Goal: Task Accomplishment & Management: Manage account settings

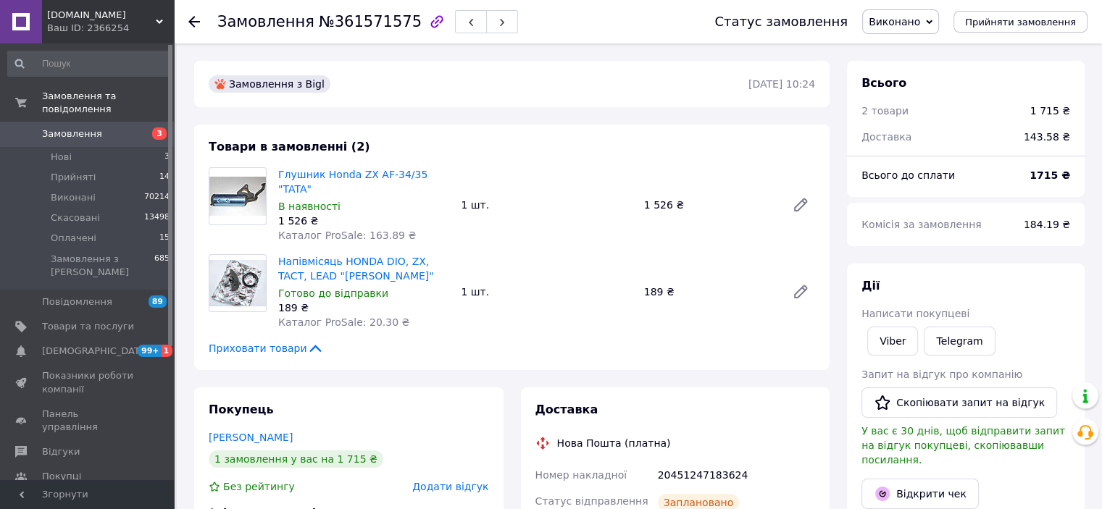
scroll to position [277, 0]
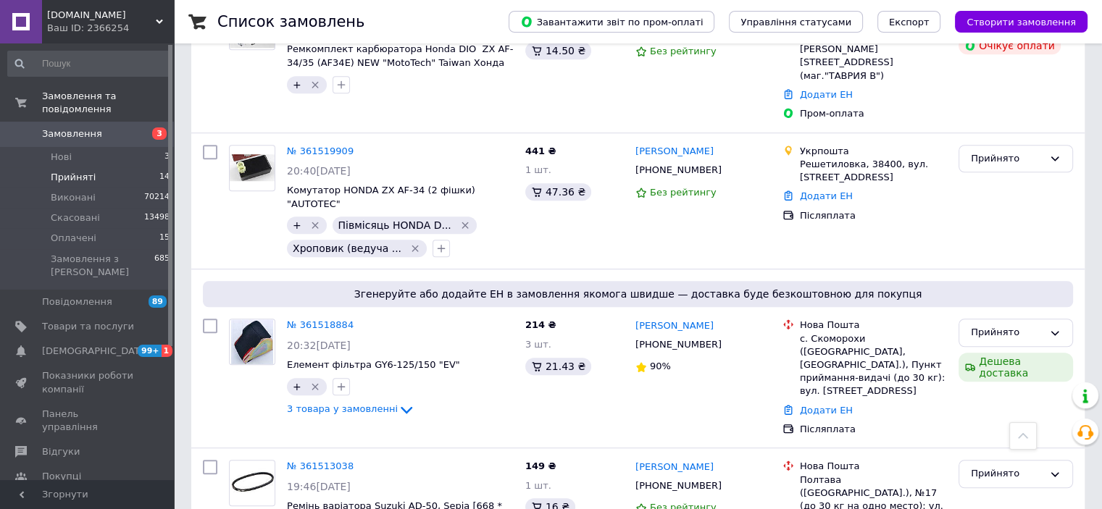
scroll to position [1046, 0]
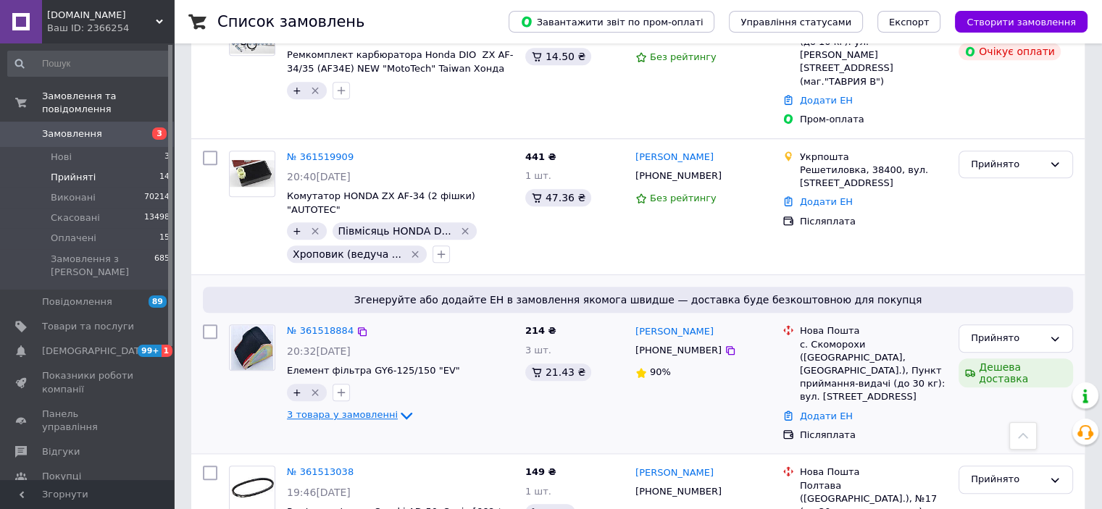
click at [364, 409] on span "3 товара у замовленні" at bounding box center [342, 414] width 111 height 11
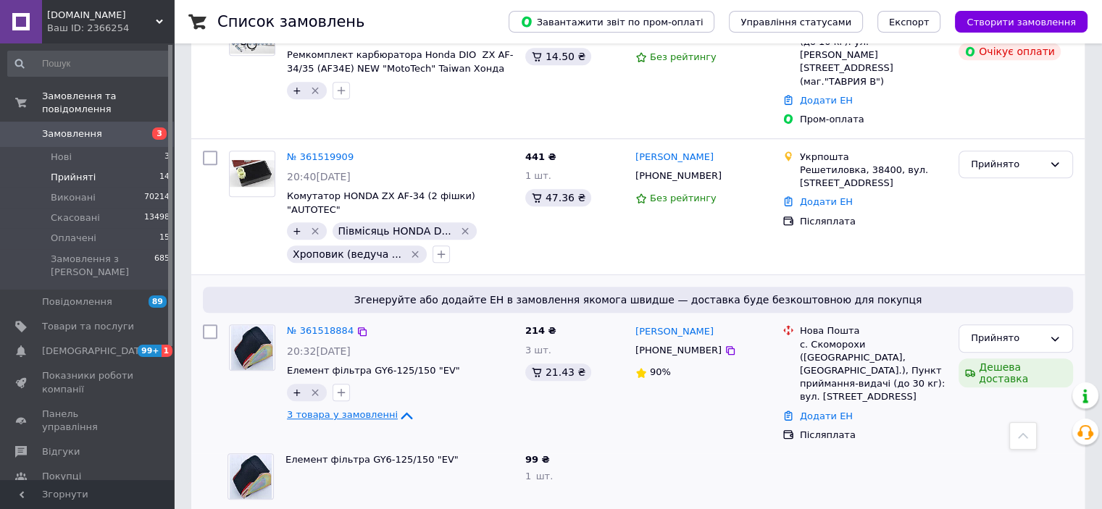
scroll to position [1191, 0]
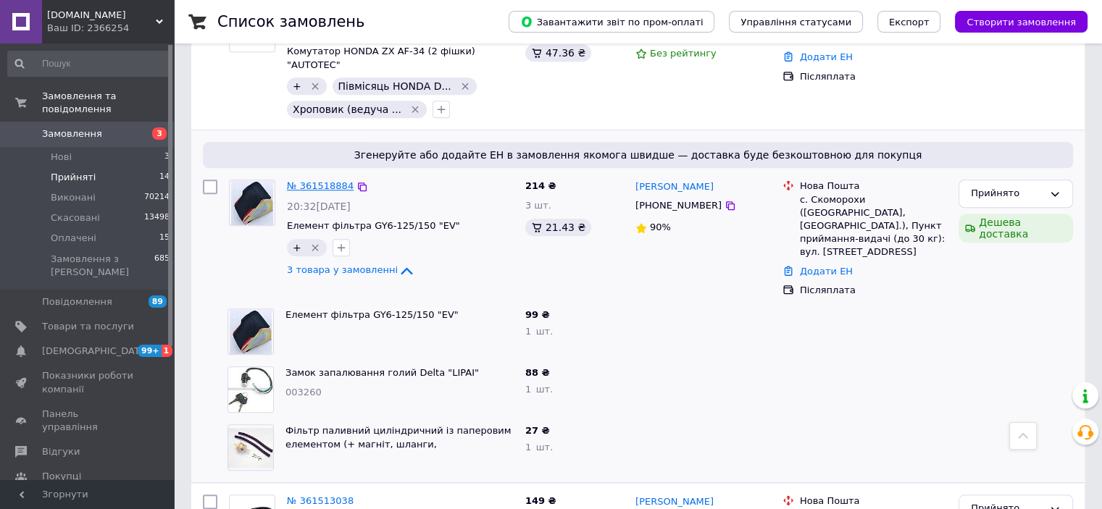
drag, startPoint x: 317, startPoint y: 116, endPoint x: 309, endPoint y: 122, distance: 9.7
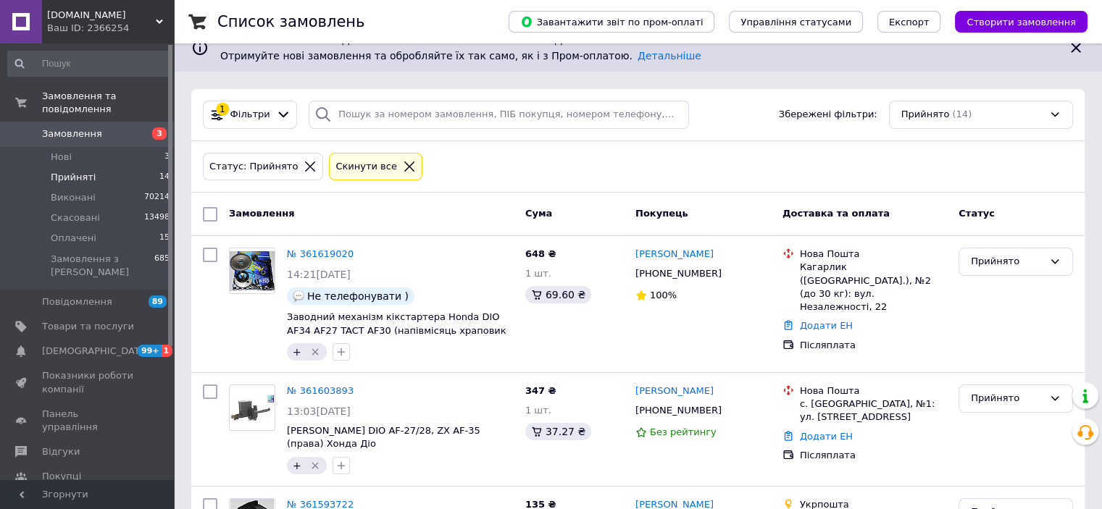
scroll to position [0, 0]
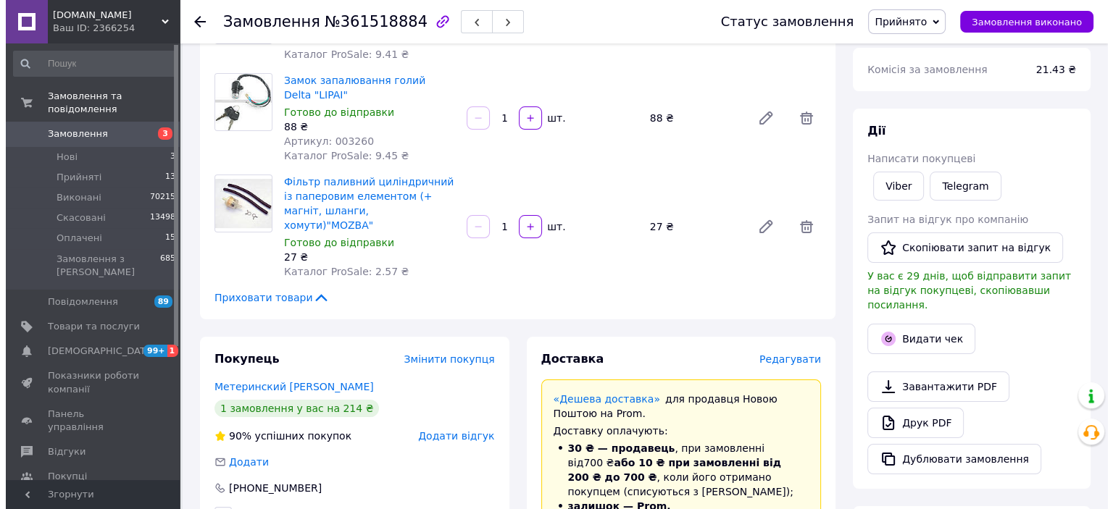
scroll to position [290, 0]
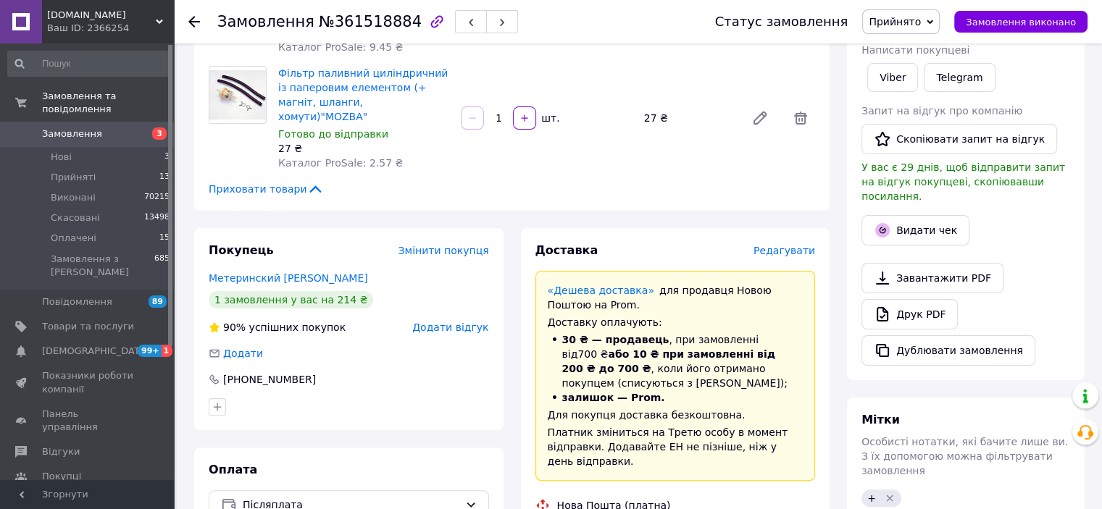
click at [806, 245] on span "Редагувати" at bounding box center [785, 251] width 62 height 12
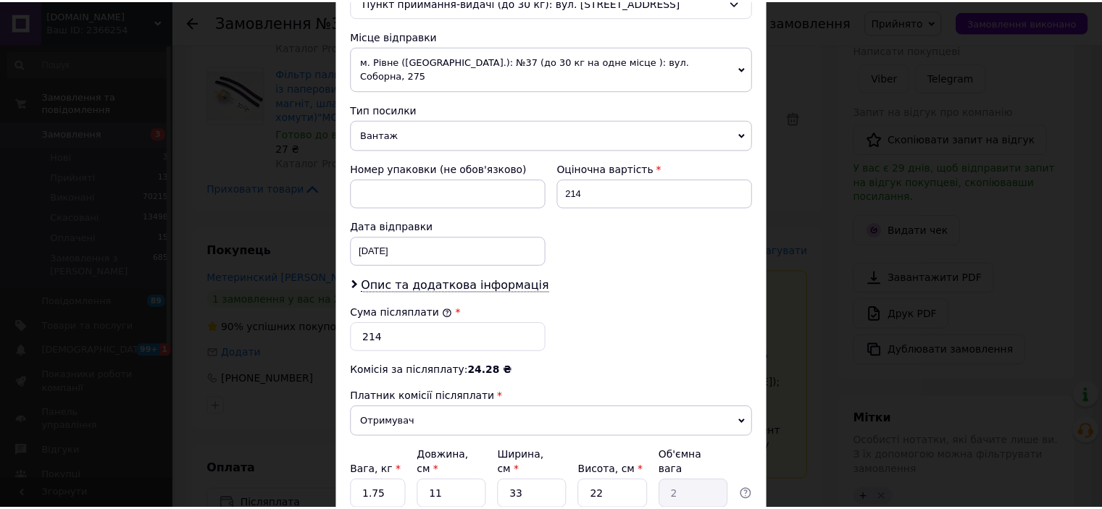
scroll to position [591, 0]
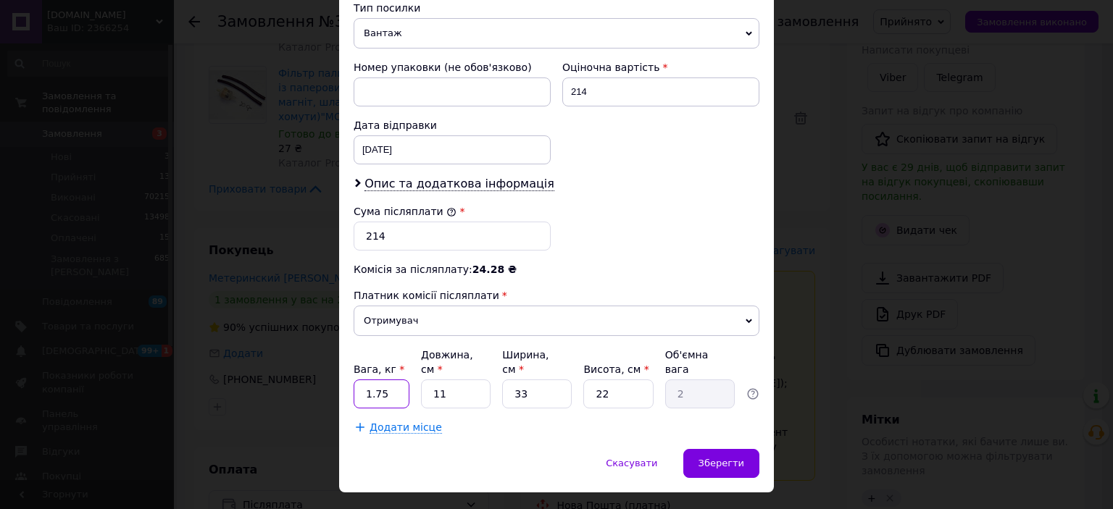
click at [388, 380] on input "1.75" at bounding box center [382, 394] width 56 height 29
click at [392, 380] on input "1.75" at bounding box center [382, 394] width 56 height 29
type input "1"
click at [526, 380] on input "33" at bounding box center [537, 394] width 70 height 29
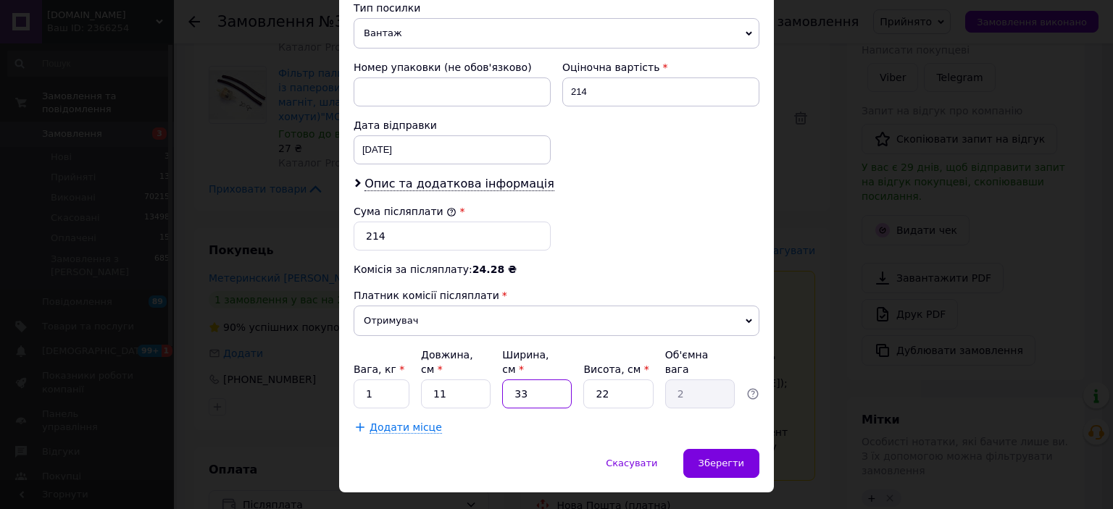
type input "3"
type input "0.18"
type input "3"
click at [712, 449] on div "Зберегти" at bounding box center [721, 463] width 76 height 29
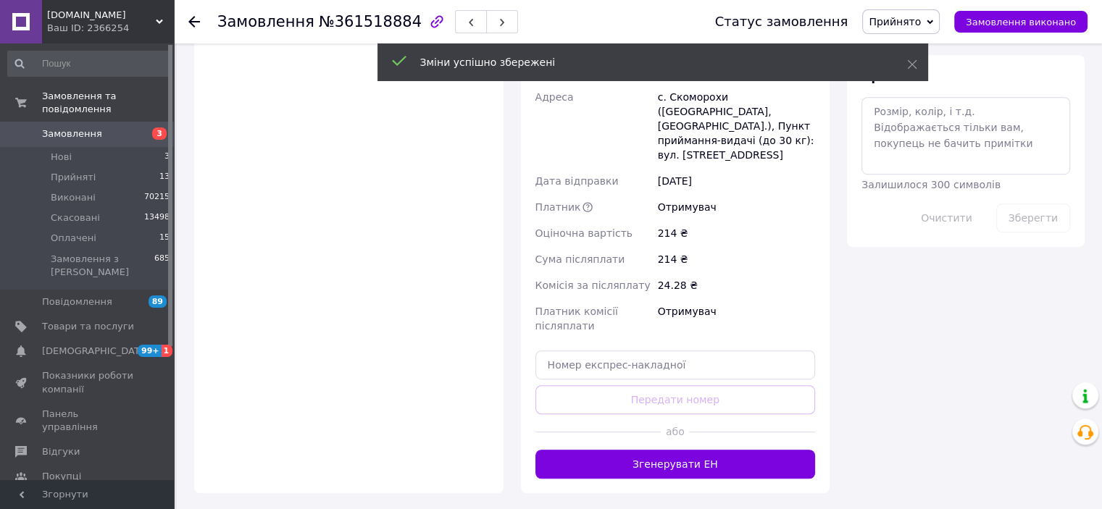
drag, startPoint x: 676, startPoint y: 391, endPoint x: 828, endPoint y: 401, distance: 152.5
click at [676, 450] on button "Згенерувати ЕН" at bounding box center [675, 464] width 280 height 29
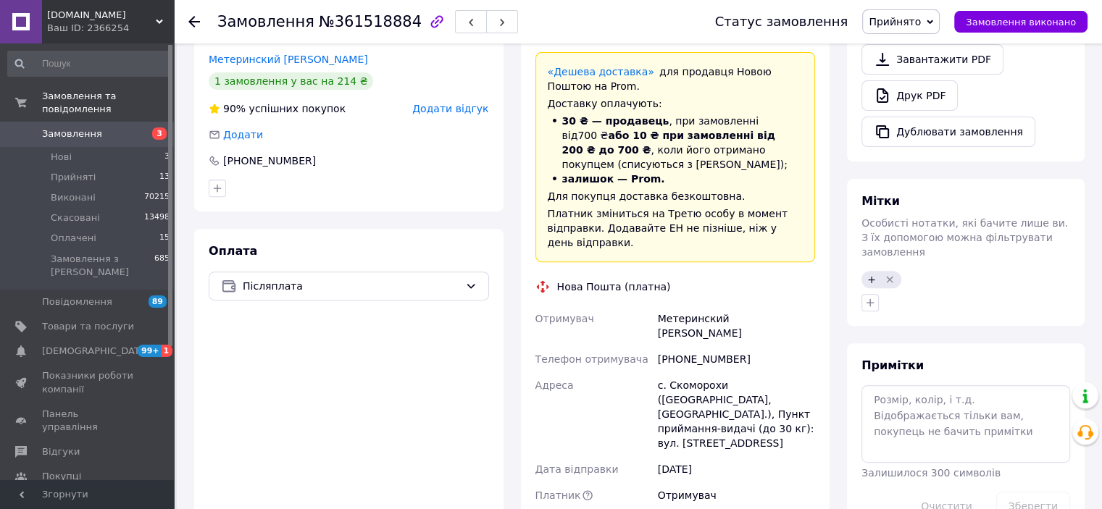
scroll to position [507, 0]
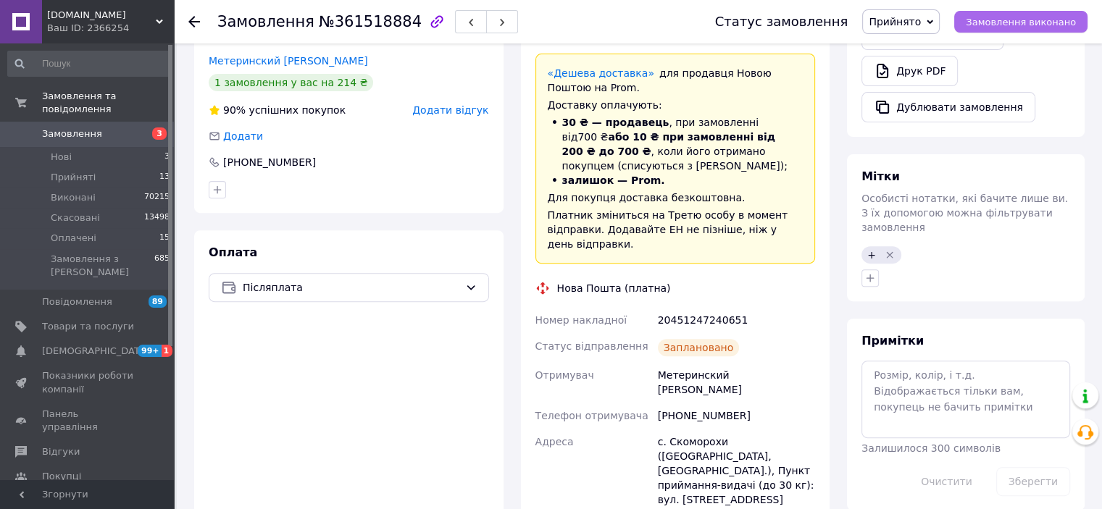
click at [1031, 20] on span "Замовлення виконано" at bounding box center [1021, 22] width 110 height 11
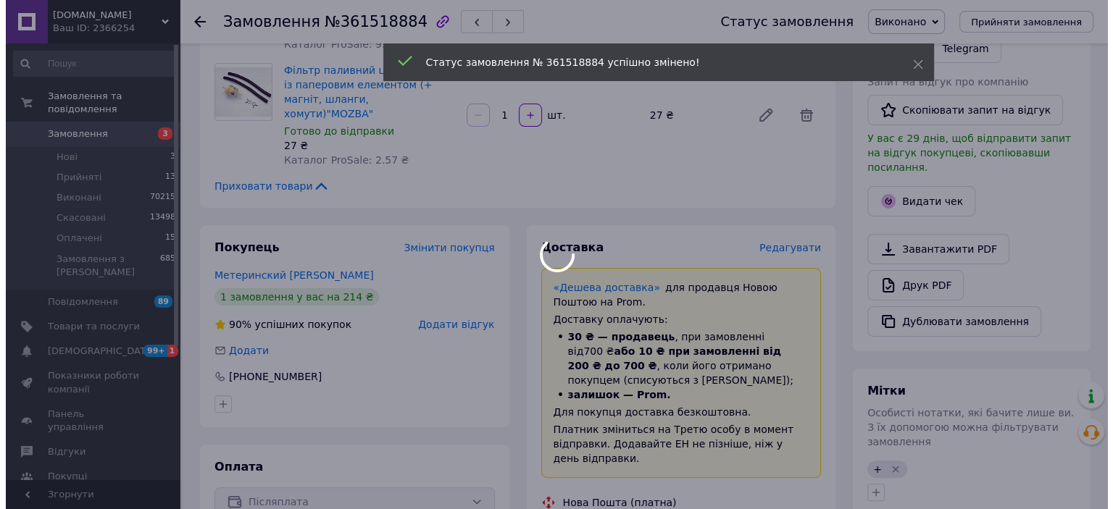
scroll to position [290, 0]
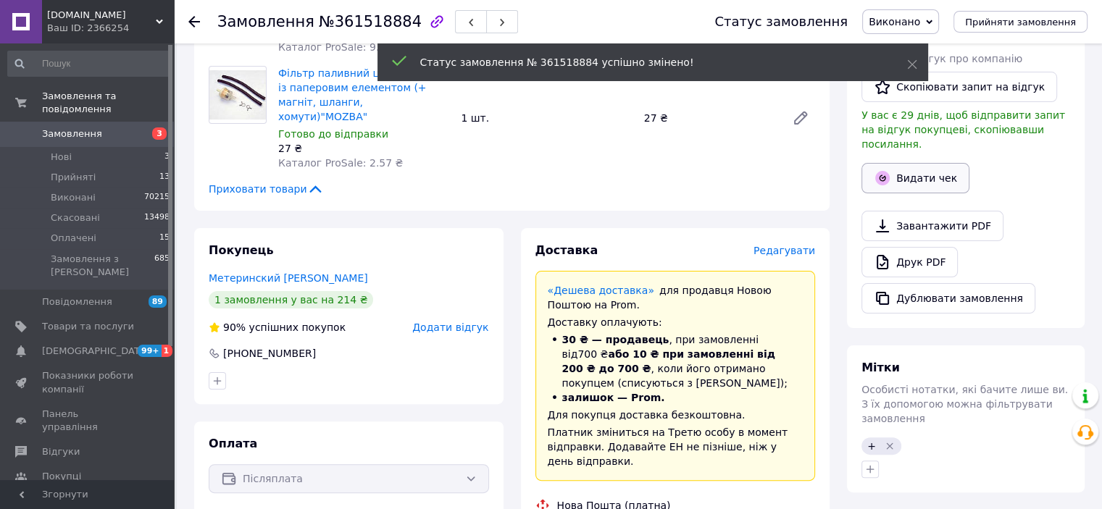
click at [933, 163] on button "Видати чек" at bounding box center [915, 178] width 108 height 30
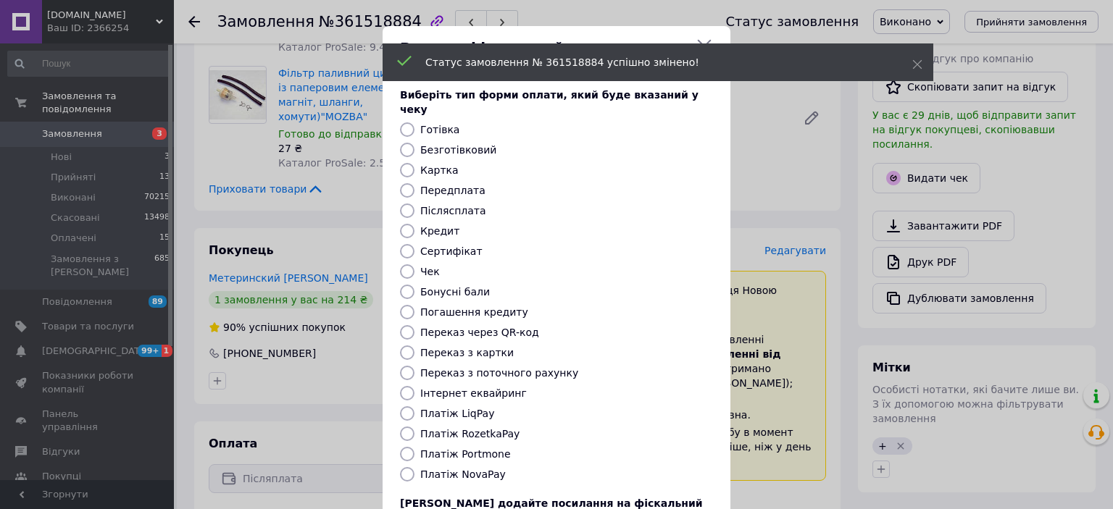
drag, startPoint x: 404, startPoint y: 455, endPoint x: 433, endPoint y: 451, distance: 29.9
click at [403, 467] on input "Платіж NovaPay" at bounding box center [407, 474] width 14 height 14
radio input "true"
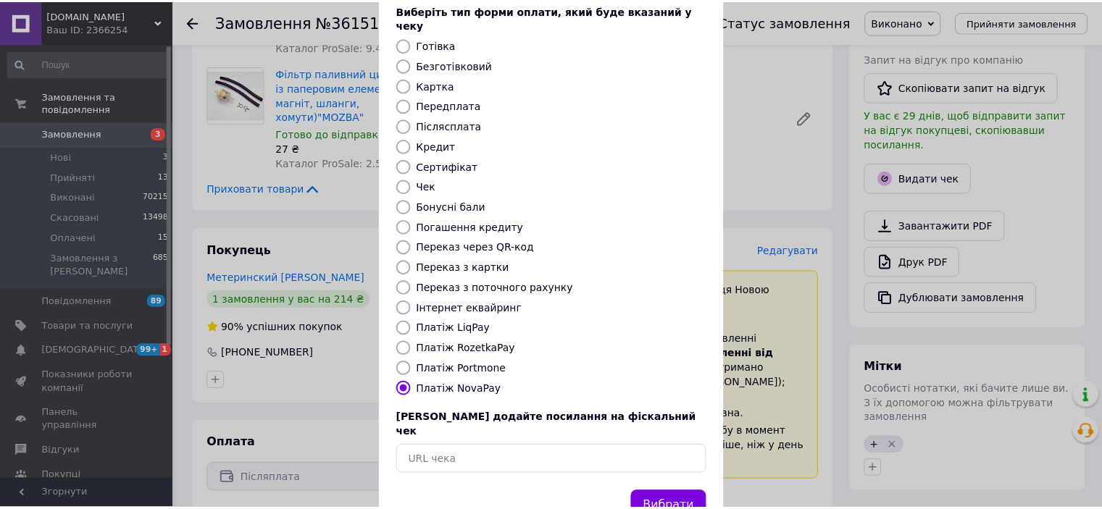
scroll to position [112, 0]
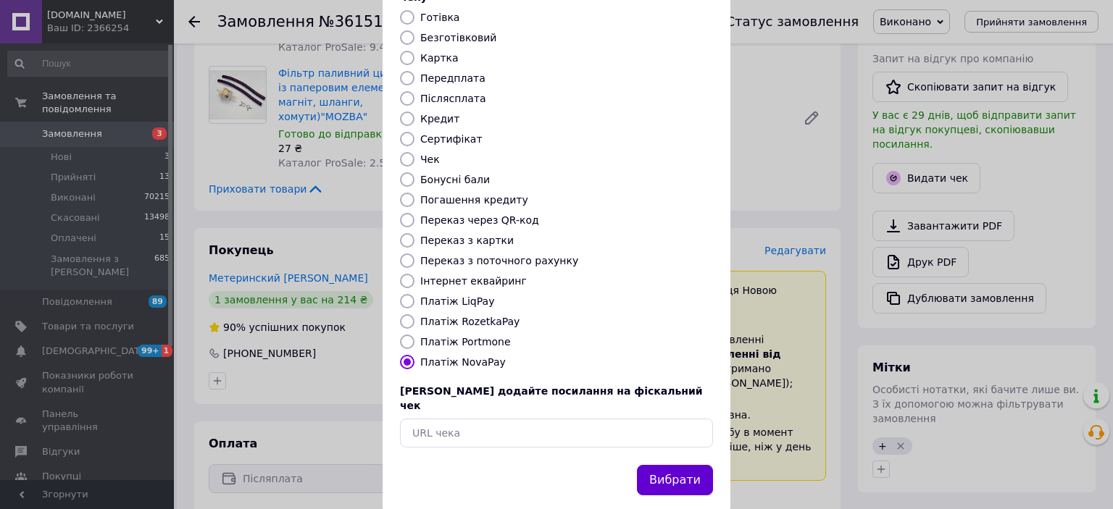
drag, startPoint x: 676, startPoint y: 454, endPoint x: 684, endPoint y: 448, distance: 9.9
click at [677, 465] on button "Вибрати" at bounding box center [675, 480] width 76 height 31
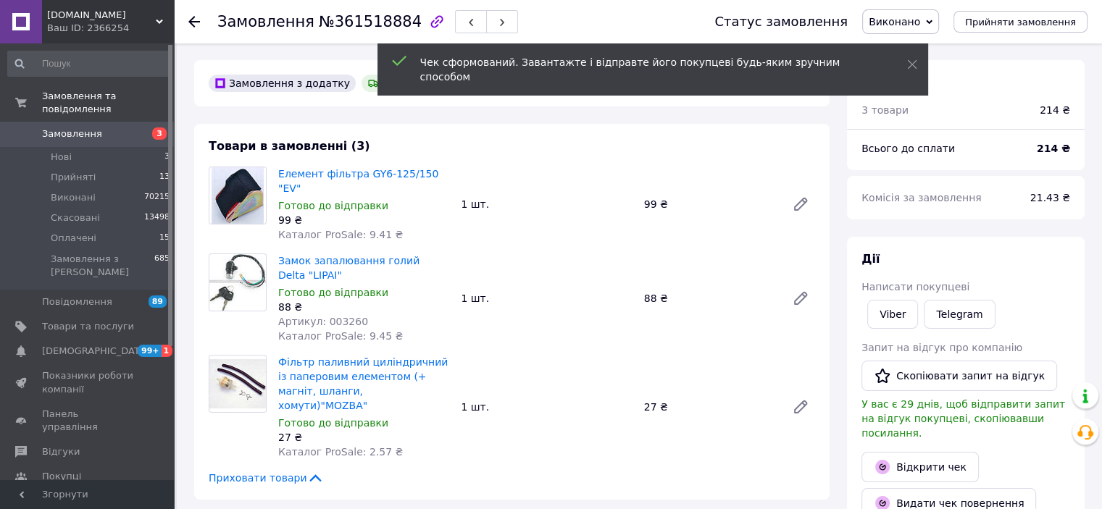
scroll to position [0, 0]
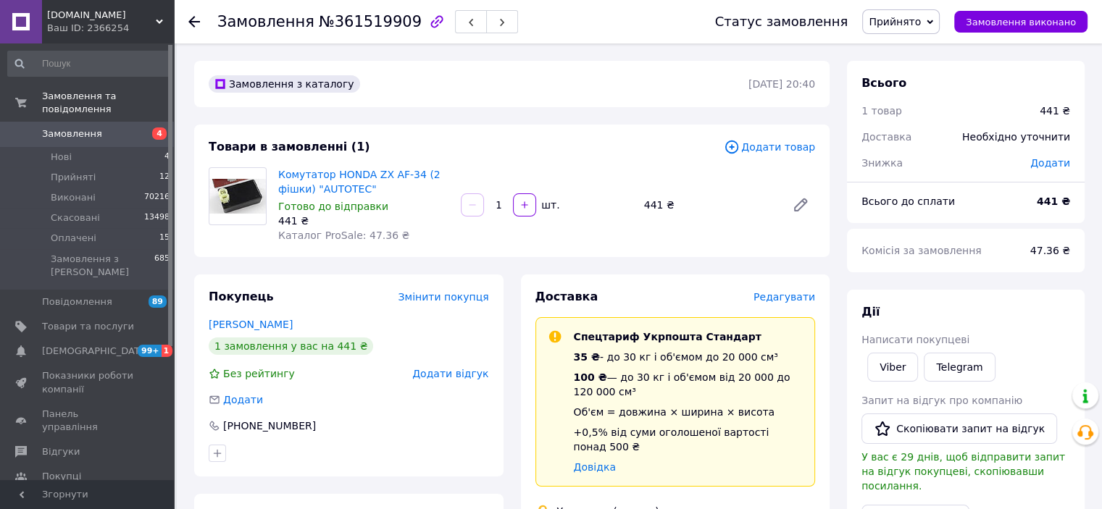
drag, startPoint x: 684, startPoint y: 264, endPoint x: 690, endPoint y: 270, distance: 7.7
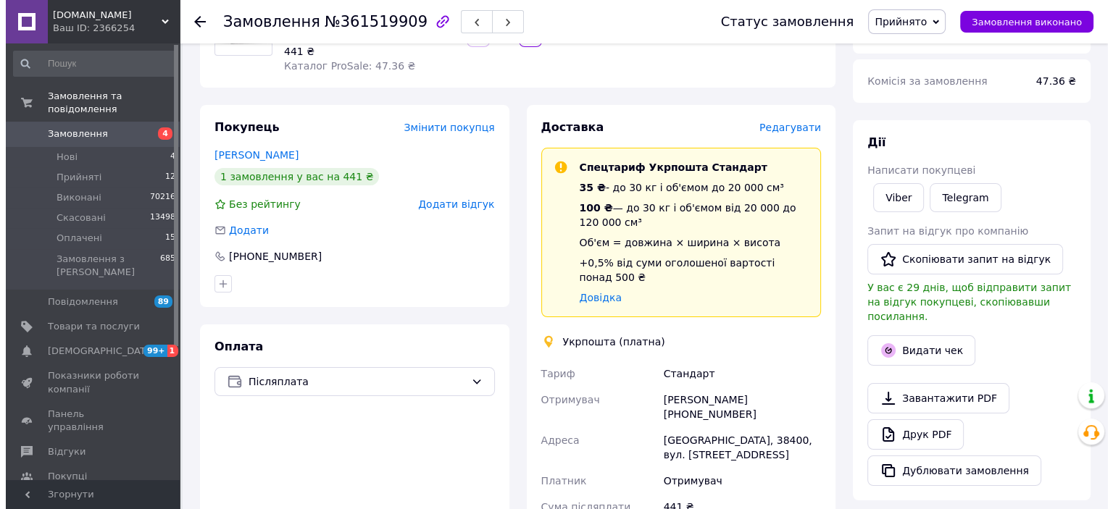
scroll to position [72, 0]
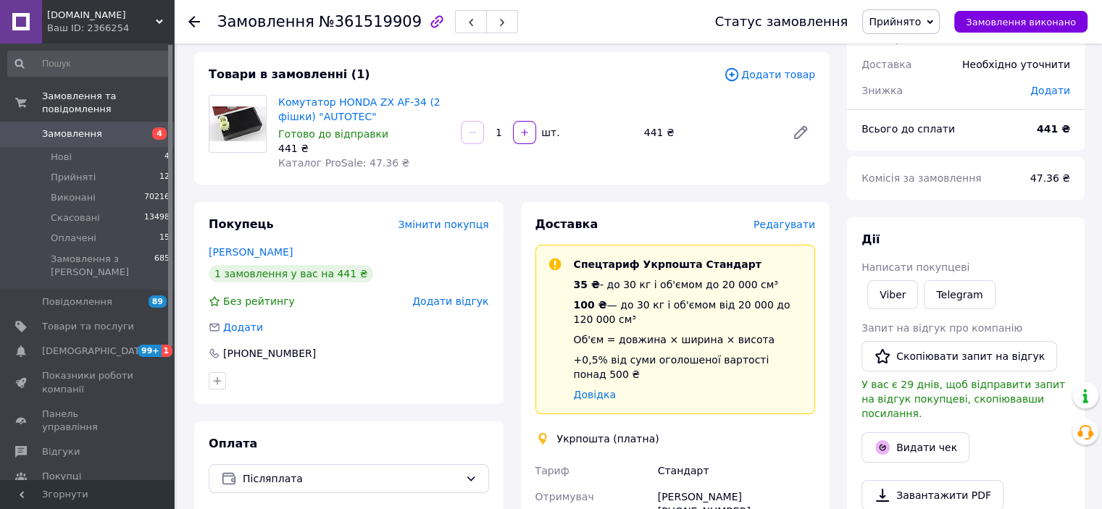
click at [788, 230] on span "Редагувати" at bounding box center [785, 225] width 62 height 12
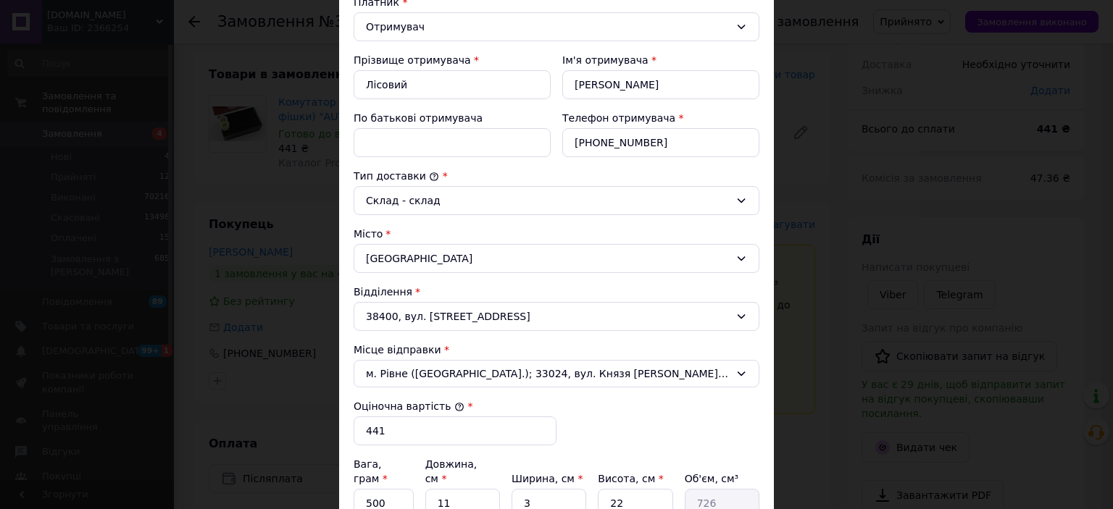
scroll to position [362, 0]
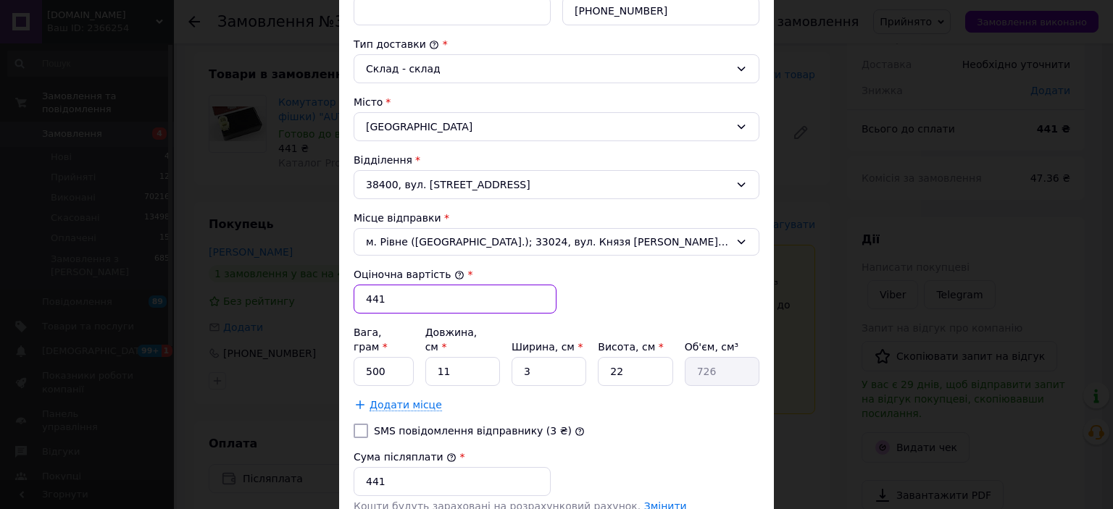
click at [433, 295] on input "441" at bounding box center [455, 299] width 203 height 29
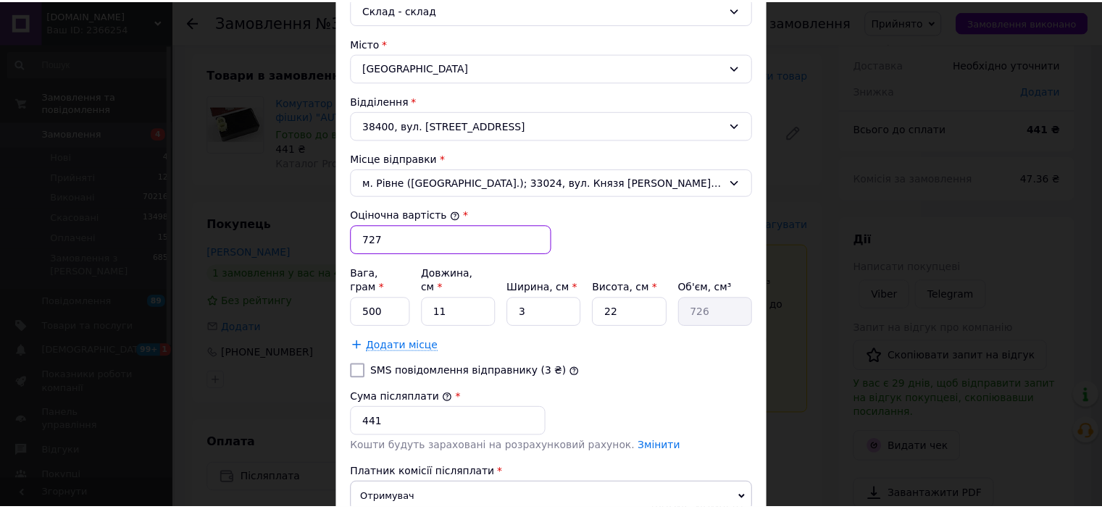
scroll to position [527, 0]
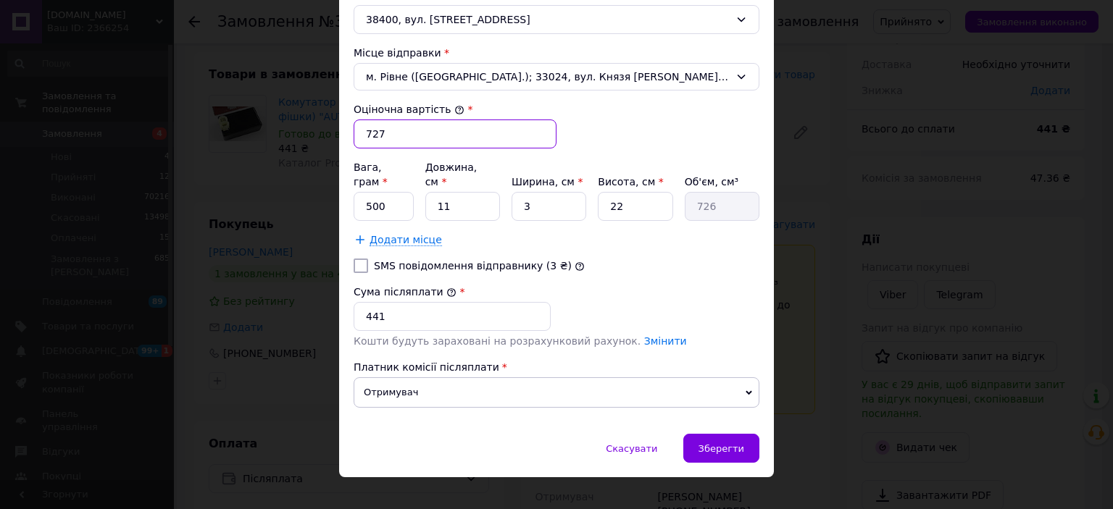
type input "727"
click at [397, 302] on input "441" at bounding box center [452, 316] width 197 height 29
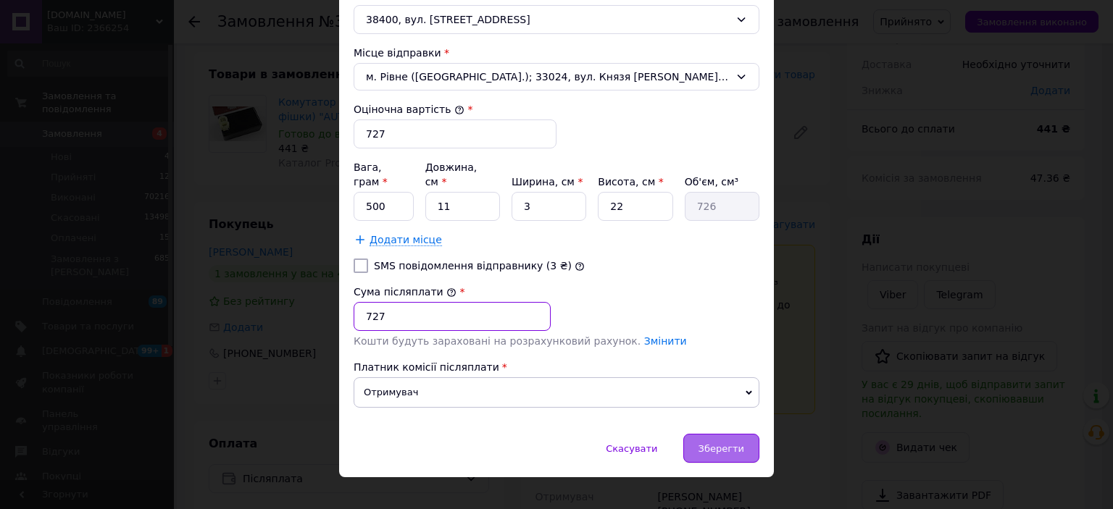
type input "727"
click at [746, 434] on div "Зберегти" at bounding box center [721, 448] width 76 height 29
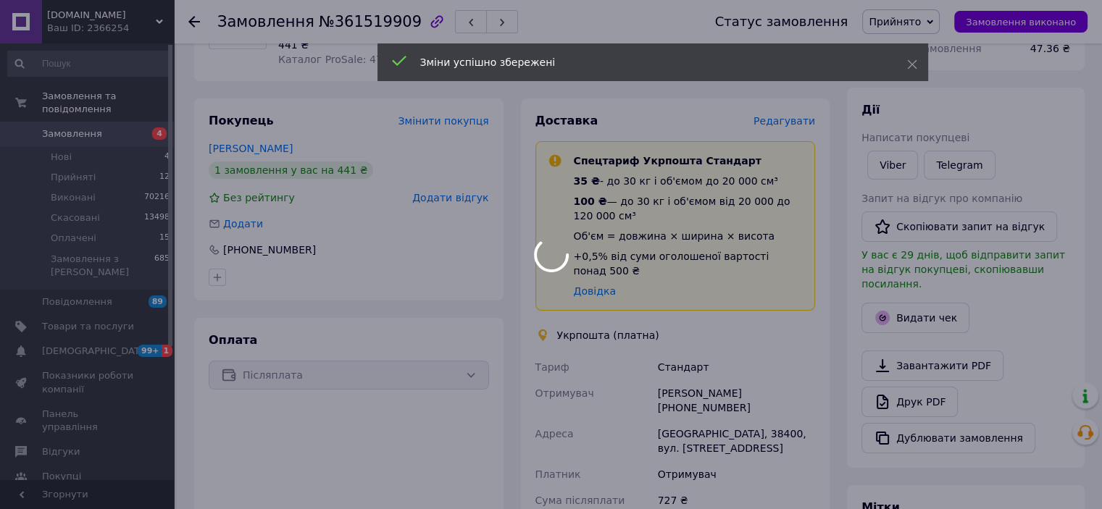
scroll to position [217, 0]
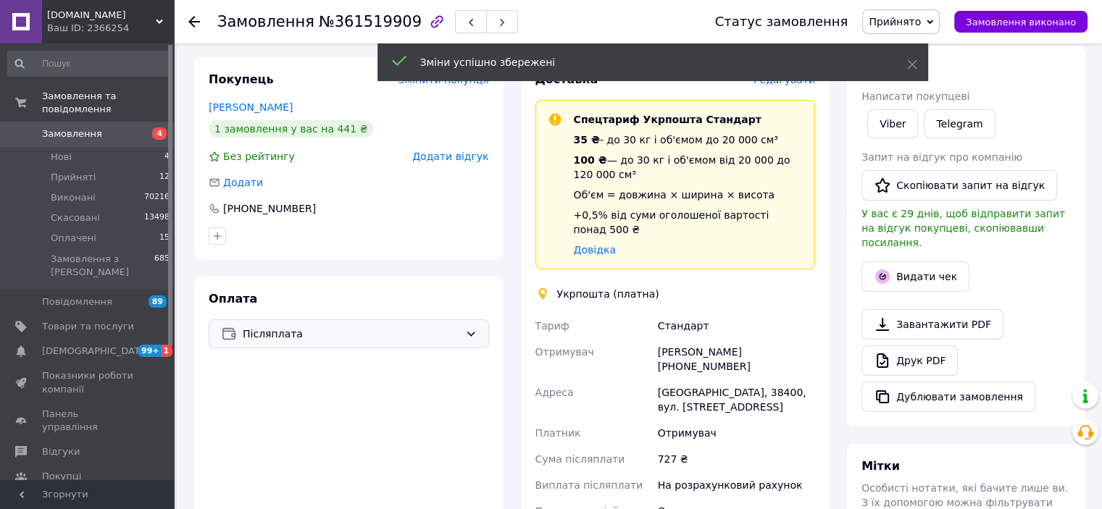
click at [335, 335] on span "Післяплата" at bounding box center [351, 334] width 217 height 16
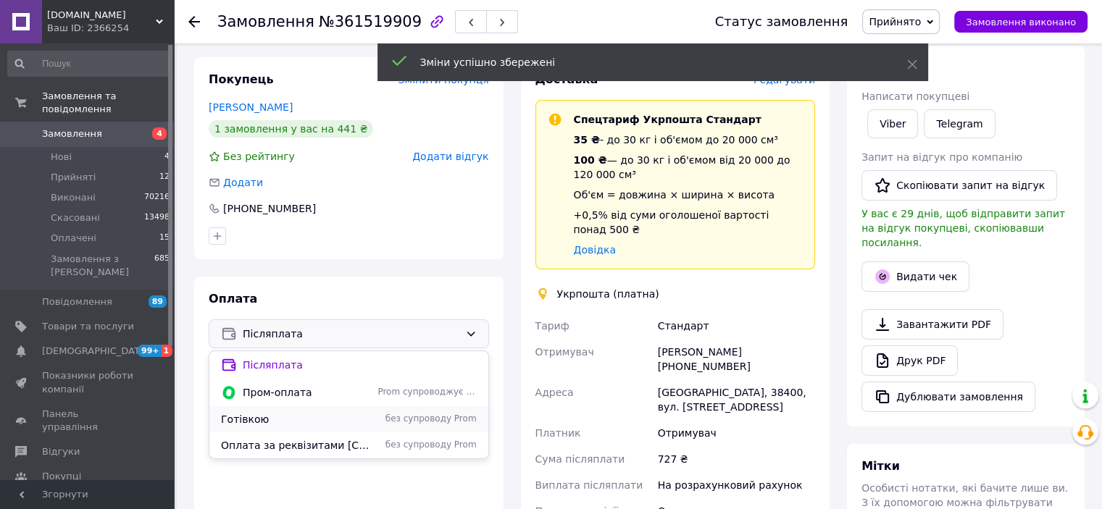
click at [283, 415] on span "Готівкою" at bounding box center [296, 419] width 151 height 14
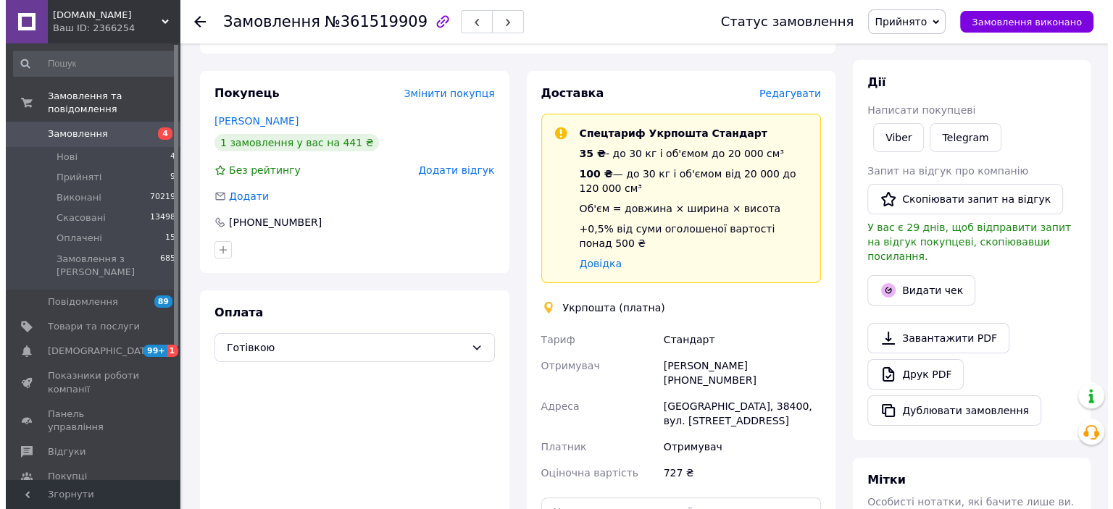
scroll to position [80, 0]
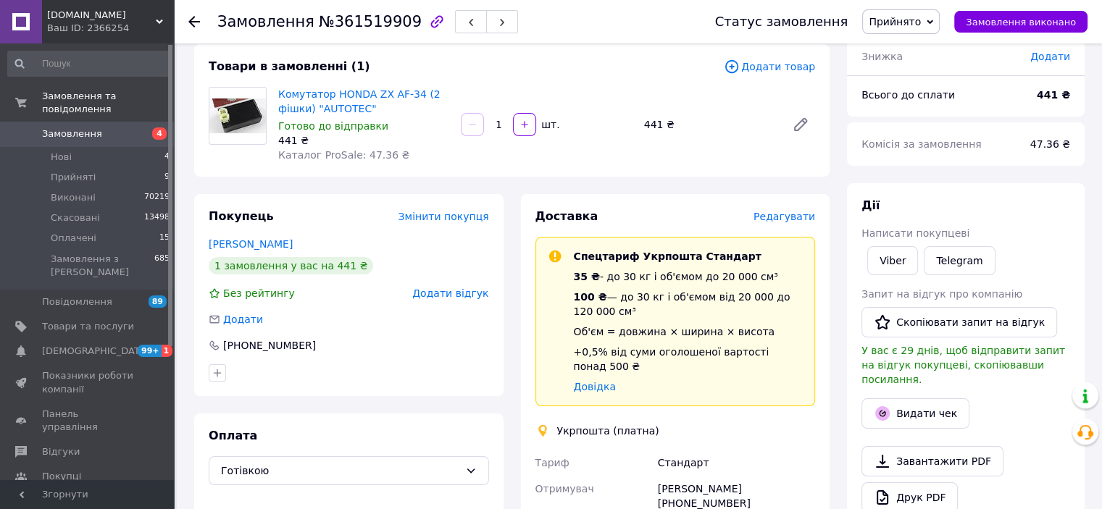
click at [802, 214] on span "Редагувати" at bounding box center [785, 217] width 62 height 12
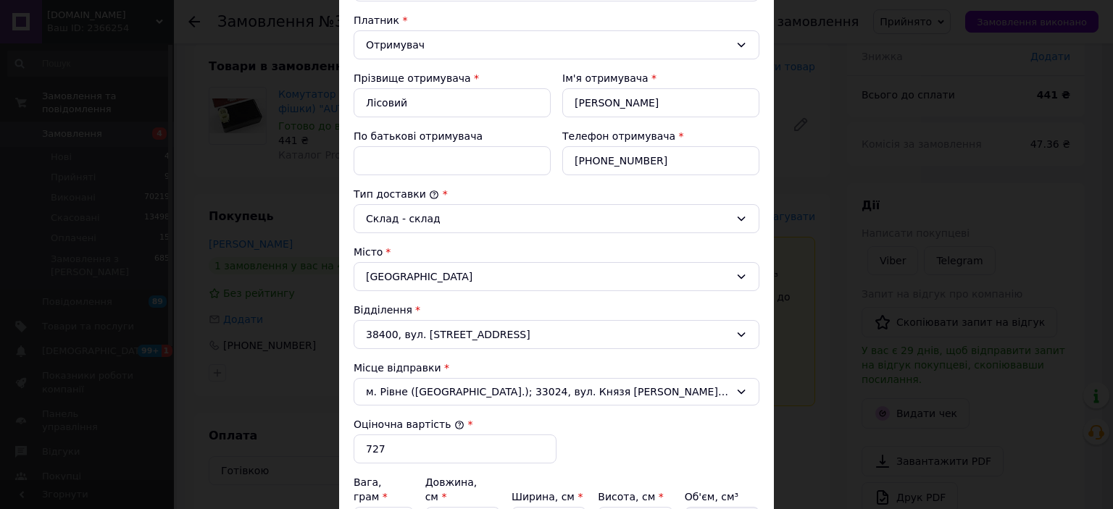
scroll to position [435, 0]
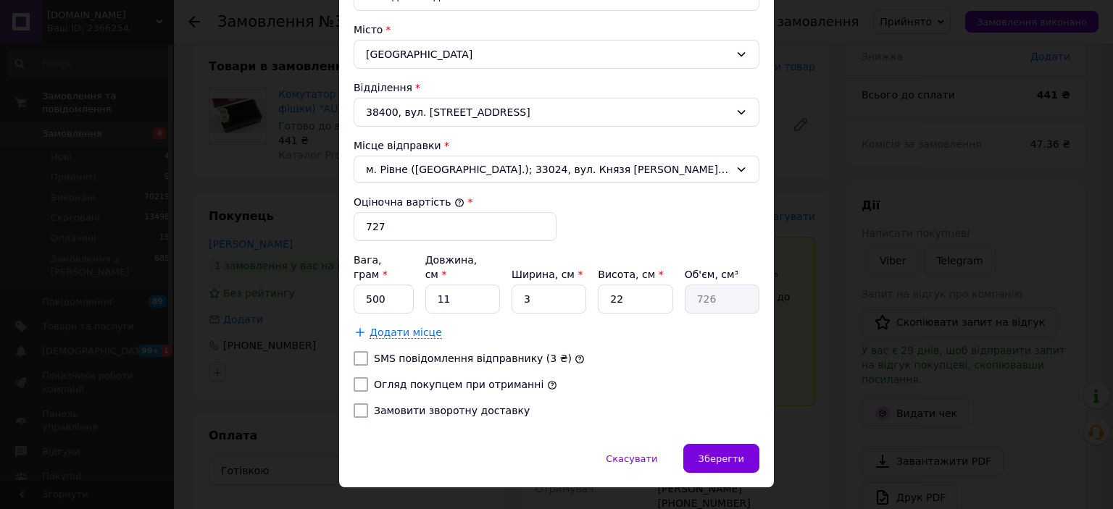
click at [359, 377] on input "Огляд покупцем при отриманні" at bounding box center [361, 384] width 14 height 14
checkbox input "true"
click at [363, 404] on input "Замовити зворотну доставку" at bounding box center [361, 411] width 14 height 14
checkbox input "true"
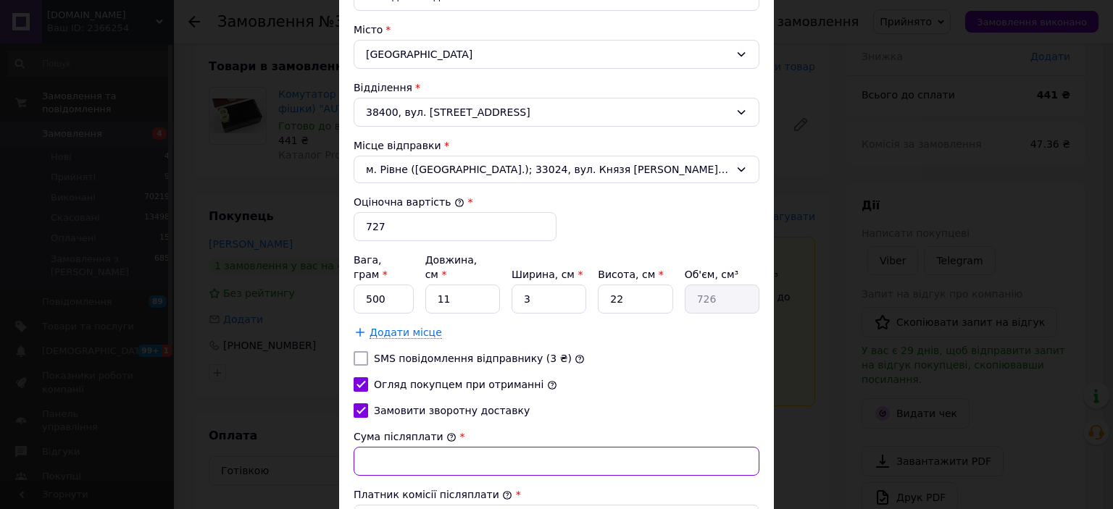
click at [377, 447] on input "Сума післяплати" at bounding box center [557, 461] width 406 height 29
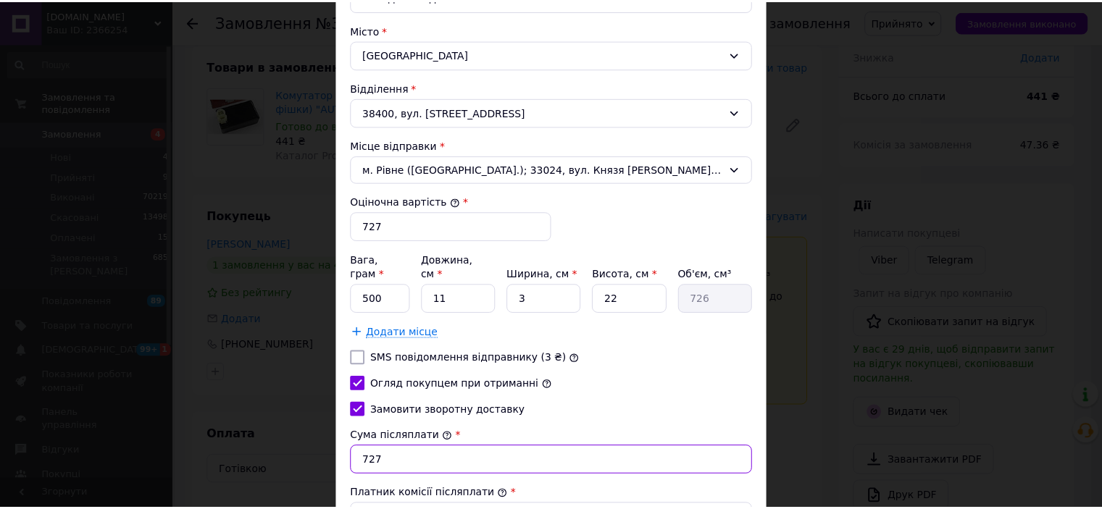
scroll to position [561, 0]
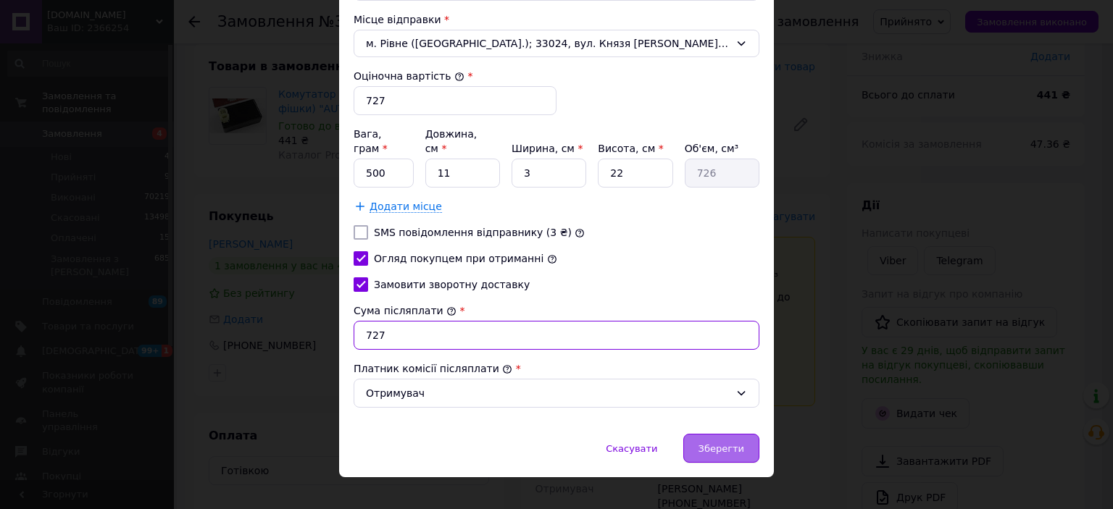
type input "727"
click at [733, 443] on span "Зберегти" at bounding box center [721, 448] width 46 height 11
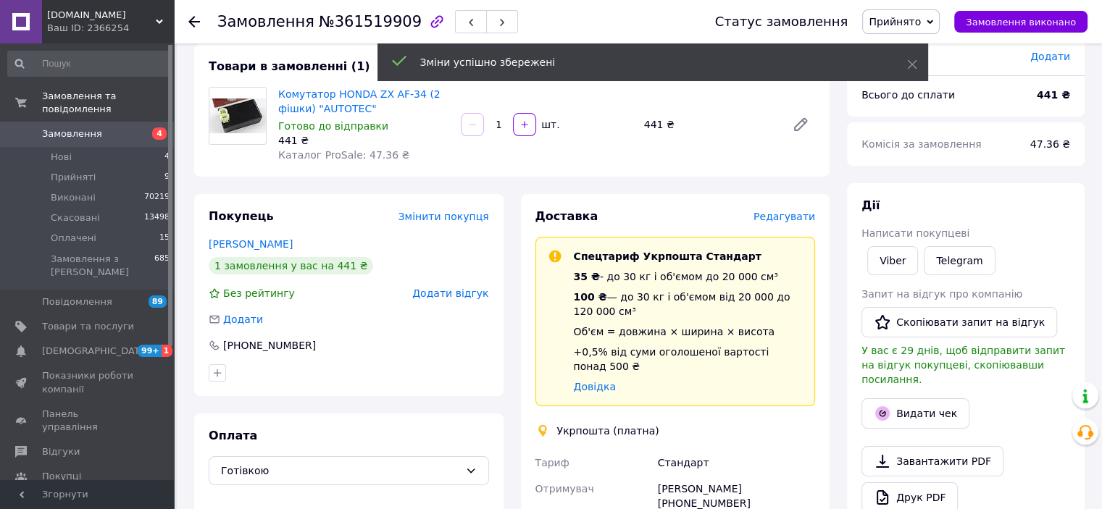
scroll to position [298, 0]
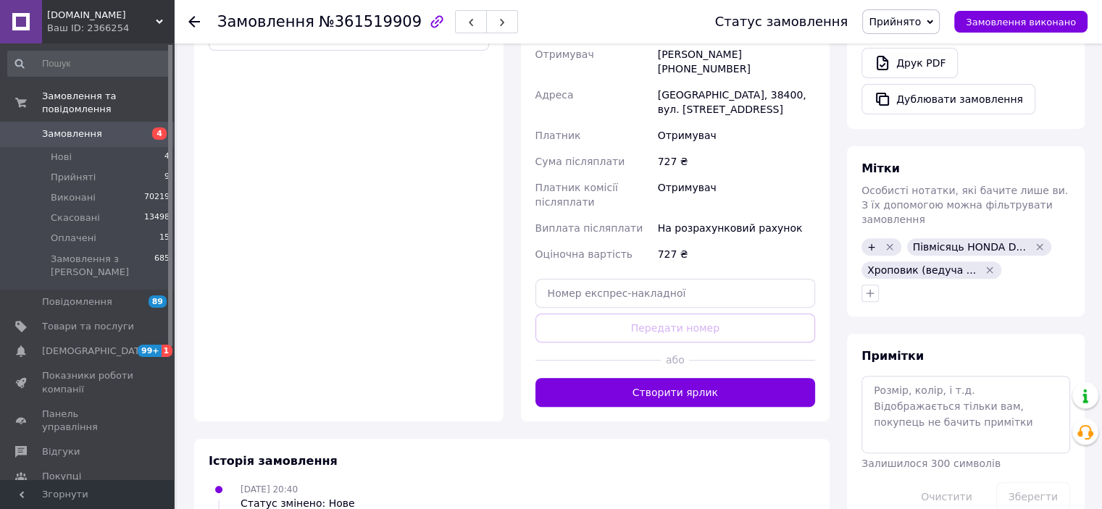
drag, startPoint x: 707, startPoint y: 370, endPoint x: 720, endPoint y: 370, distance: 13.0
click at [709, 378] on button "Створити ярлик" at bounding box center [675, 392] width 280 height 29
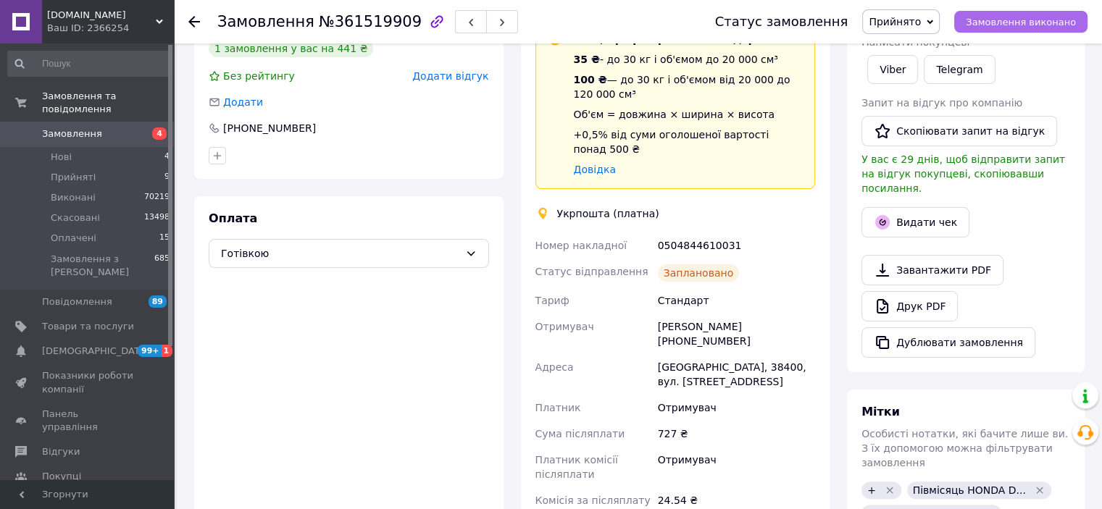
drag, startPoint x: 1058, startPoint y: 26, endPoint x: 998, endPoint y: 206, distance: 189.5
click at [1059, 27] on span "Замовлення виконано" at bounding box center [1021, 22] width 110 height 11
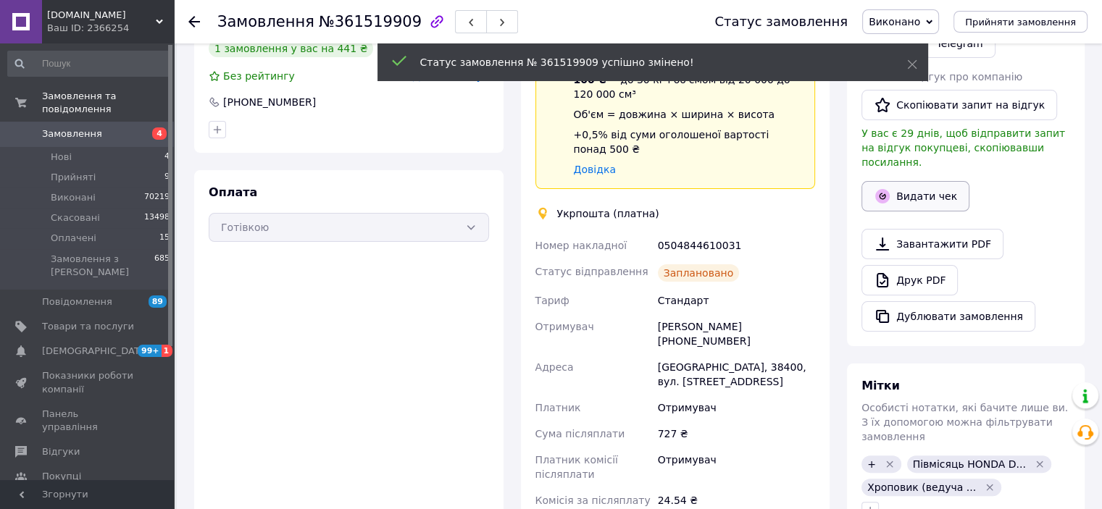
click at [946, 181] on button "Видати чек" at bounding box center [915, 196] width 108 height 30
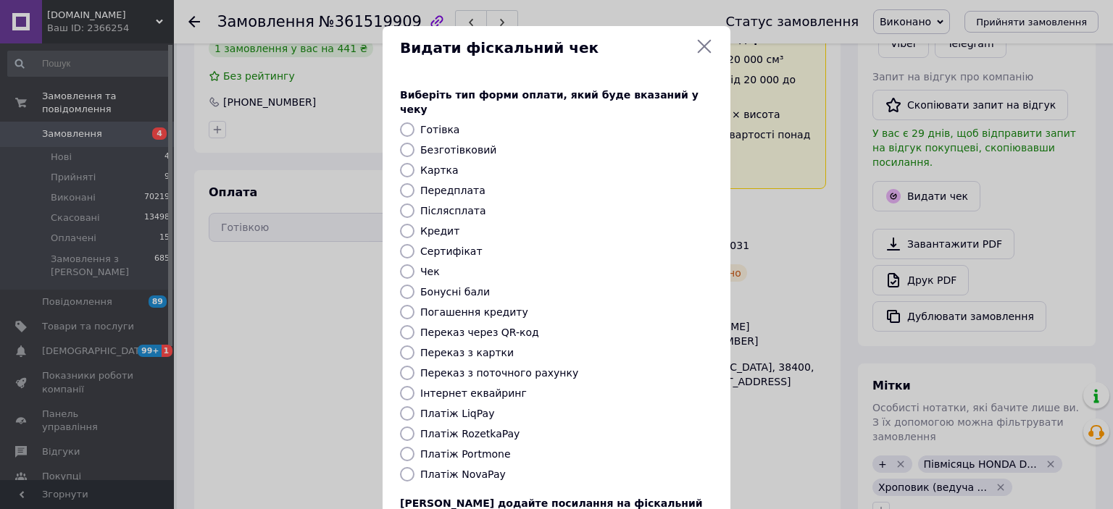
click at [405, 427] on input "Платіж RozetkaPay" at bounding box center [407, 434] width 14 height 14
radio input "true"
click at [412, 467] on input "Платіж NovaPay" at bounding box center [407, 474] width 14 height 14
radio input "true"
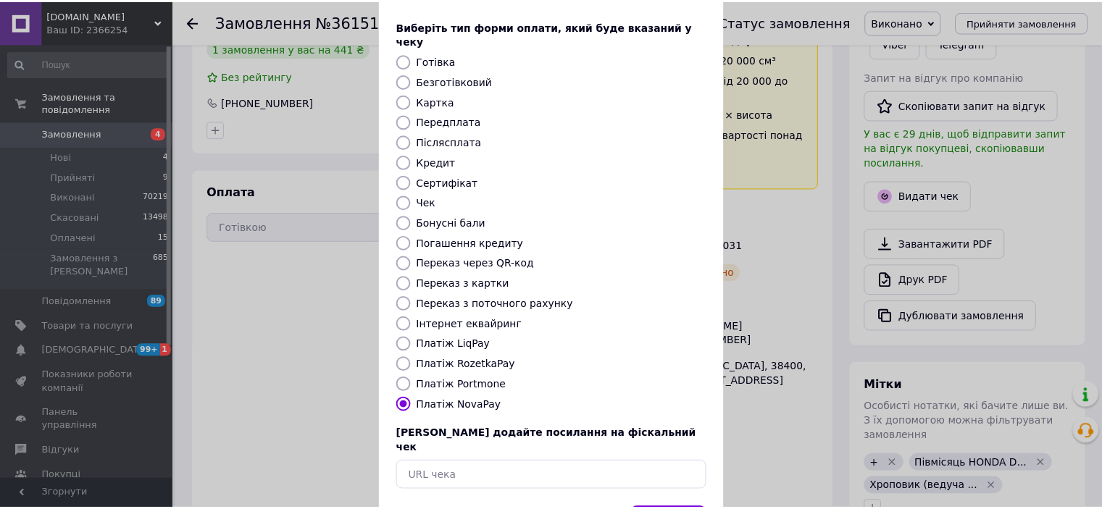
scroll to position [112, 0]
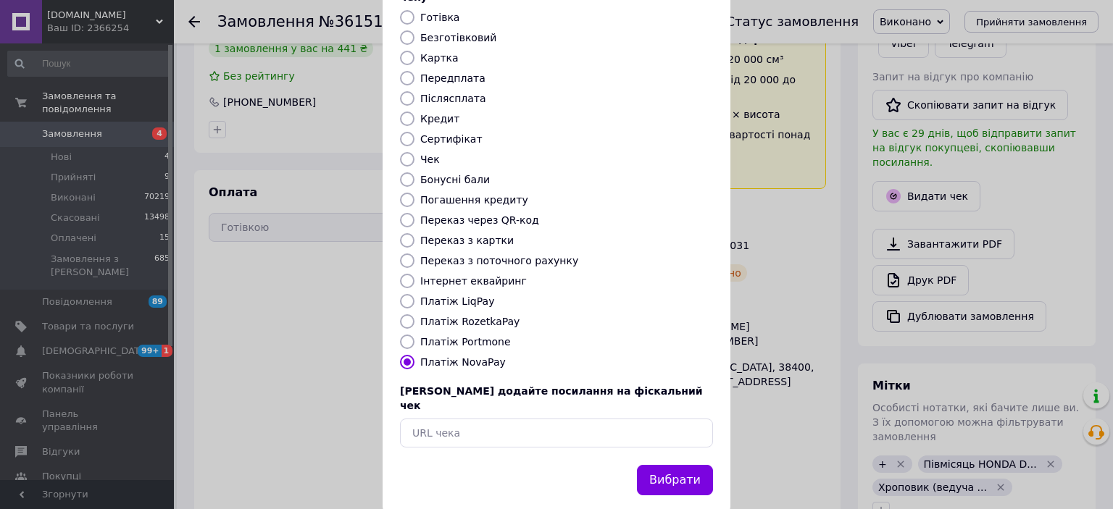
click at [814, 383] on div "Видати фіскальний чек Виберіть тип форми оплати, який буде вказаний у чеку Готі…" at bounding box center [556, 213] width 1113 height 651
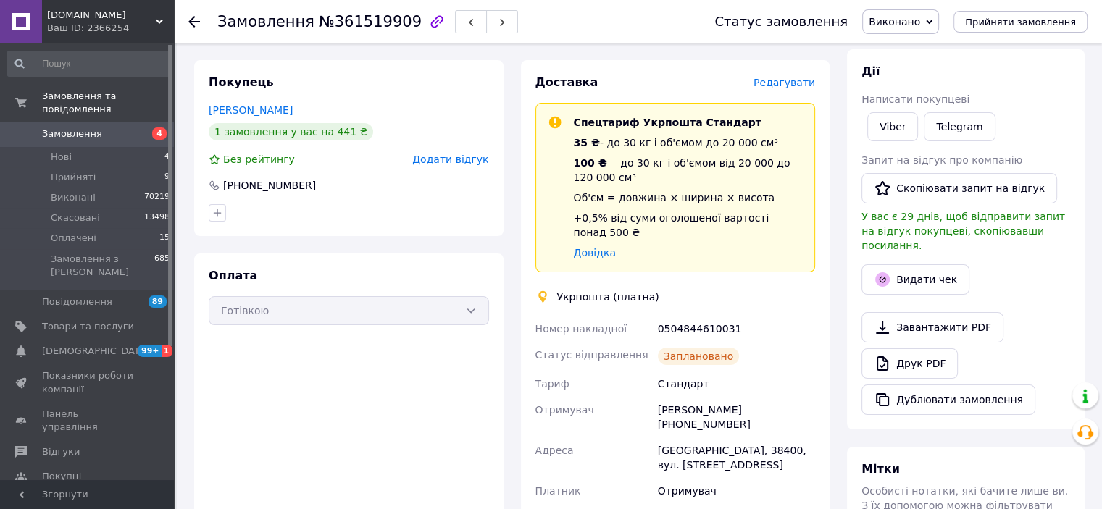
scroll to position [217, 0]
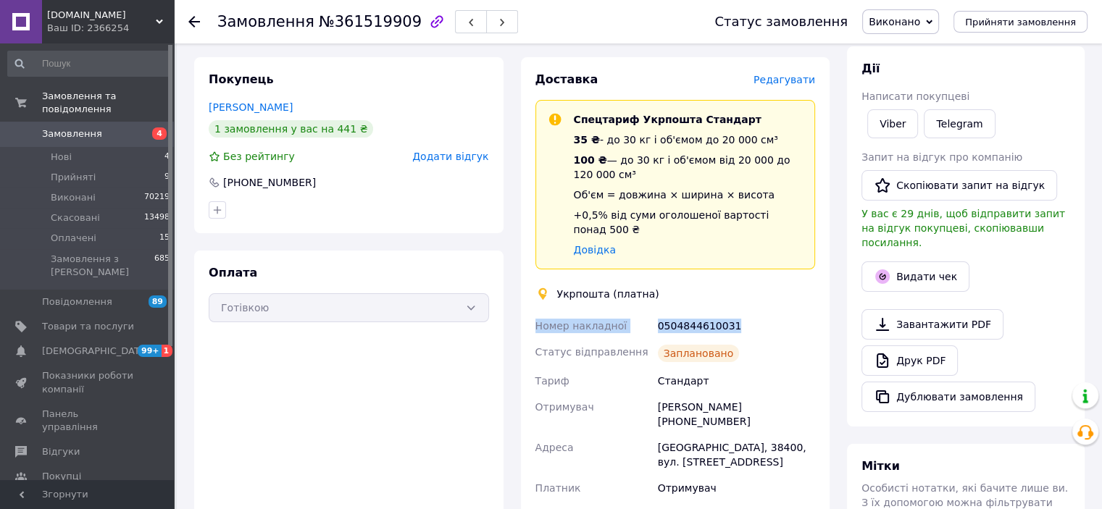
drag, startPoint x: 731, startPoint y: 309, endPoint x: 533, endPoint y: 317, distance: 197.9
click at [533, 317] on div "Номер накладної 0504844610031 Статус відправлення Заплановано Тариф Стандарт От…" at bounding box center [676, 492] width 286 height 359
copy div "Номер накладної 0504844610031"
click at [893, 131] on link "Viber" at bounding box center [892, 123] width 51 height 29
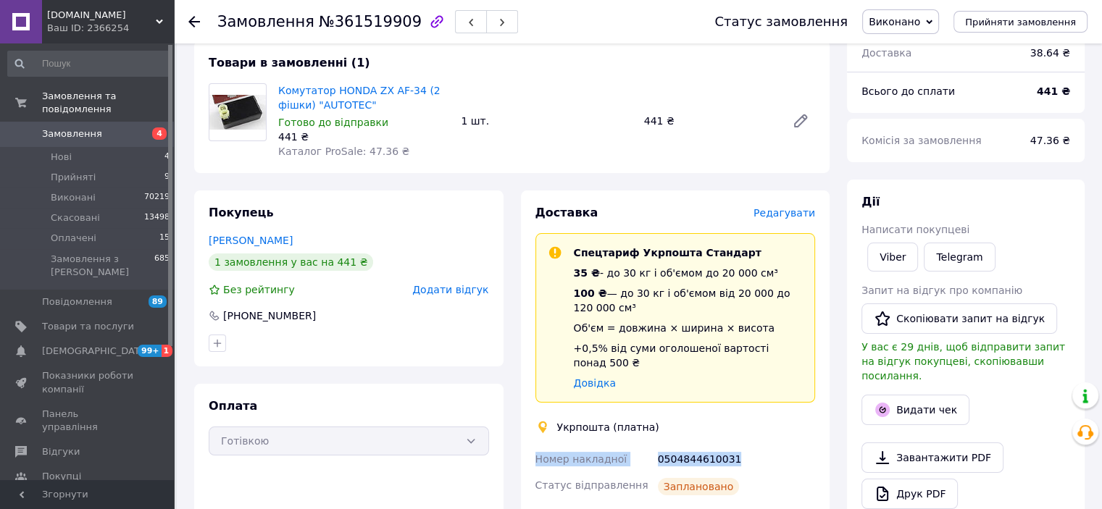
scroll to position [0, 0]
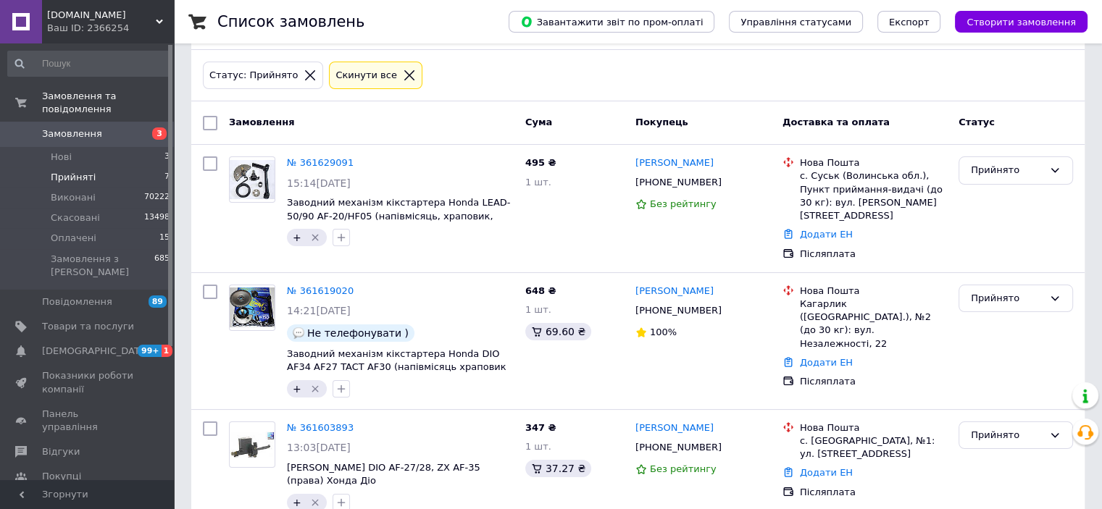
scroll to position [39, 0]
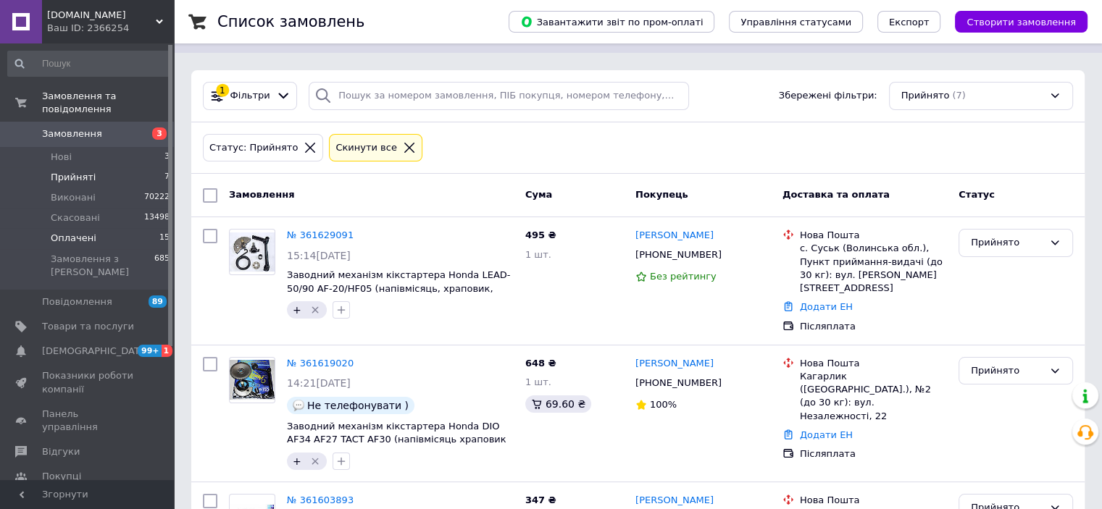
click at [80, 228] on li "Оплачені 15" at bounding box center [89, 238] width 178 height 20
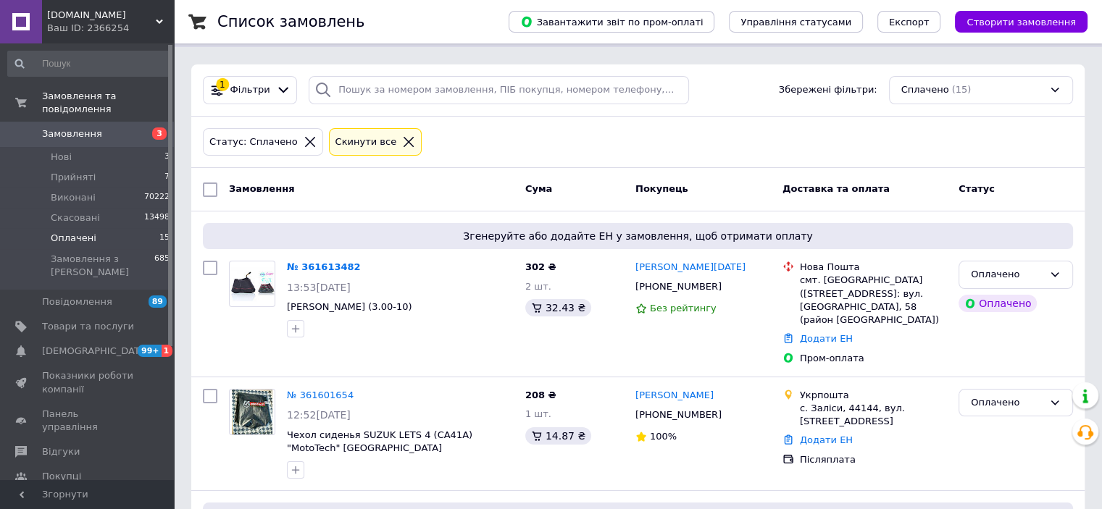
scroll to position [145, 0]
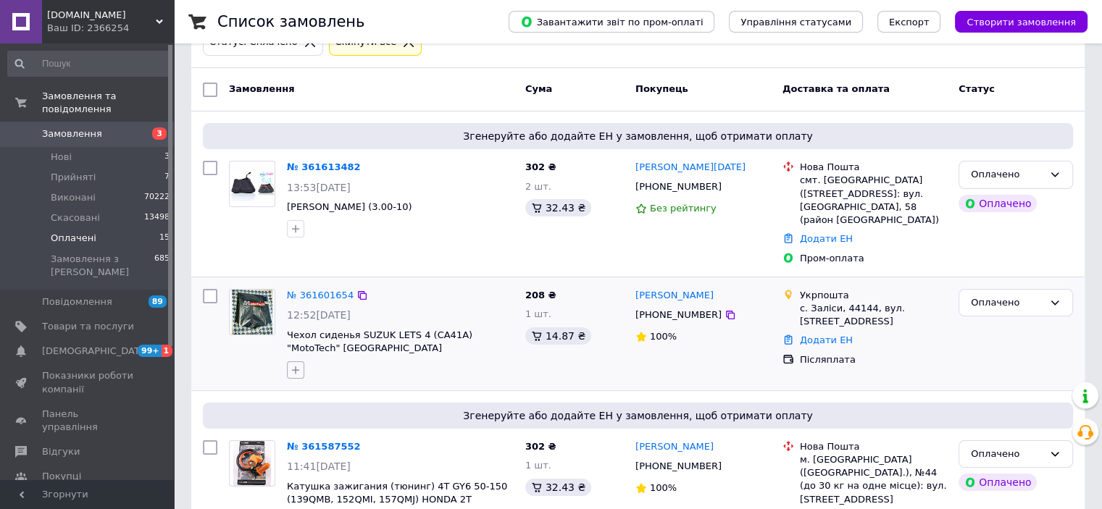
click at [296, 364] on icon "button" at bounding box center [296, 370] width 12 height 12
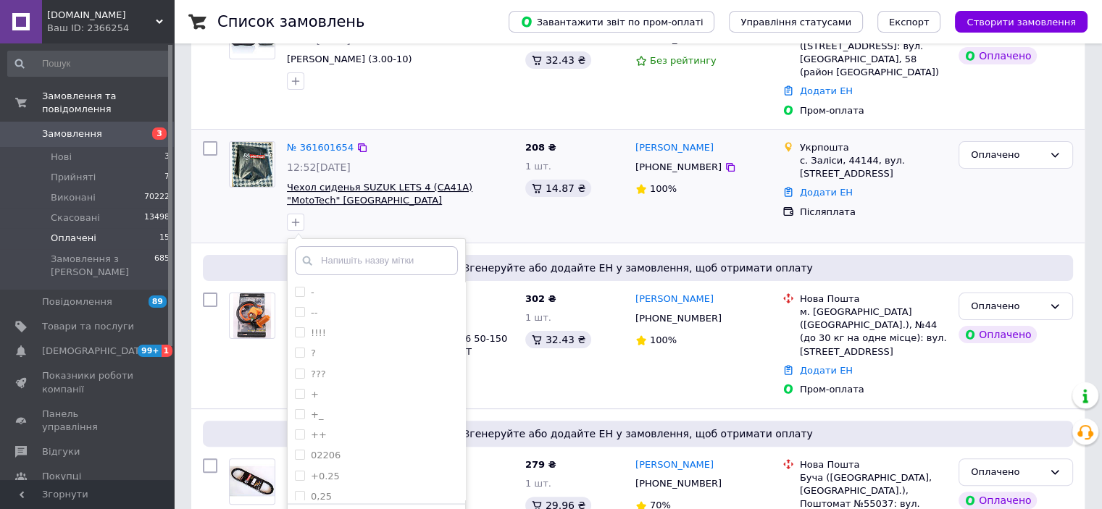
scroll to position [362, 0]
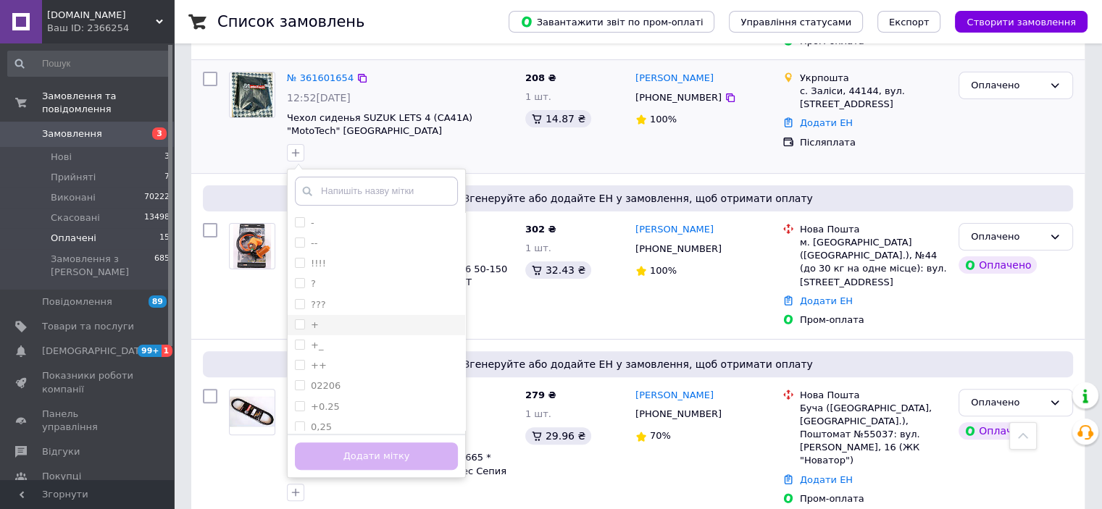
click at [300, 320] on input "+" at bounding box center [299, 324] width 9 height 9
checkbox input "true"
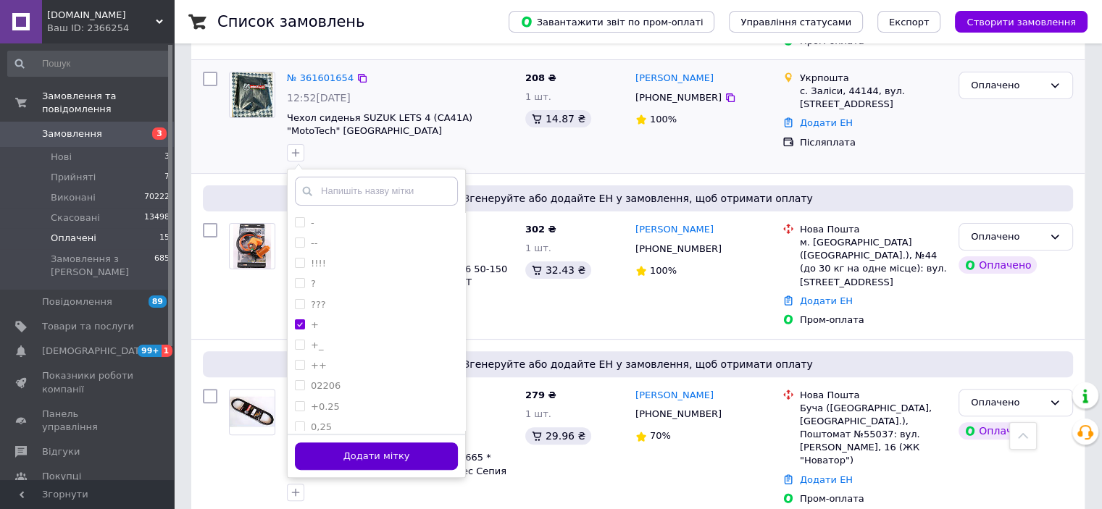
click at [402, 443] on button "Додати мітку" at bounding box center [376, 457] width 163 height 28
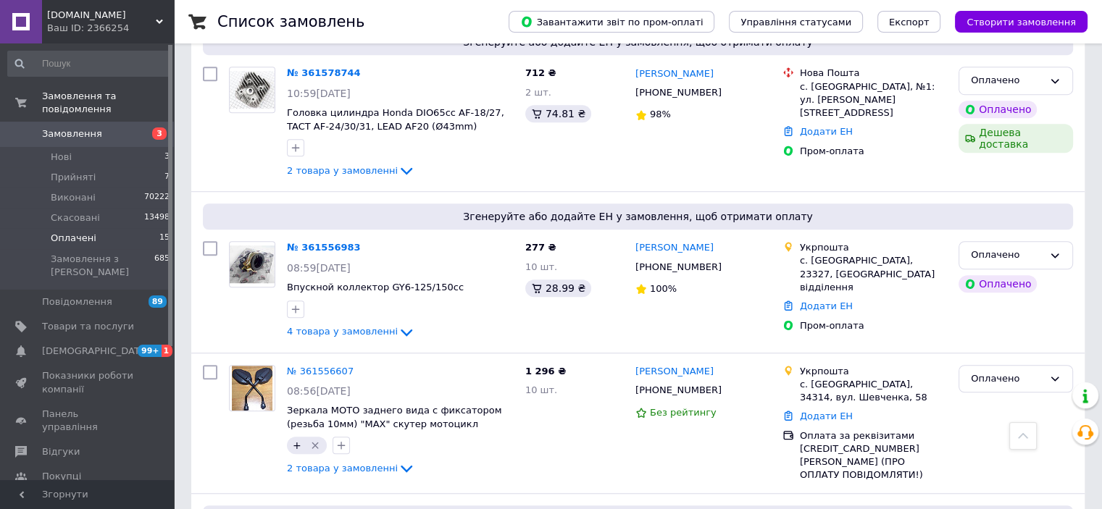
scroll to position [1087, 0]
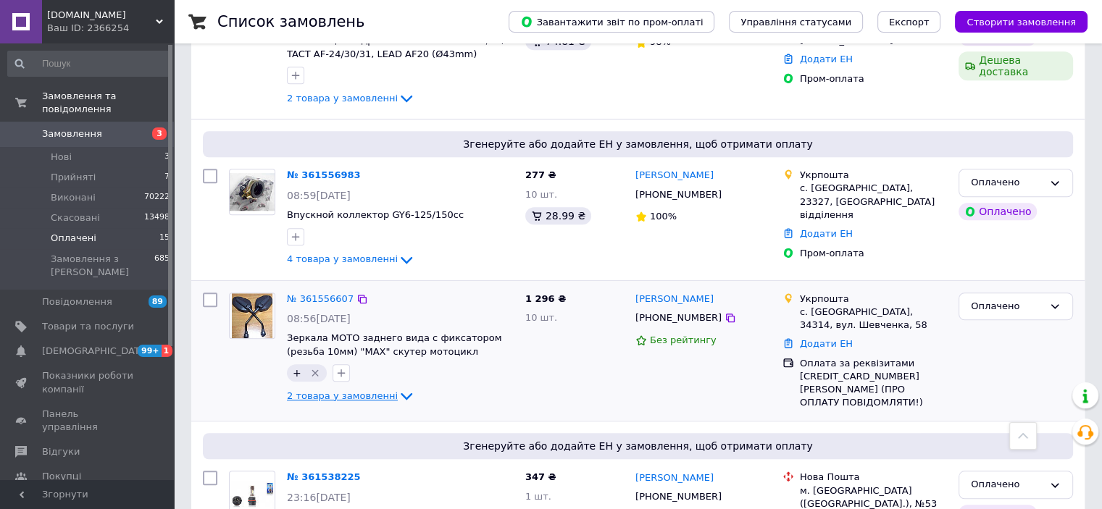
click at [359, 391] on span "2 товара у замовленні" at bounding box center [342, 396] width 111 height 11
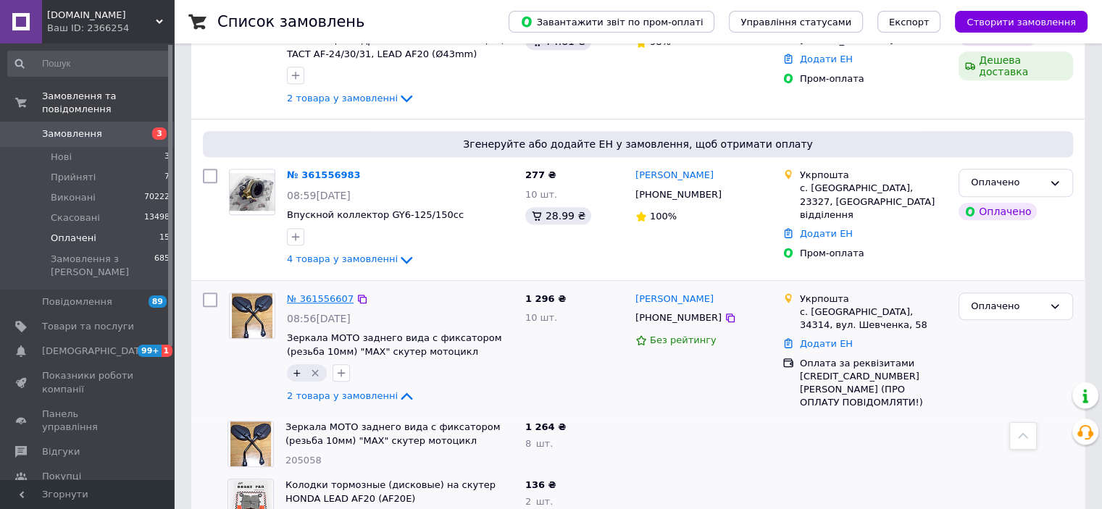
click at [313, 293] on link "№ 361556607" at bounding box center [320, 298] width 67 height 11
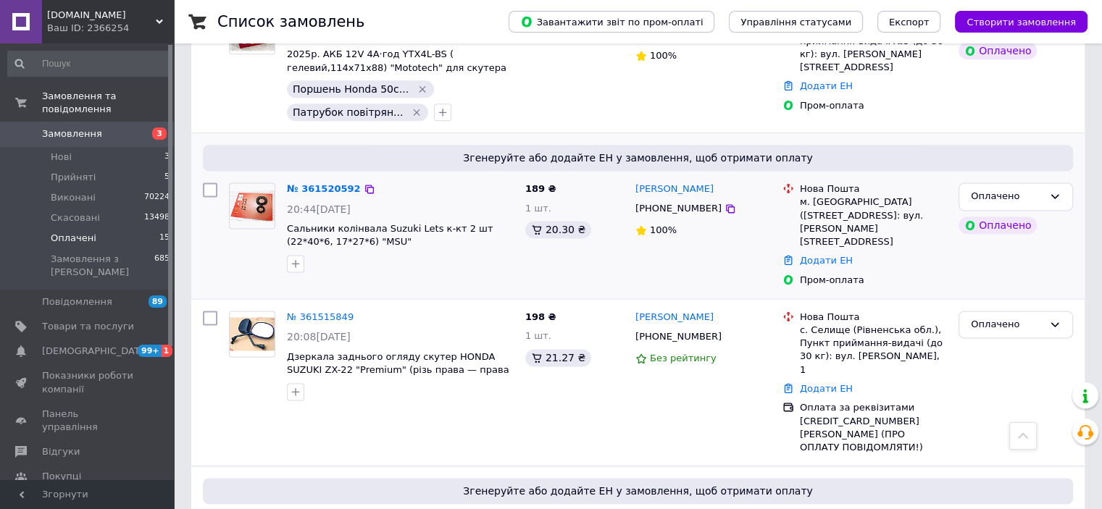
scroll to position [1884, 0]
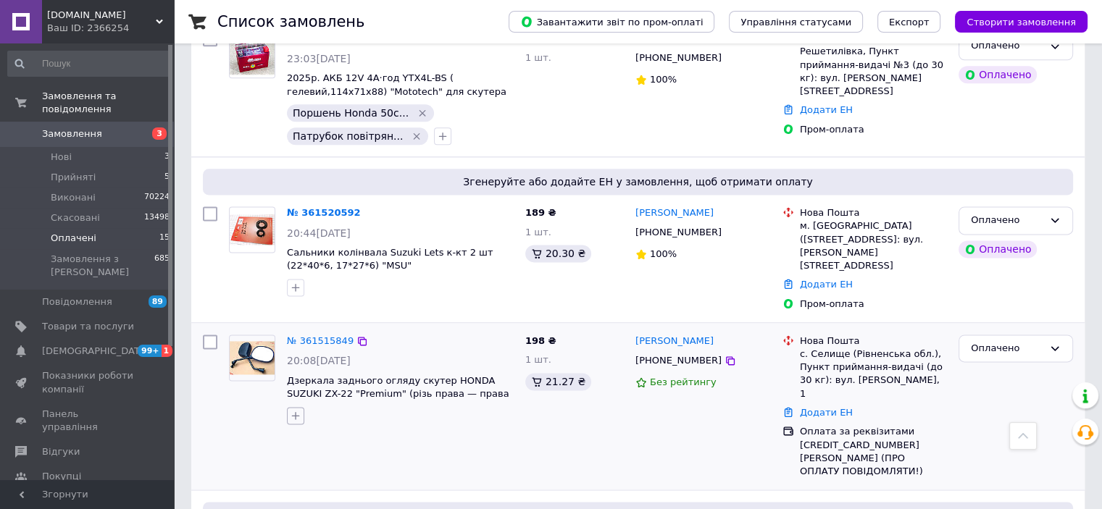
click at [293, 410] on icon "button" at bounding box center [296, 416] width 12 height 12
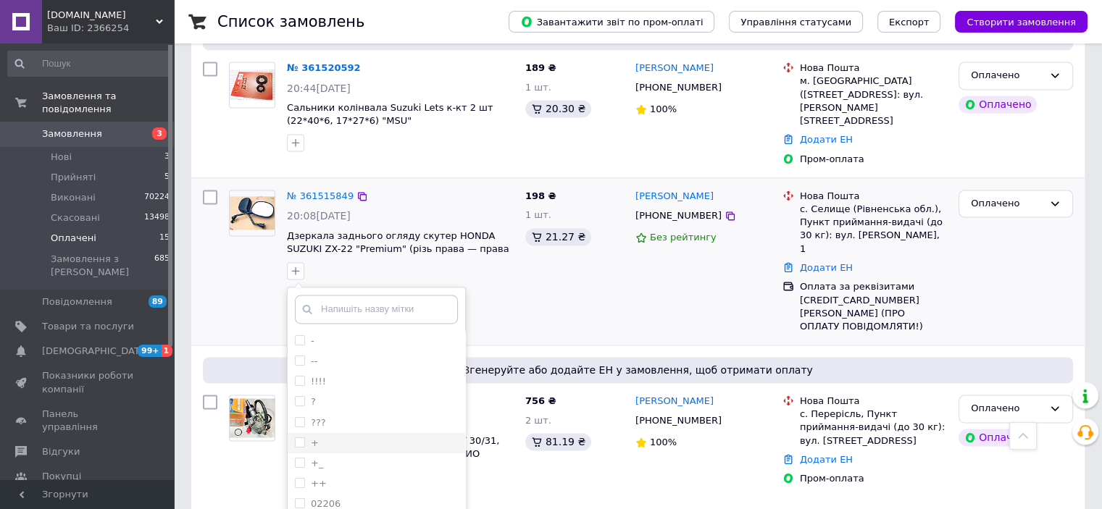
click at [299, 438] on input "+" at bounding box center [299, 442] width 9 height 9
checkbox input "true"
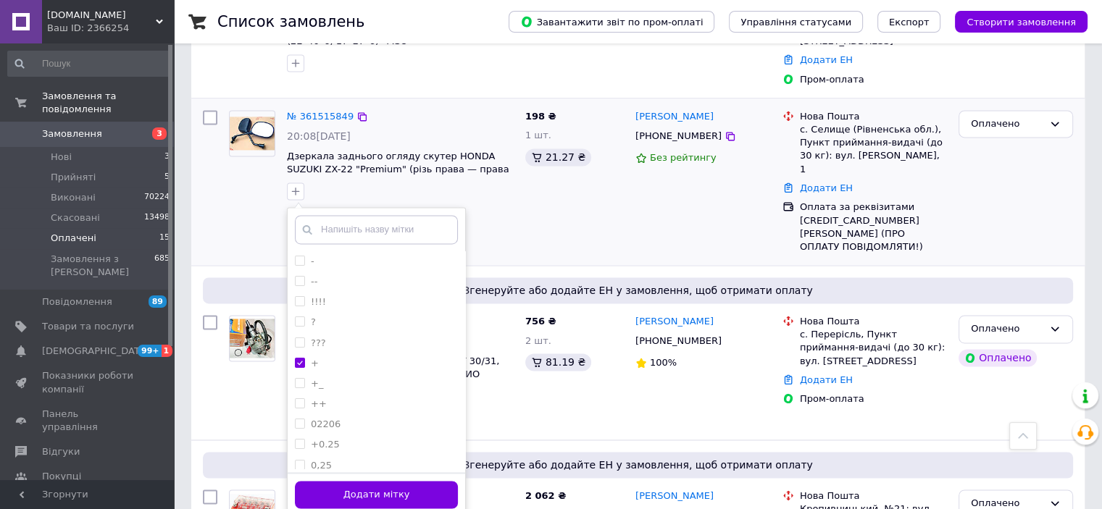
scroll to position [2114, 0]
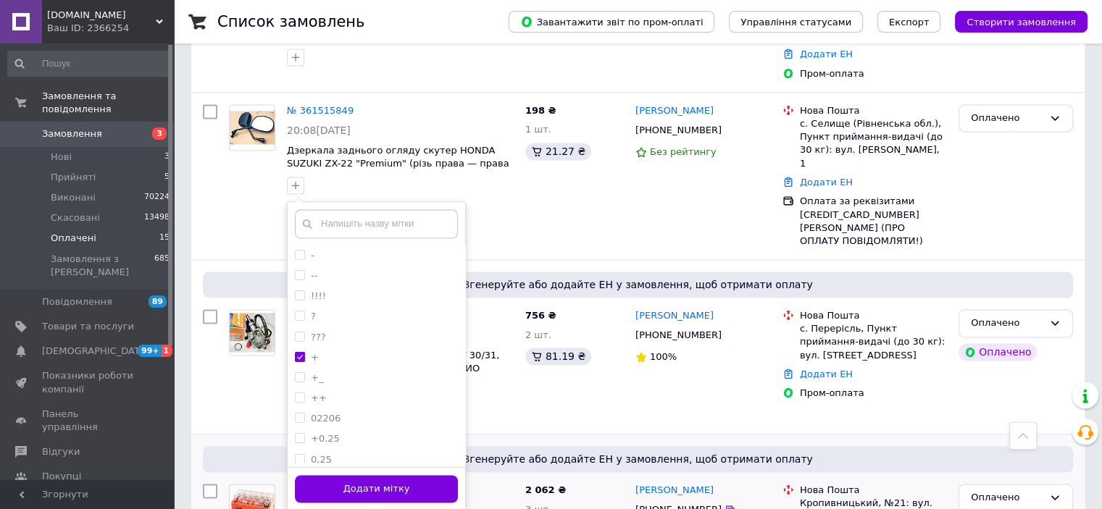
click at [422, 475] on button "Додати мітку" at bounding box center [376, 489] width 163 height 28
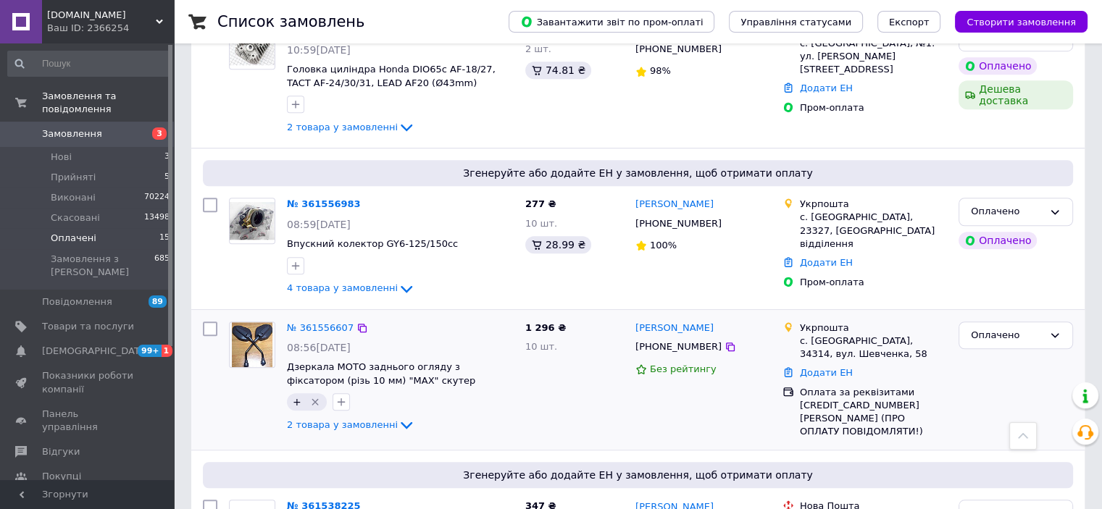
scroll to position [1057, 0]
click at [356, 420] on span "2 товара у замовленні" at bounding box center [342, 425] width 111 height 11
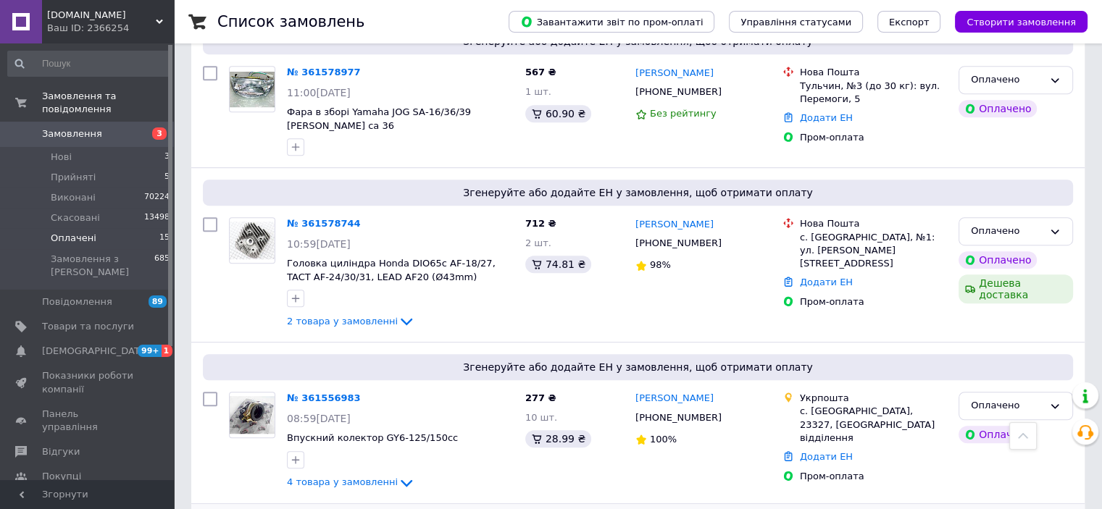
scroll to position [840, 0]
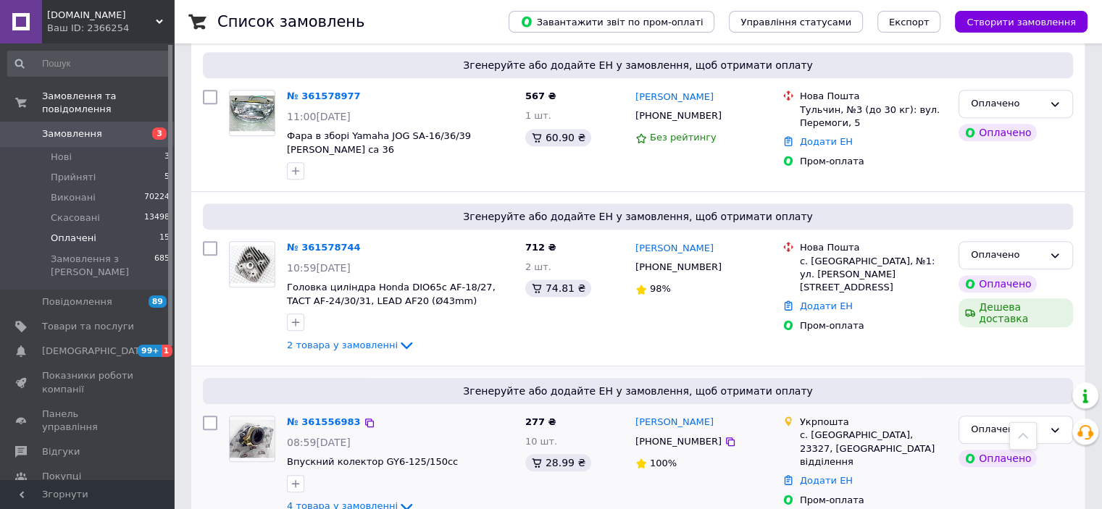
click at [328, 501] on span "4 товара у замовленні" at bounding box center [342, 506] width 111 height 11
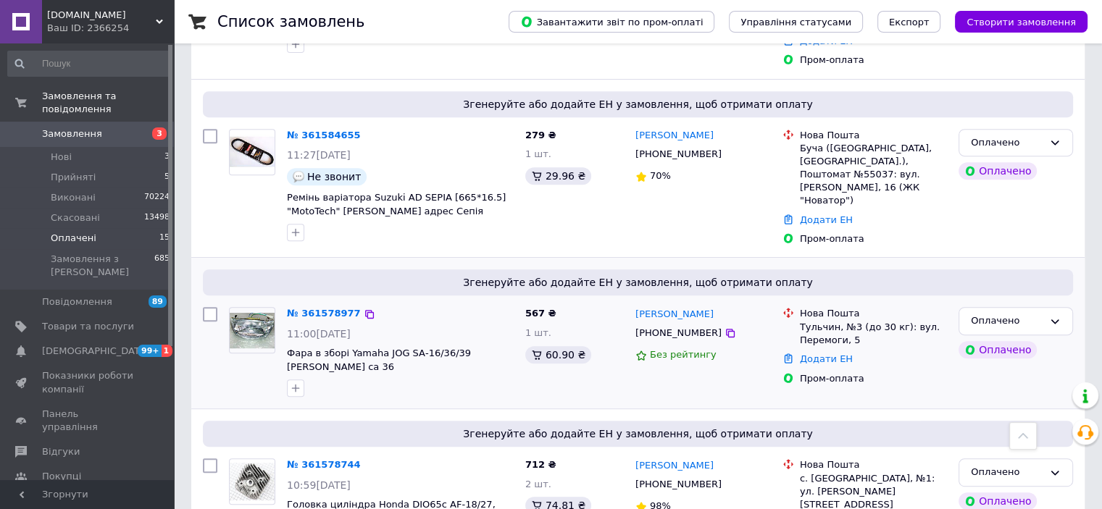
scroll to position [477, 0]
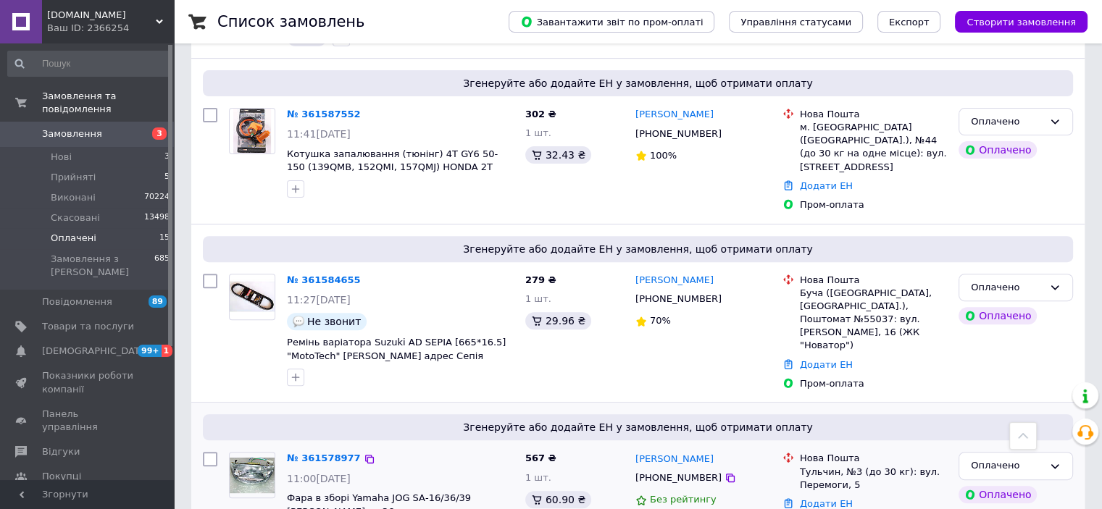
drag, startPoint x: 649, startPoint y: 384, endPoint x: 253, endPoint y: 486, distance: 409.3
click at [651, 403] on div "Згенеруйте або додайте ЕН у замовлення, щоб отримати оплату № 361578977 11:00, …" at bounding box center [637, 478] width 893 height 151
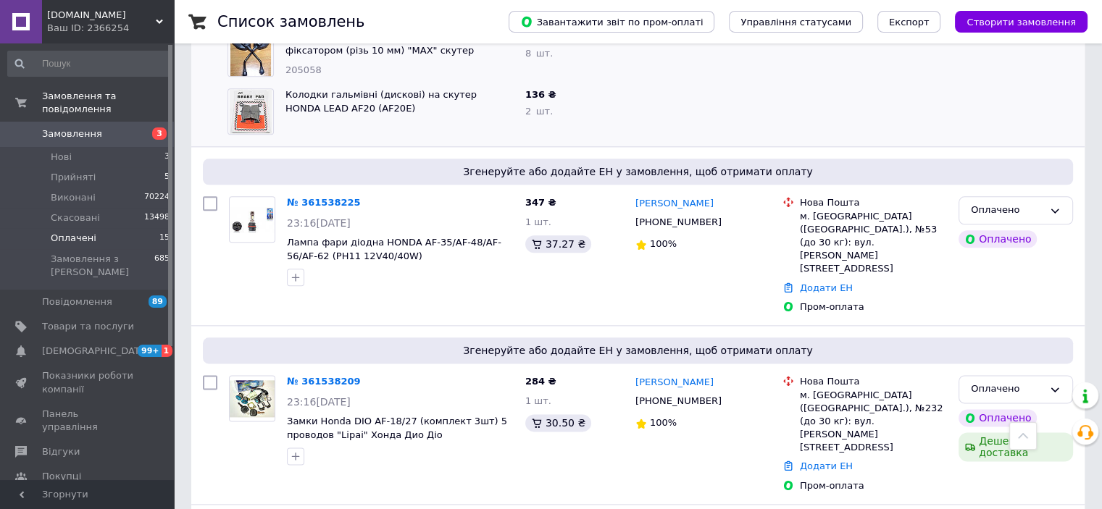
scroll to position [1854, 0]
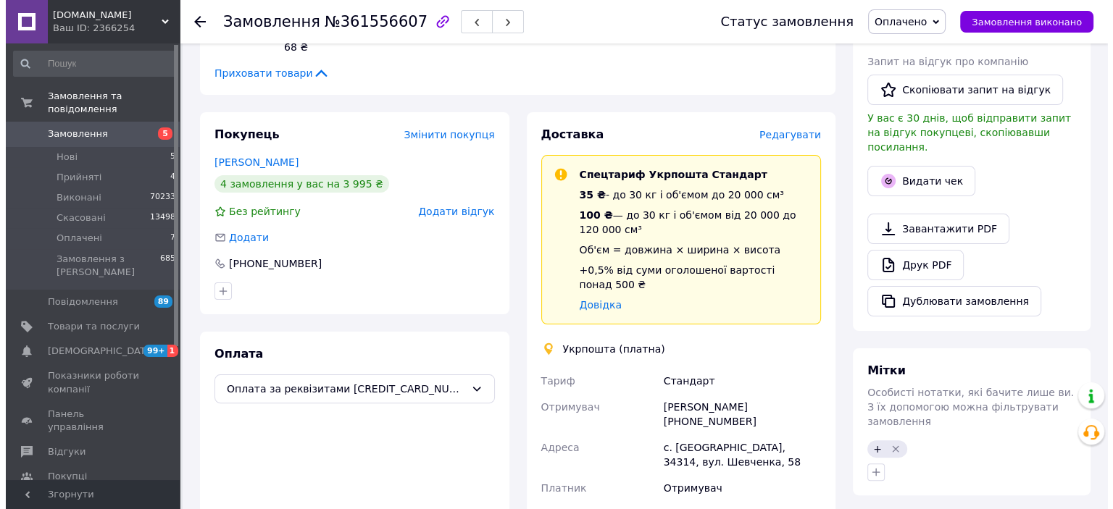
scroll to position [217, 0]
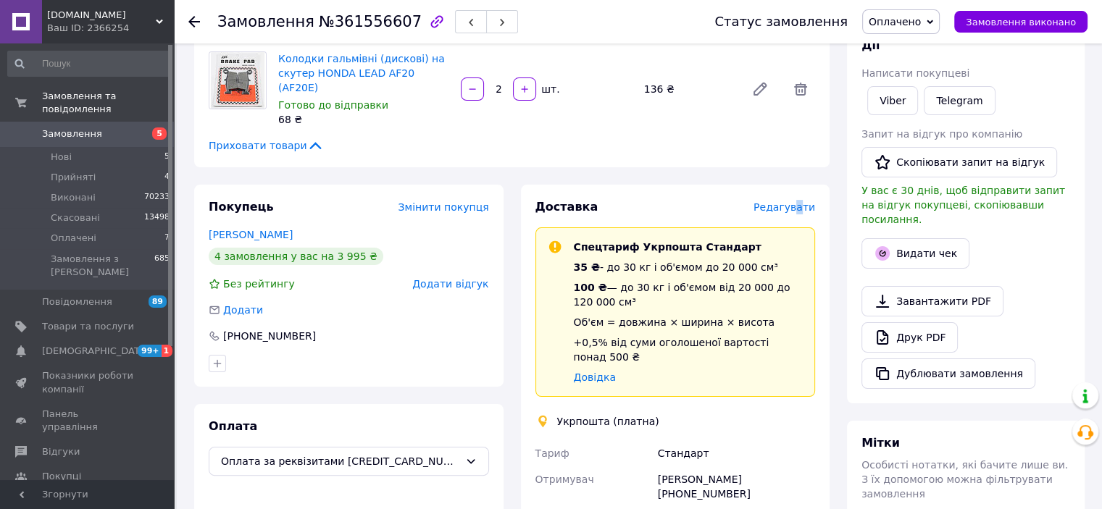
click at [802, 201] on span "Редагувати" at bounding box center [785, 207] width 62 height 12
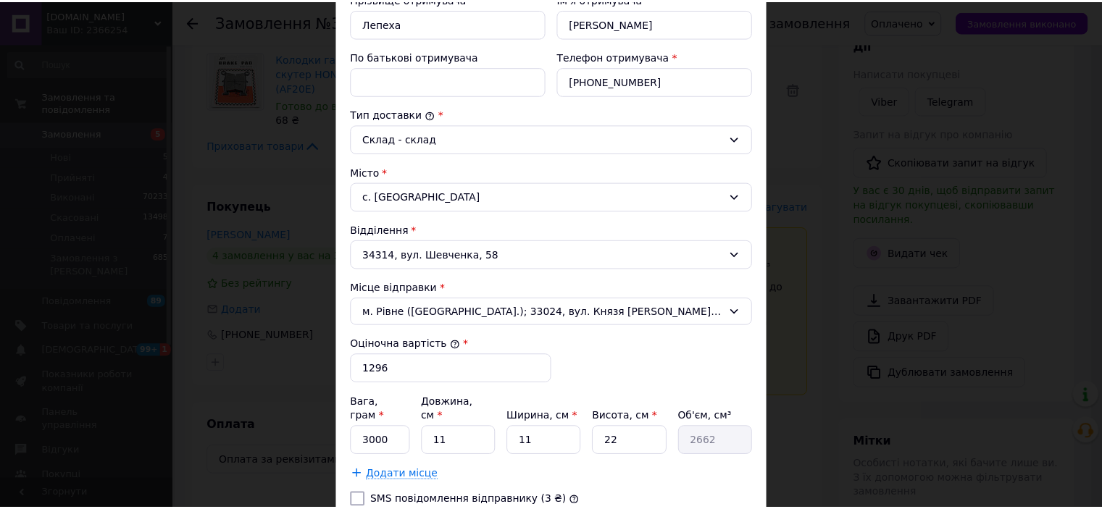
scroll to position [446, 0]
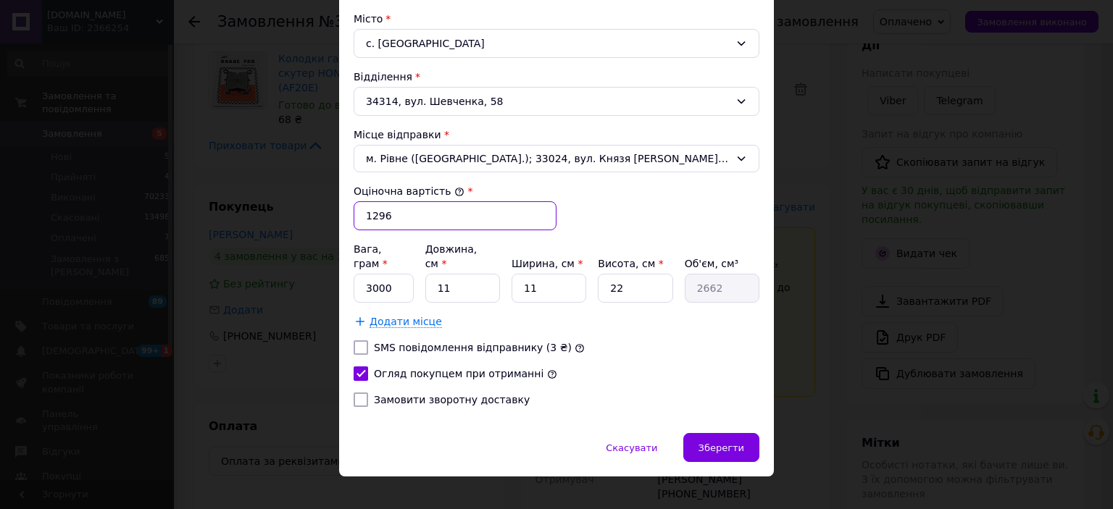
click at [386, 211] on input "1296" at bounding box center [455, 215] width 203 height 29
type input "1290"
click at [713, 443] on span "Зберегти" at bounding box center [721, 448] width 46 height 11
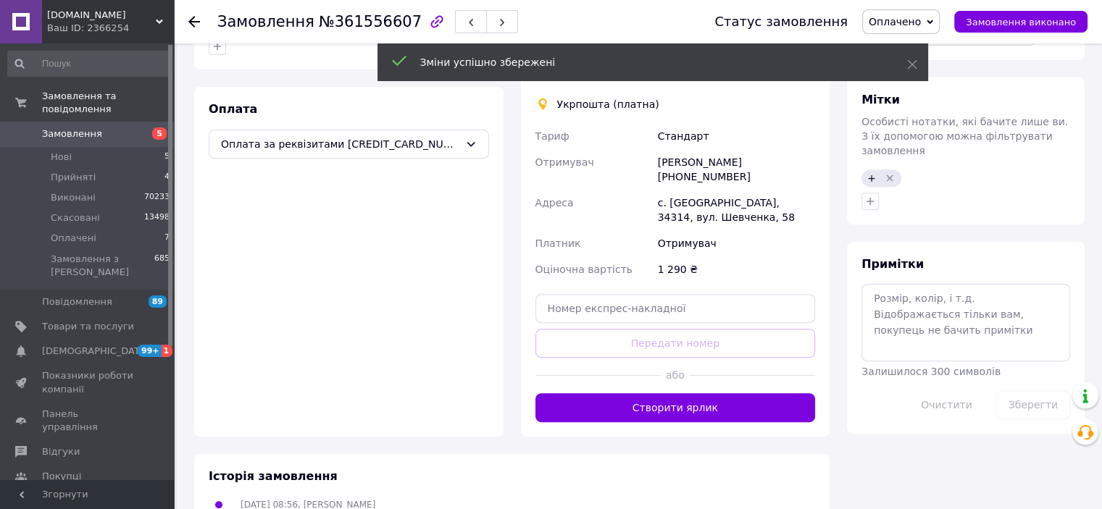
scroll to position [14, 0]
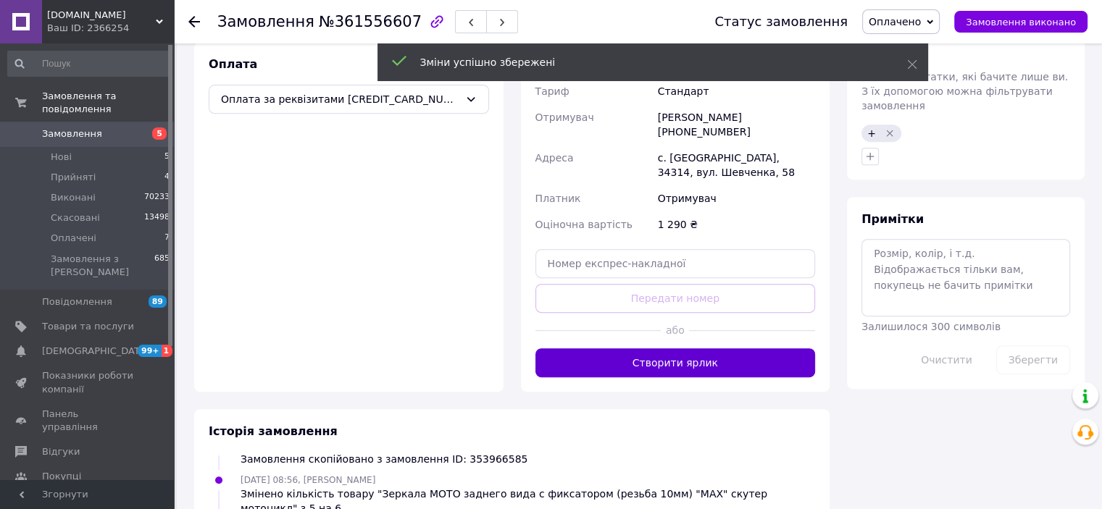
click at [698, 349] on button "Створити ярлик" at bounding box center [675, 363] width 280 height 29
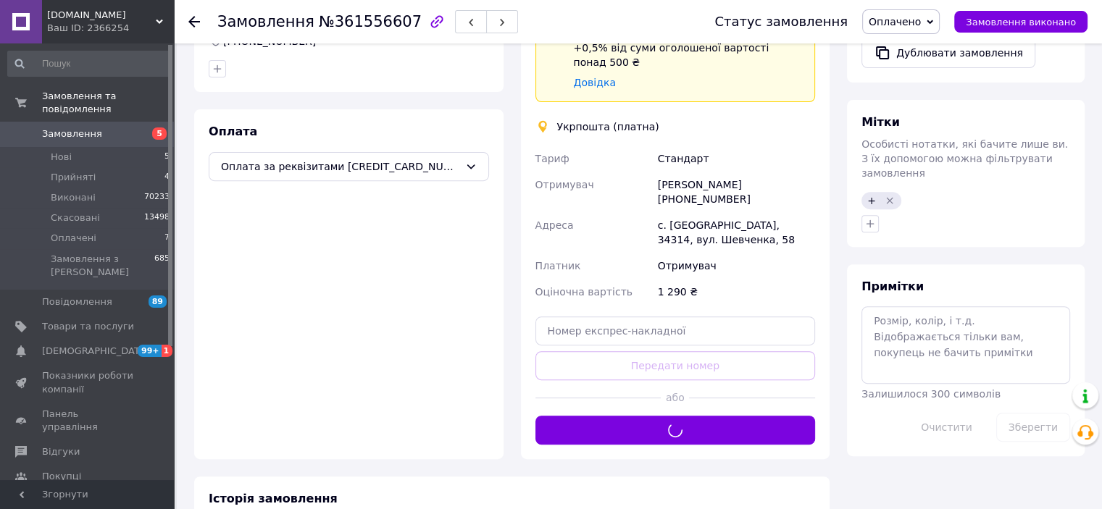
scroll to position [435, 0]
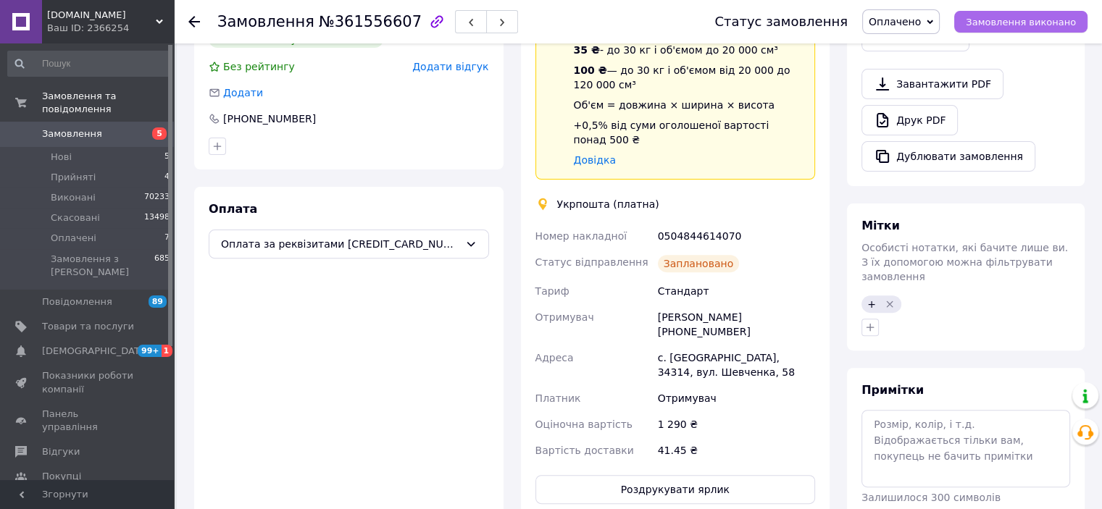
click at [1069, 18] on span "Замовлення виконано" at bounding box center [1021, 22] width 110 height 11
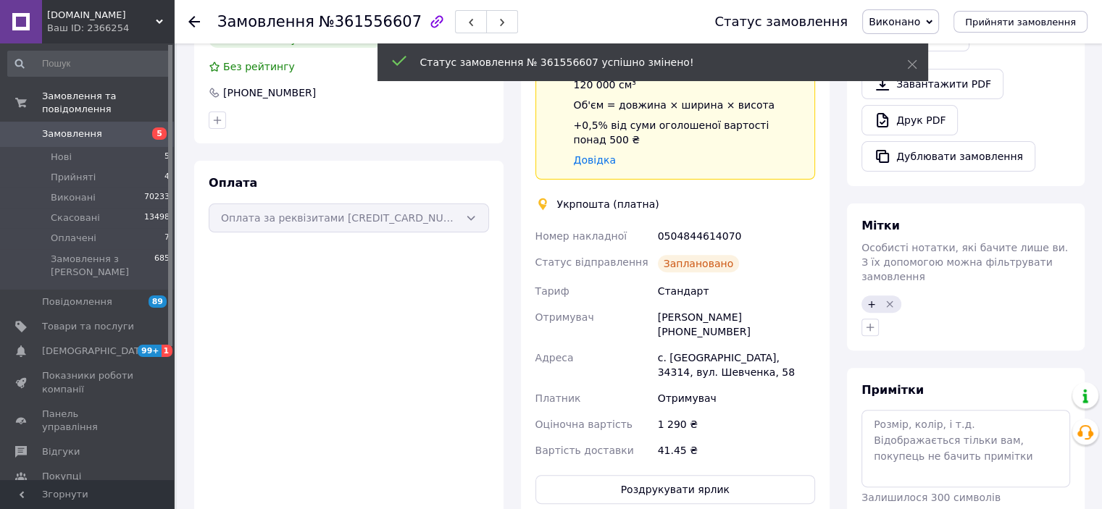
scroll to position [49, 0]
drag, startPoint x: 739, startPoint y: 203, endPoint x: 536, endPoint y: 205, distance: 202.9
click at [536, 223] on div "Номер накладної 0504844614070 Статус відправлення Заплановано Тариф Стандарт От…" at bounding box center [676, 343] width 286 height 241
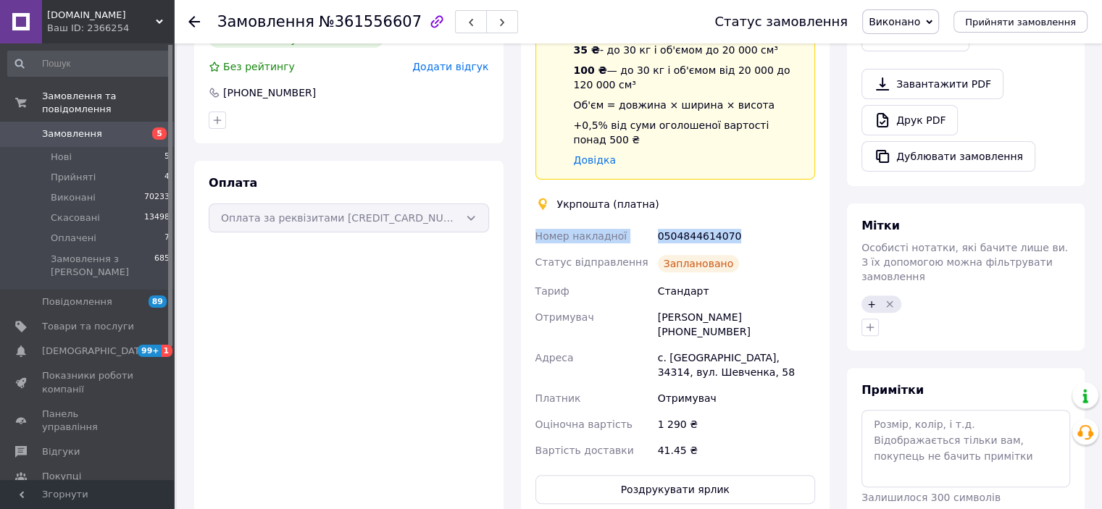
copy div "Номер накладної 0504844614070"
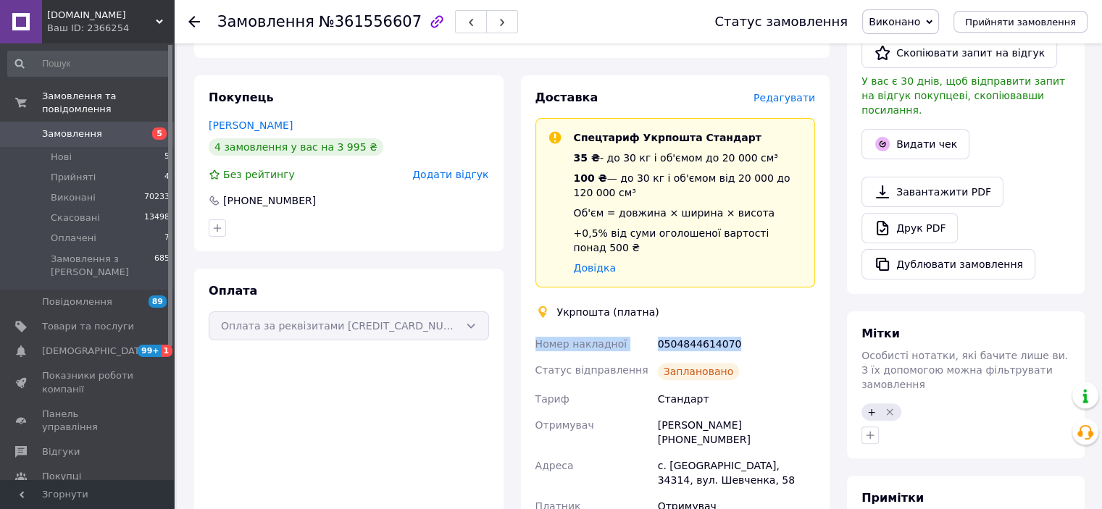
scroll to position [145, 0]
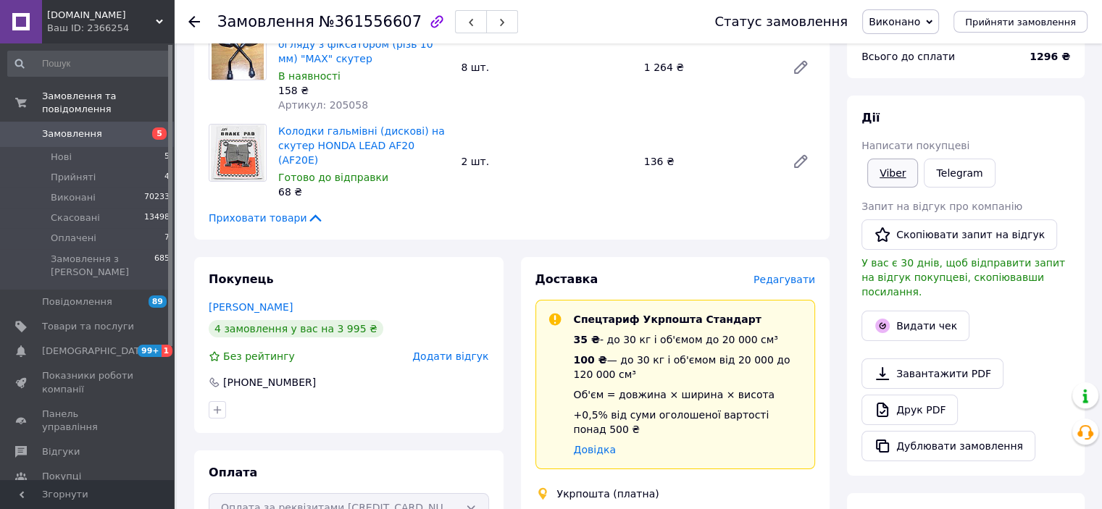
click at [885, 178] on link "Viber" at bounding box center [892, 173] width 51 height 29
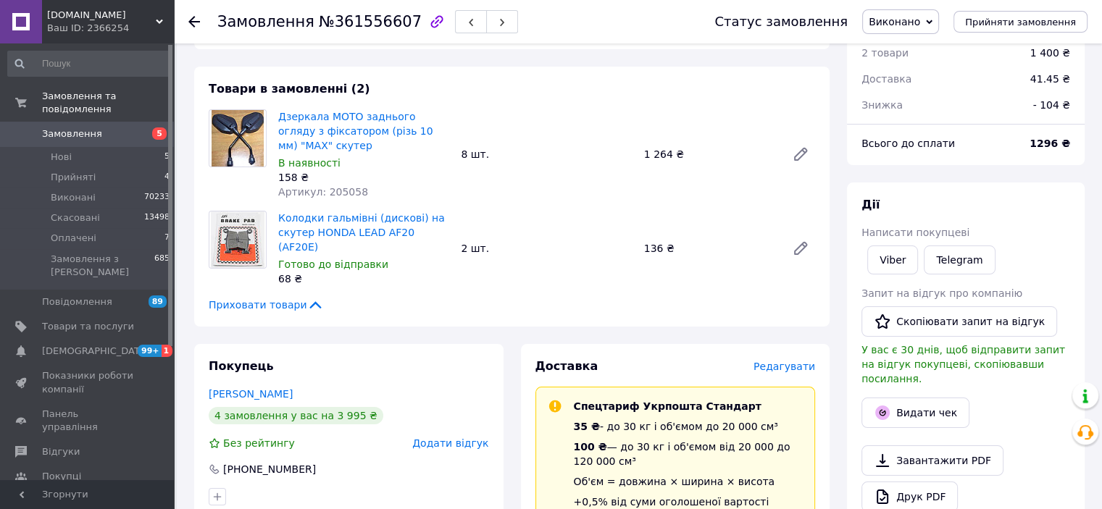
scroll to position [0, 0]
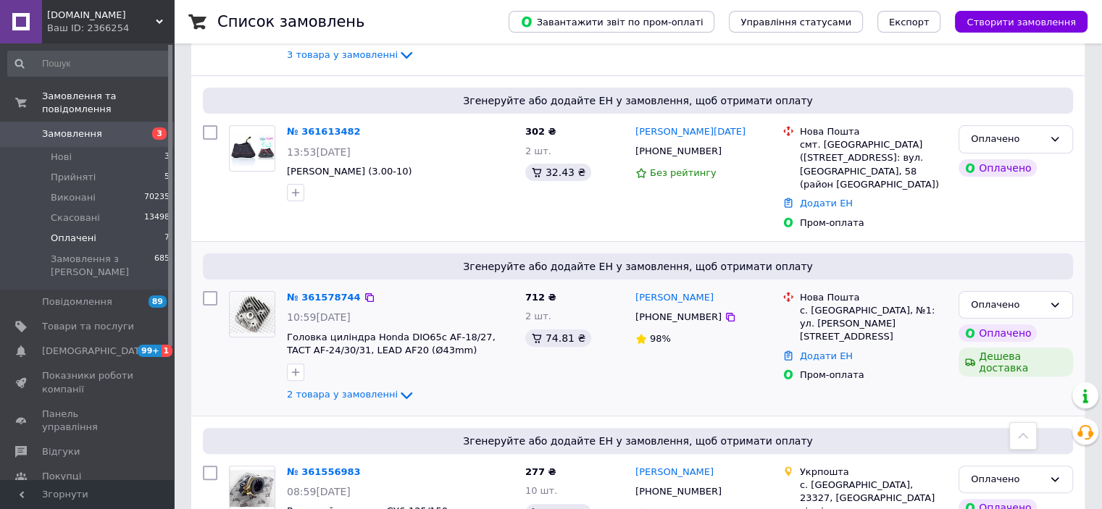
scroll to position [362, 0]
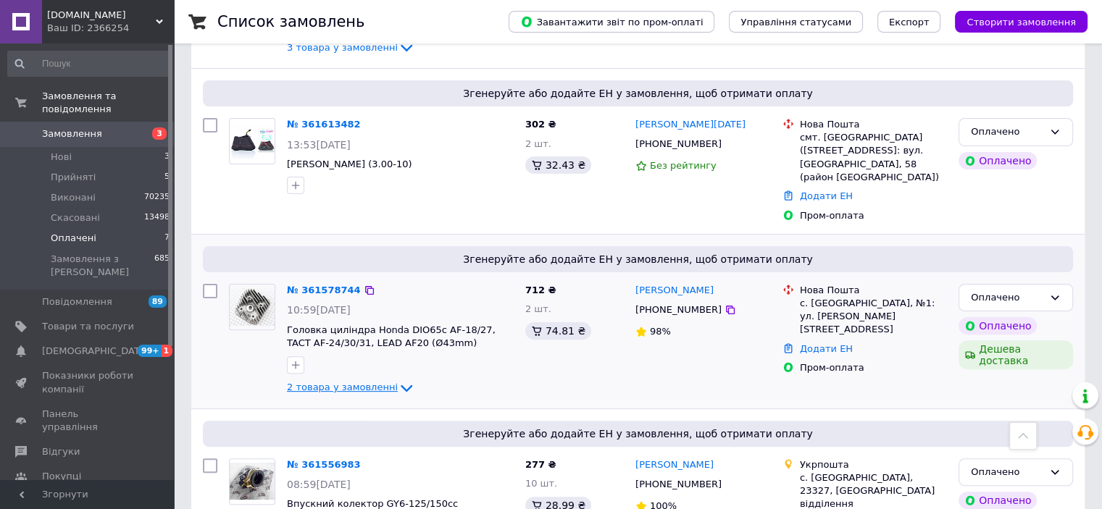
click at [364, 382] on span "2 товара у замовленні" at bounding box center [342, 387] width 111 height 11
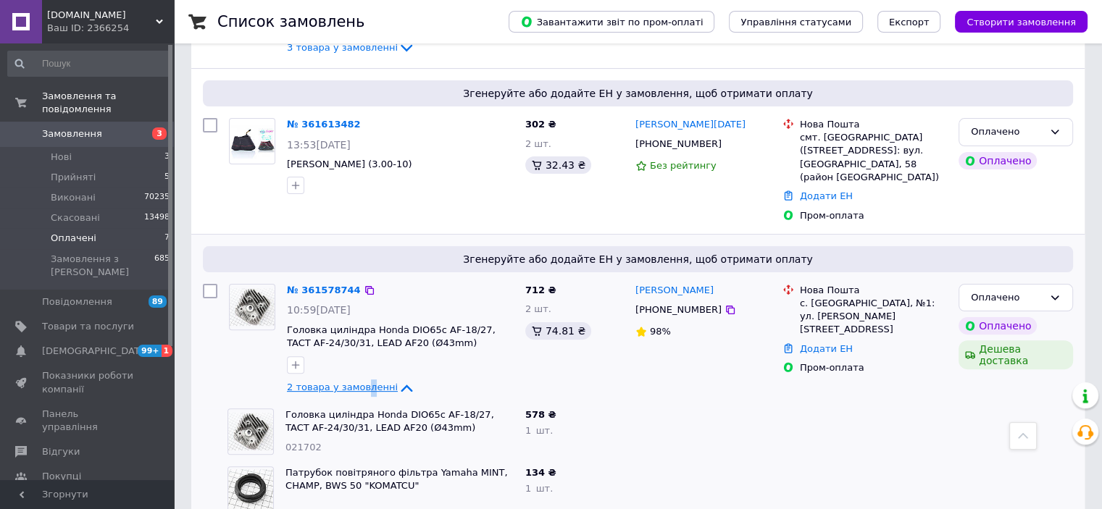
click at [364, 382] on span "2 товара у замовленні" at bounding box center [342, 387] width 111 height 11
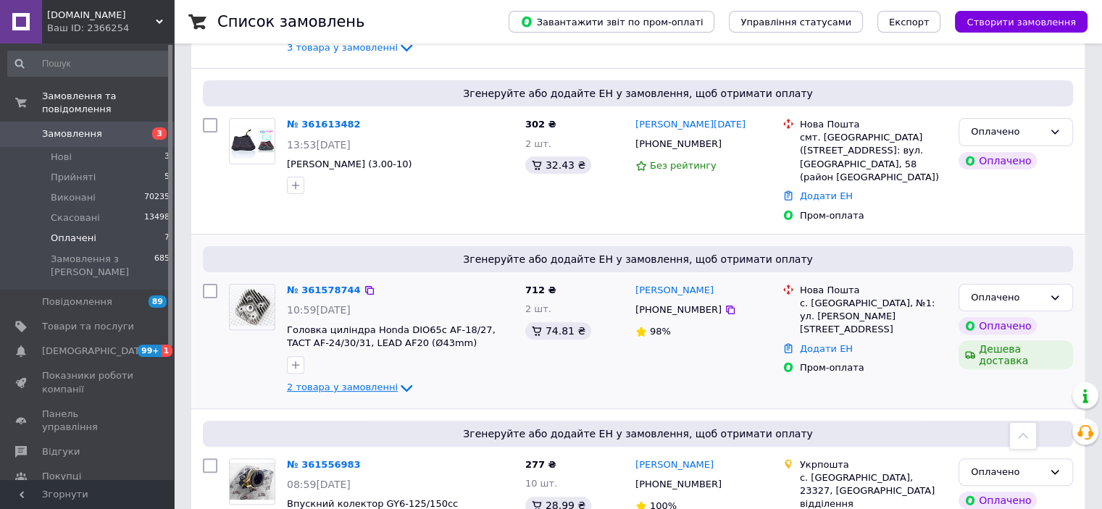
scroll to position [580, 0]
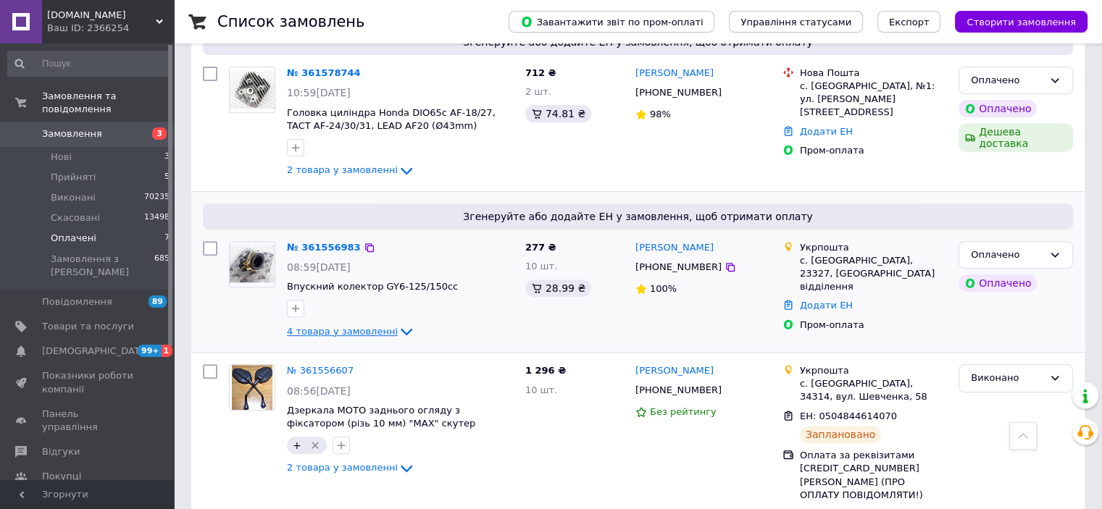
click at [345, 326] on span "4 товара у замовленні" at bounding box center [342, 331] width 111 height 11
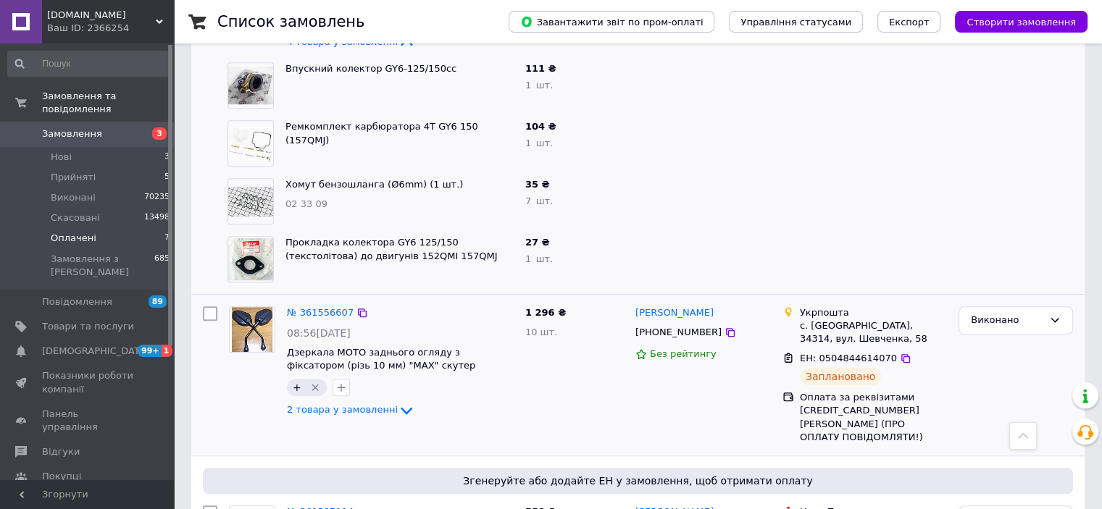
scroll to position [1014, 0]
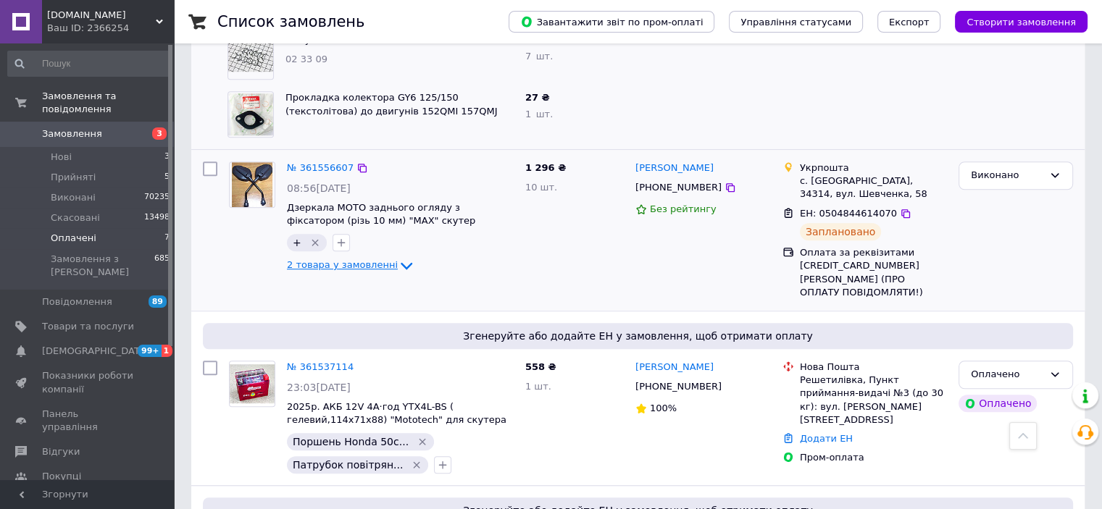
click at [334, 260] on span "2 товара у замовленні" at bounding box center [342, 265] width 111 height 11
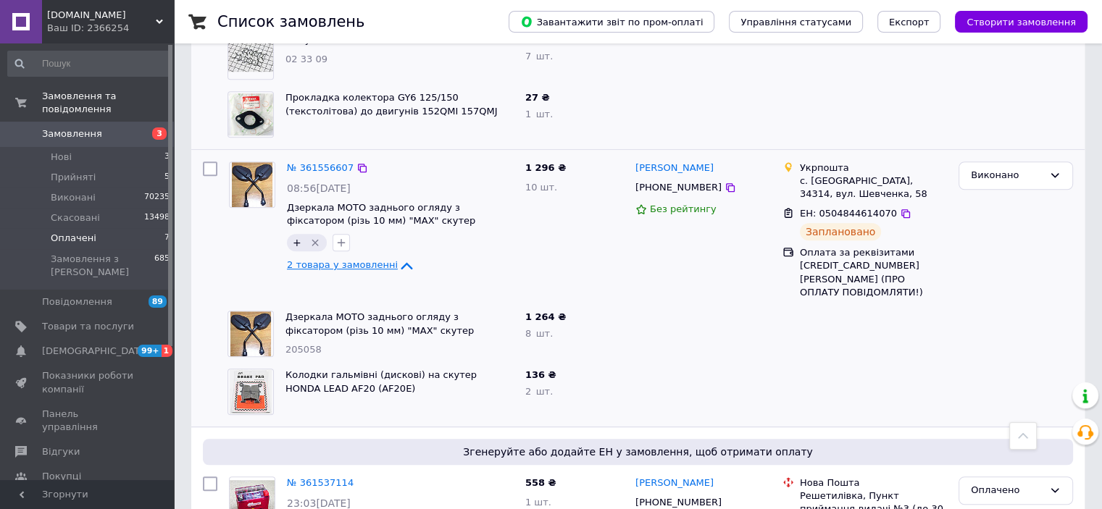
click at [334, 260] on span "2 товара у замовленні" at bounding box center [342, 265] width 111 height 11
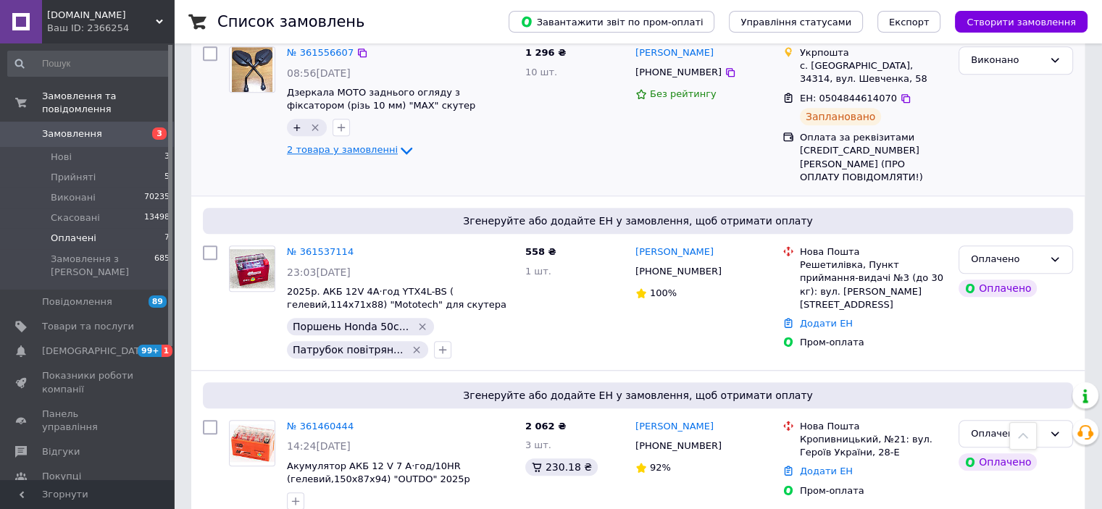
scroll to position [1167, 0]
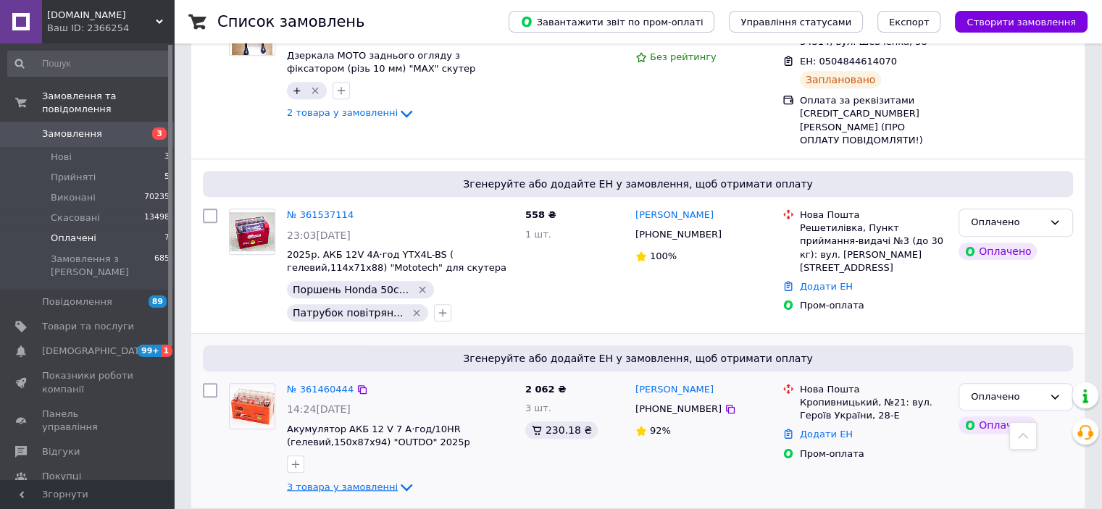
click at [338, 481] on span "3 товара у замовленні" at bounding box center [342, 486] width 111 height 11
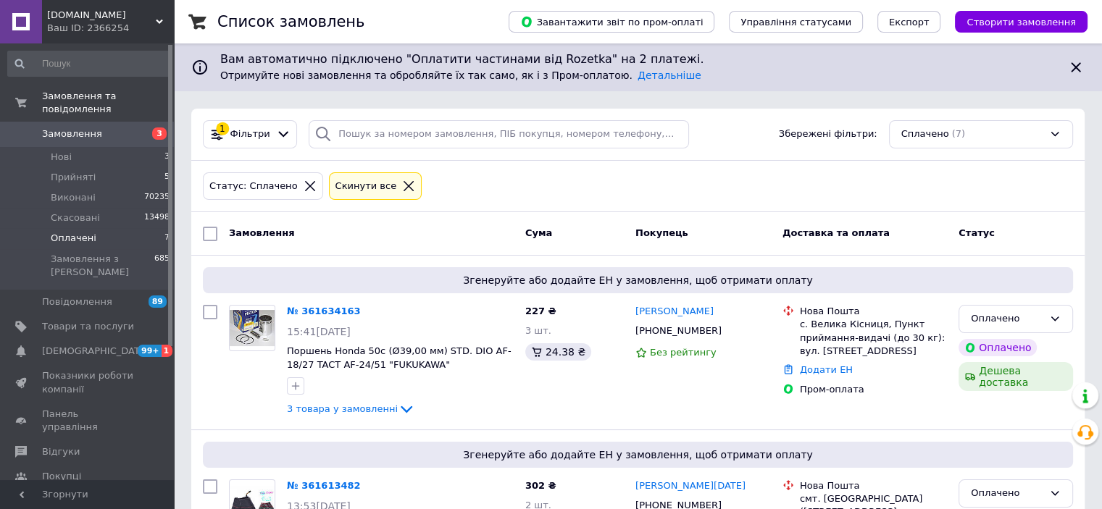
scroll to position [0, 0]
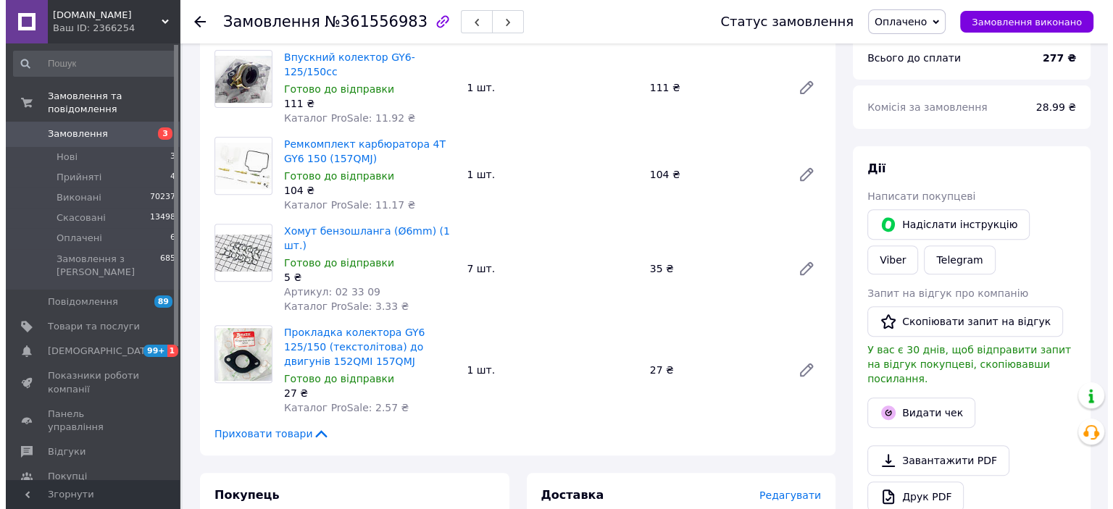
scroll to position [652, 0]
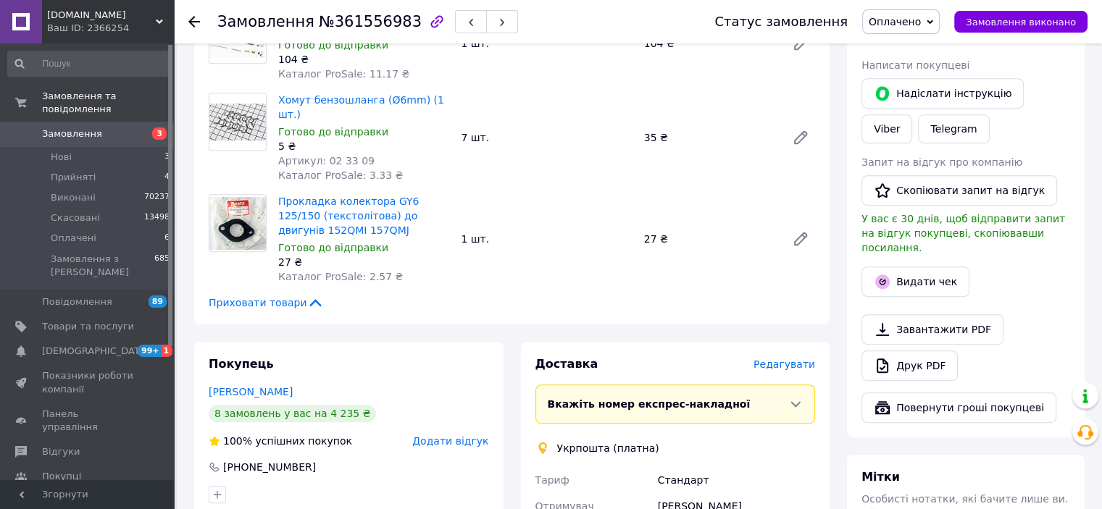
click at [801, 359] on span "Редагувати" at bounding box center [785, 365] width 62 height 12
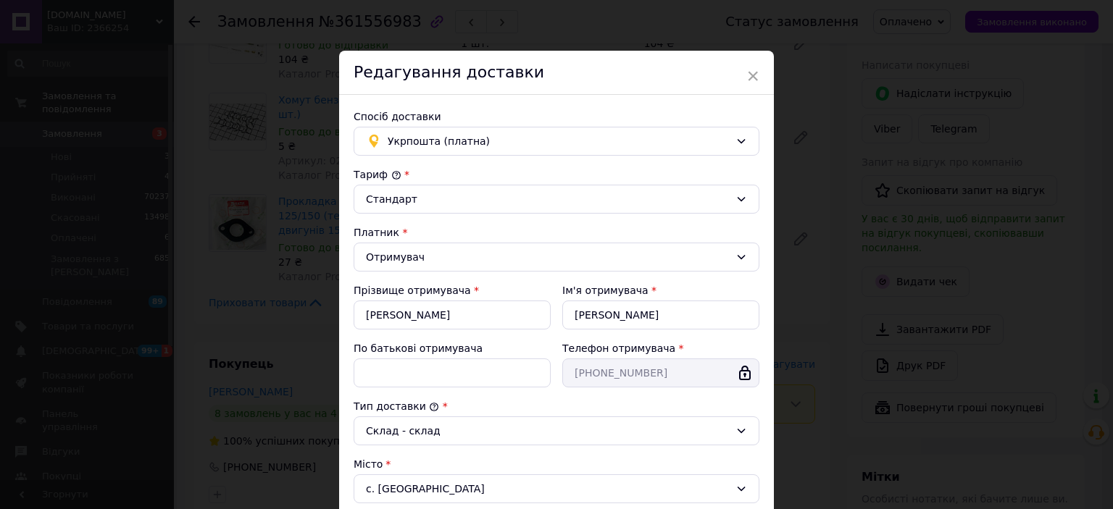
scroll to position [393, 0]
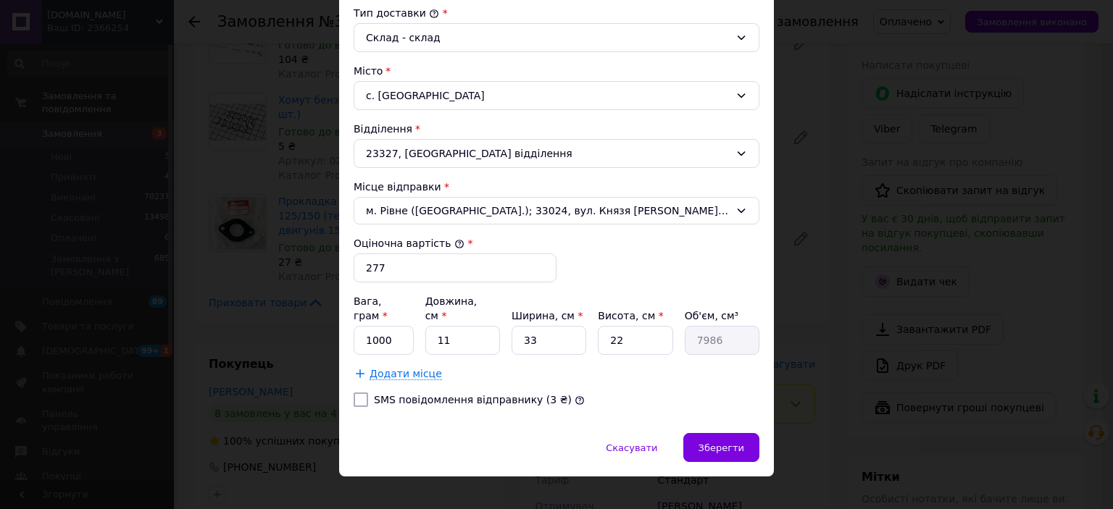
click at [749, 367] on div "[PERSON_NAME] * [PERSON_NAME] * Отримувач Прізвище отримувача * [PERSON_NAME] І…" at bounding box center [557, 96] width 406 height 645
click at [669, 367] on div "Додати місце" at bounding box center [557, 374] width 406 height 14
click at [712, 443] on span "Зберегти" at bounding box center [721, 448] width 46 height 11
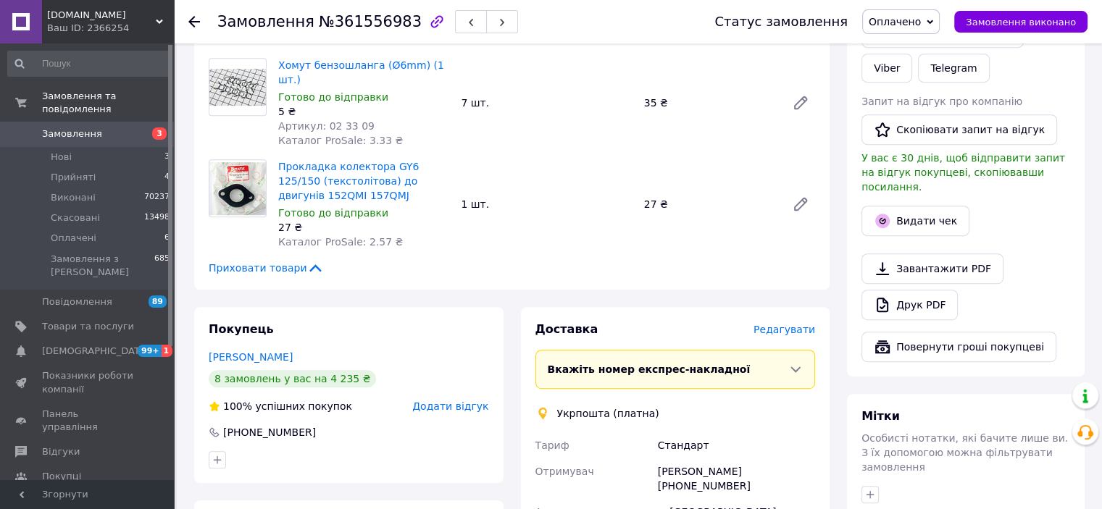
scroll to position [797, 0]
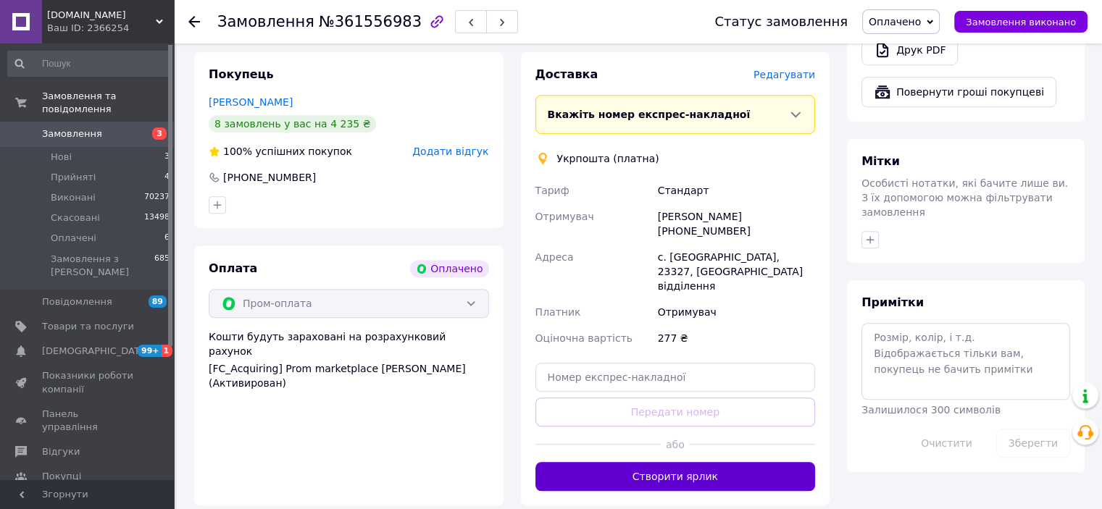
click at [704, 462] on button "Створити ярлик" at bounding box center [675, 476] width 280 height 29
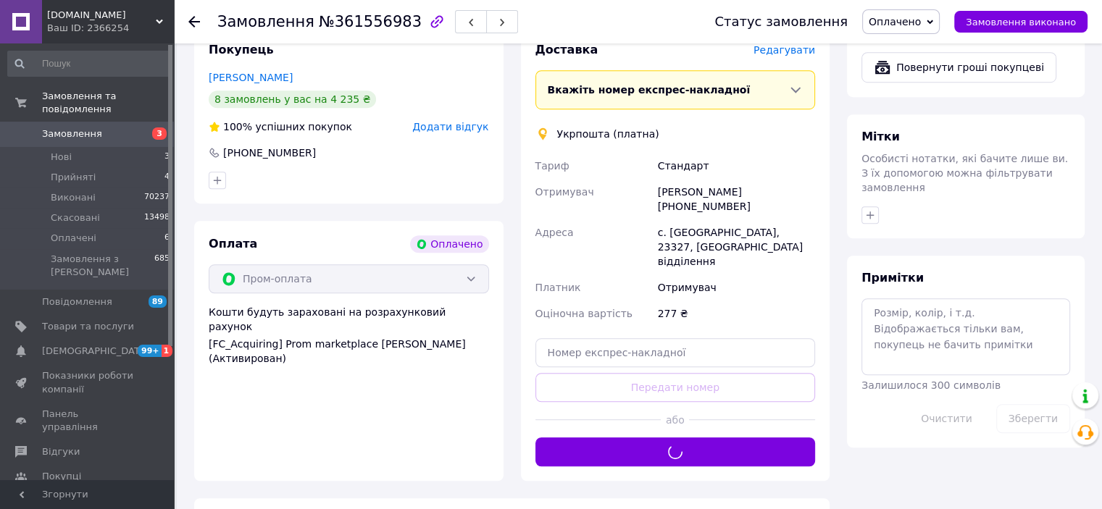
scroll to position [942, 0]
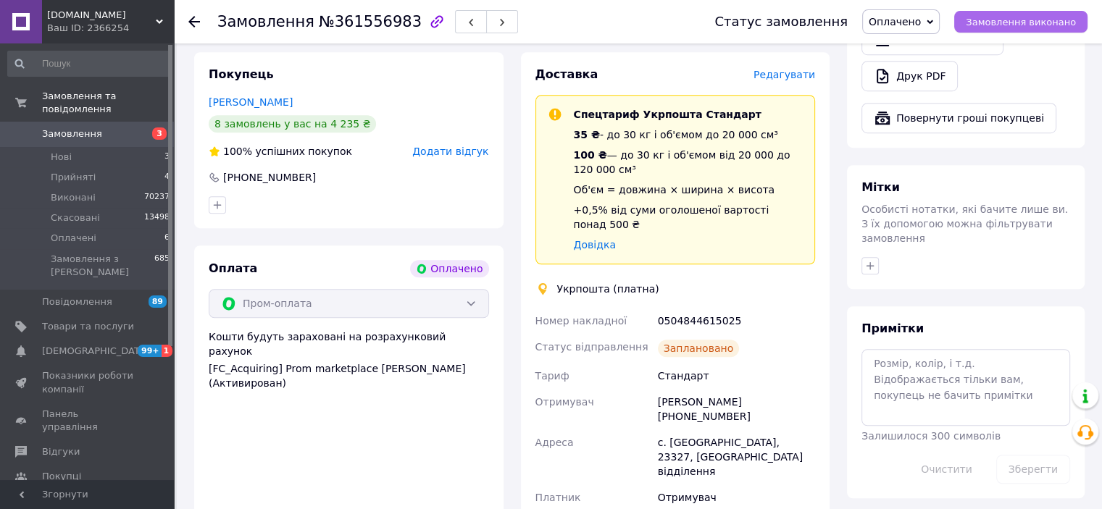
click at [1023, 20] on span "Замовлення виконано" at bounding box center [1021, 22] width 110 height 11
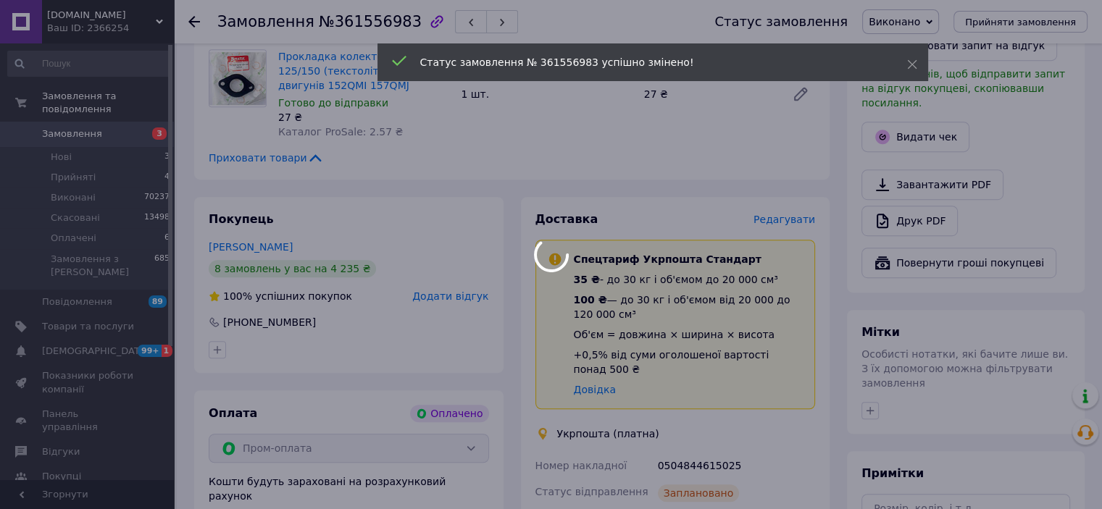
scroll to position [652, 0]
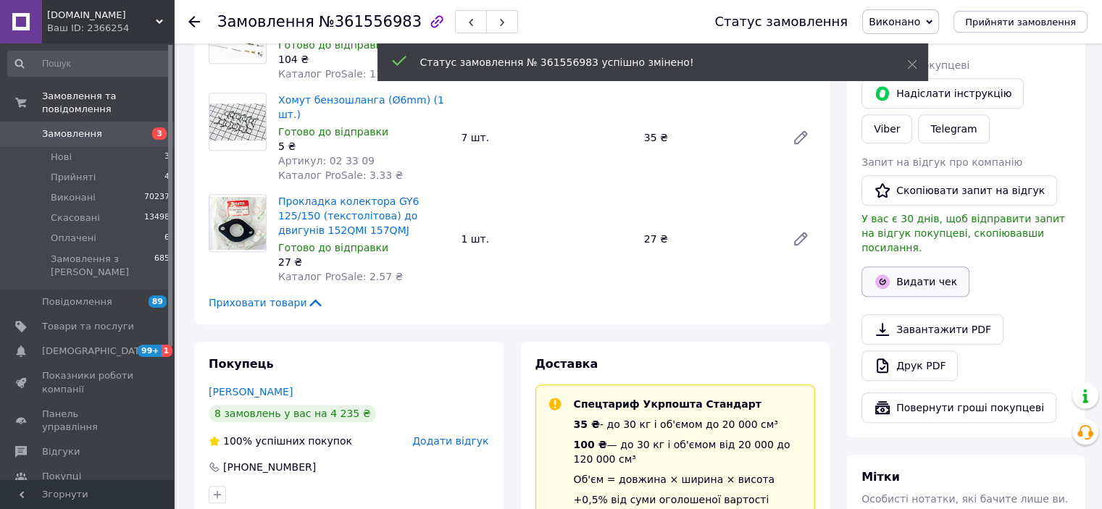
click at [926, 267] on button "Видати чек" at bounding box center [915, 282] width 108 height 30
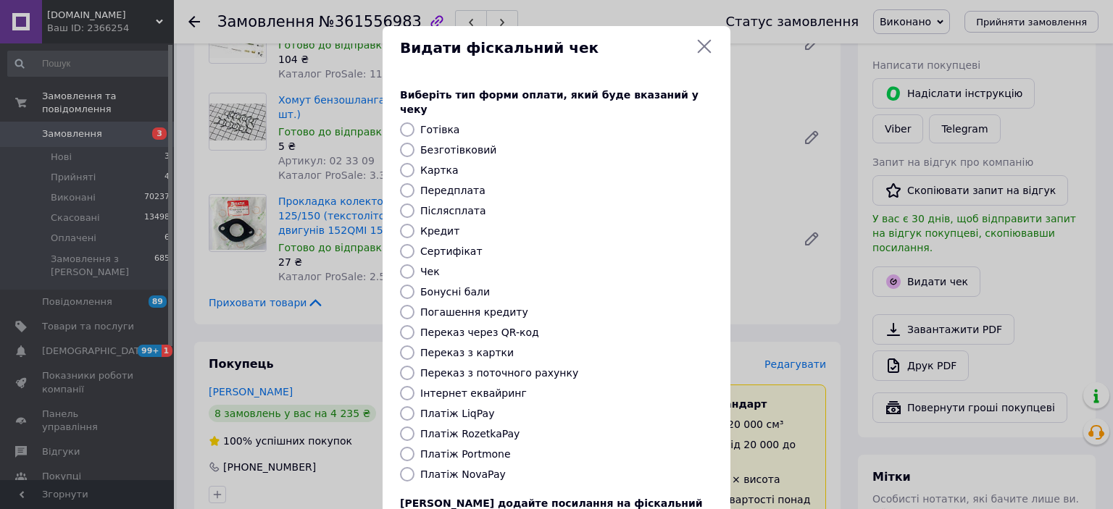
click at [830, 295] on div "Видати фіскальний чек Виберіть тип форми оплати, який буде вказаний у чеку Готі…" at bounding box center [556, 325] width 1113 height 651
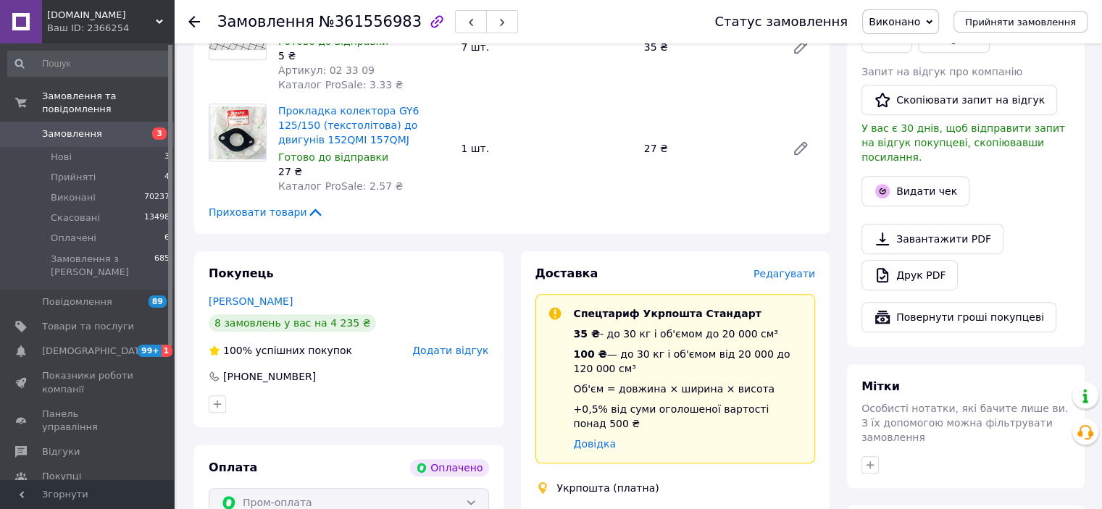
scroll to position [869, 0]
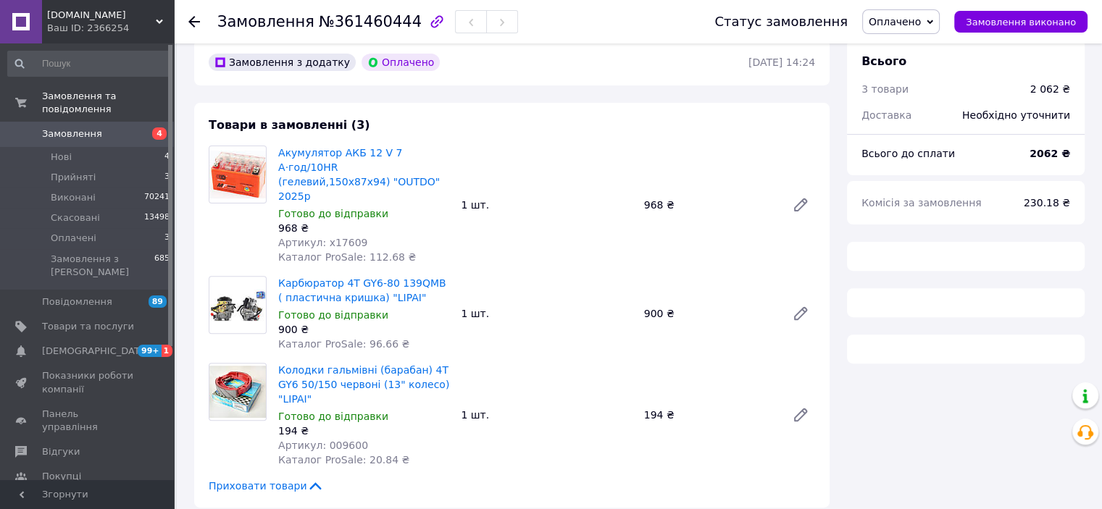
scroll to position [435, 0]
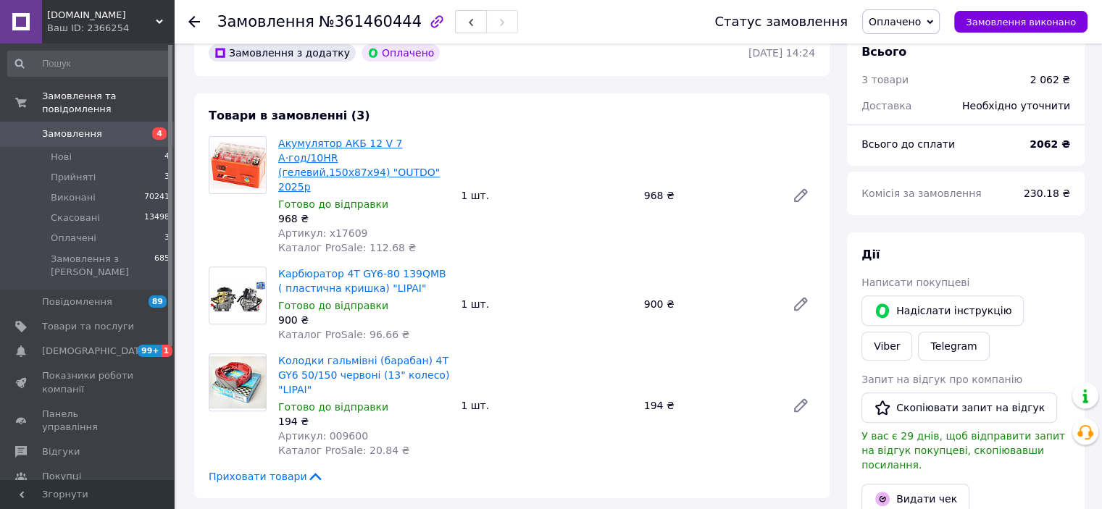
click at [368, 159] on link "Акумулятор АКБ 12 V 7 А·год/10HR (гелевий,150x87x94) "OUTDO" 2025р" at bounding box center [359, 165] width 162 height 55
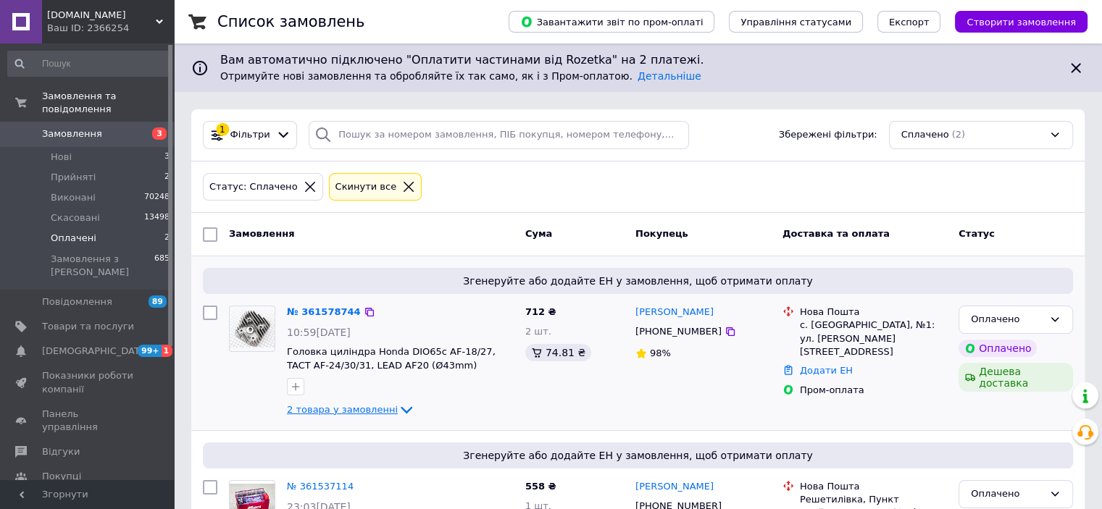
click at [364, 406] on span "2 товара у замовленні" at bounding box center [342, 409] width 111 height 11
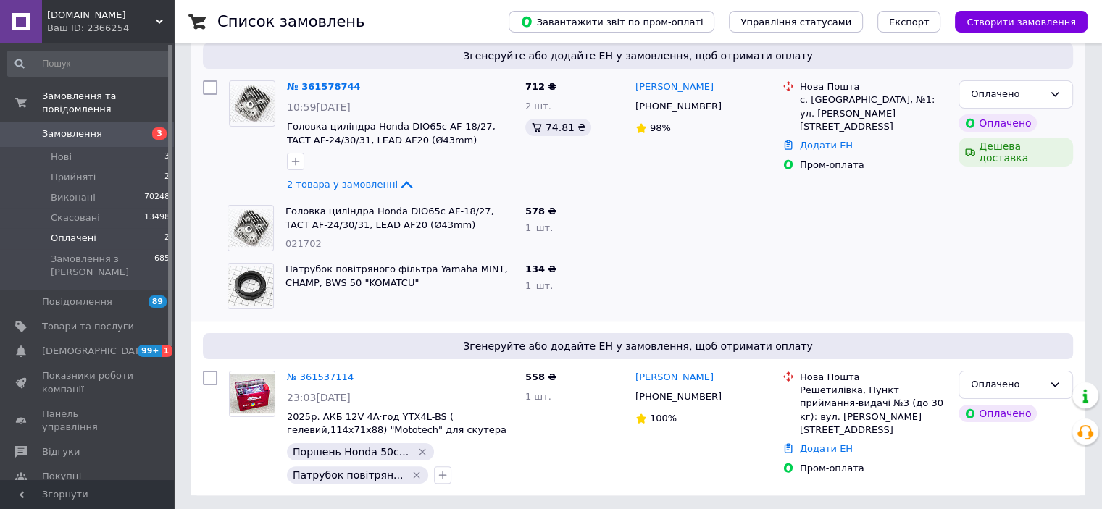
scroll to position [227, 0]
drag, startPoint x: 327, startPoint y: 74, endPoint x: 310, endPoint y: 82, distance: 18.5
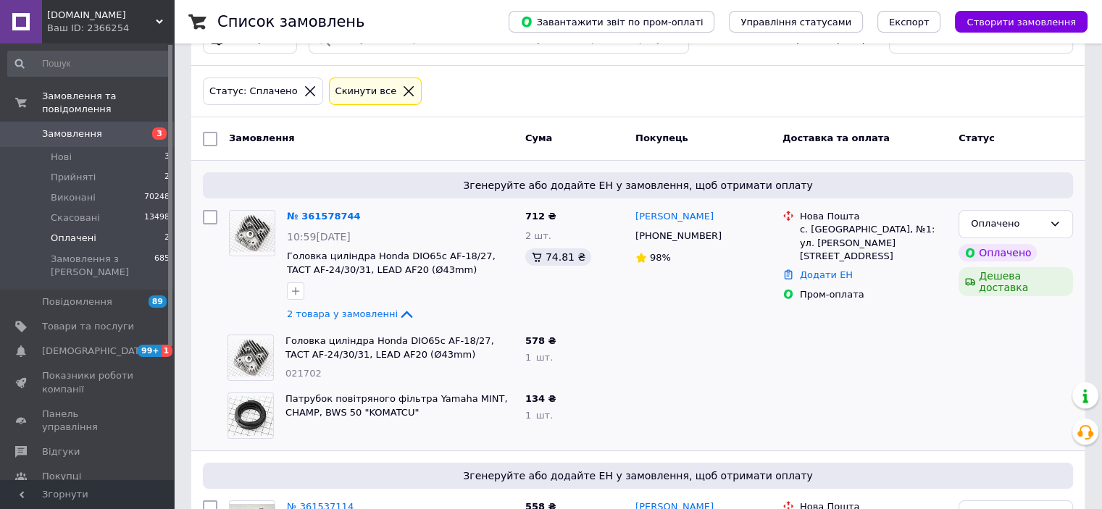
scroll to position [0, 0]
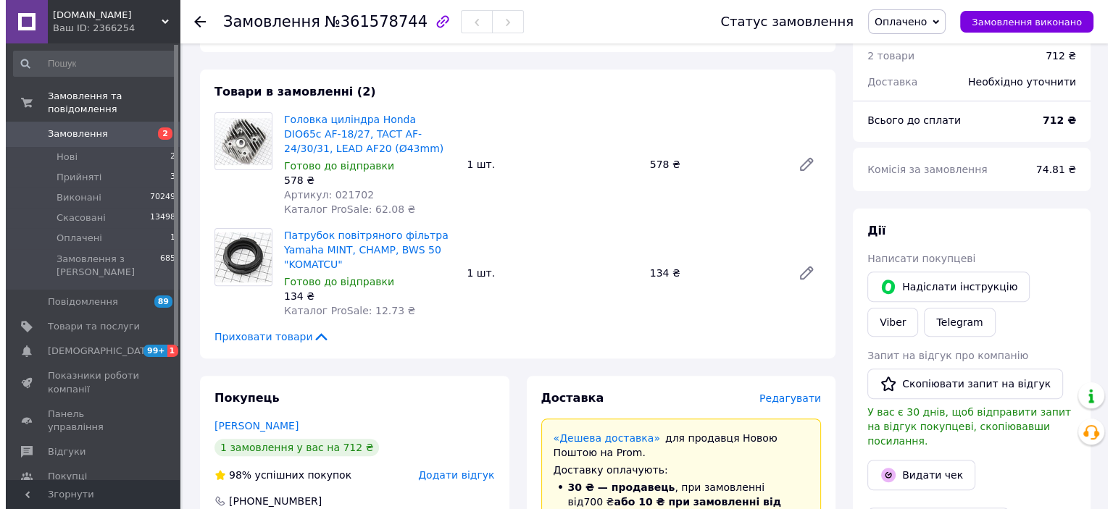
scroll to position [580, 0]
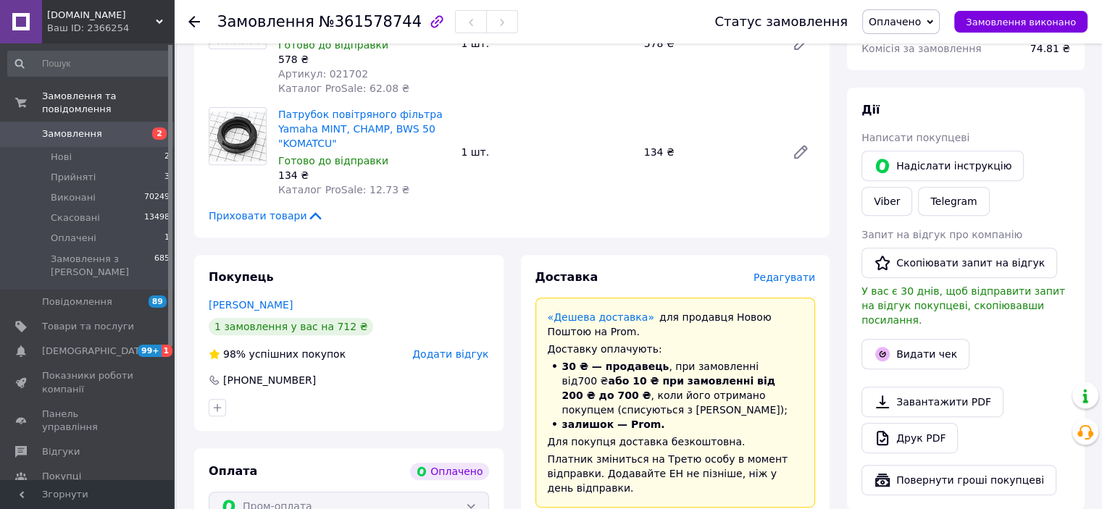
click at [790, 278] on span "Редагувати" at bounding box center [785, 278] width 62 height 12
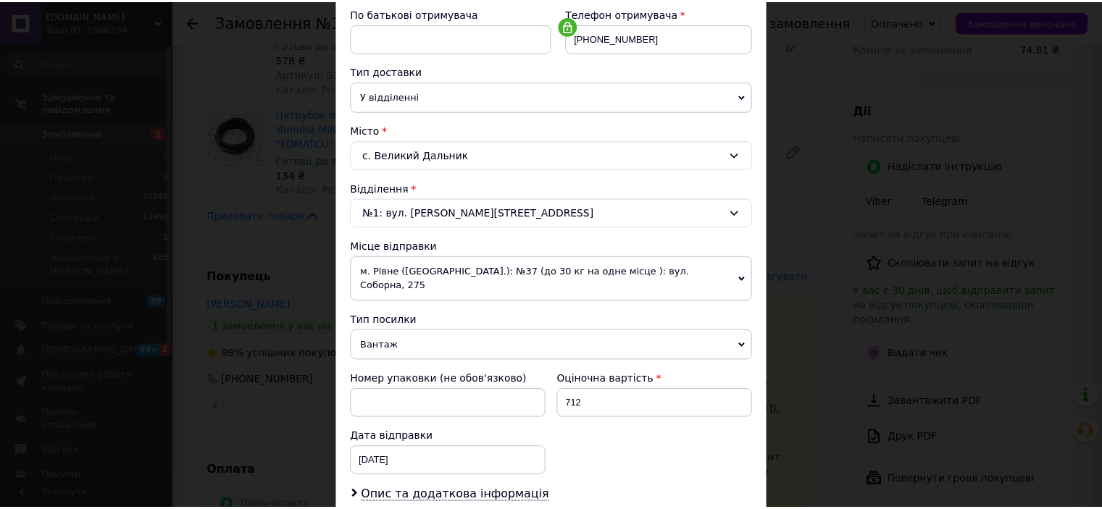
scroll to position [448, 0]
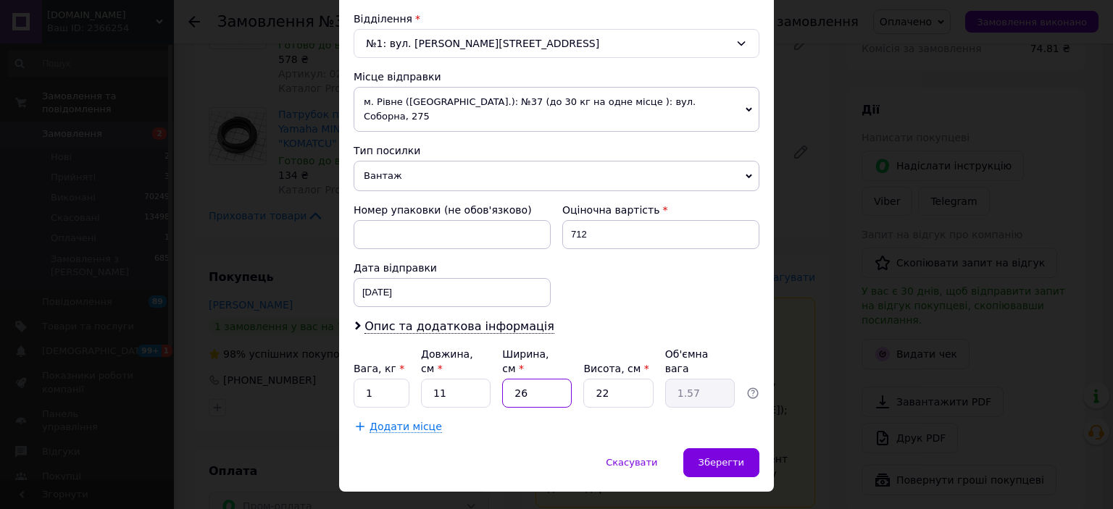
click at [525, 379] on input "26" at bounding box center [537, 393] width 70 height 29
type input "2"
type input "0.12"
type input "20"
type input "1.21"
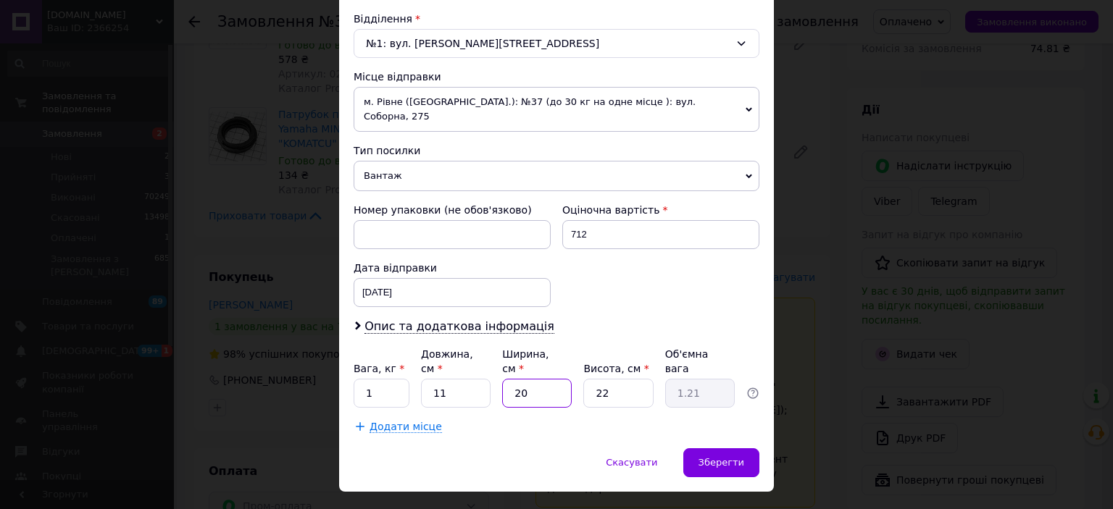
type input "20"
drag, startPoint x: 613, startPoint y: 362, endPoint x: 599, endPoint y: 357, distance: 14.4
click at [599, 379] on input "22" at bounding box center [618, 393] width 70 height 29
type input "20"
type input "1.1"
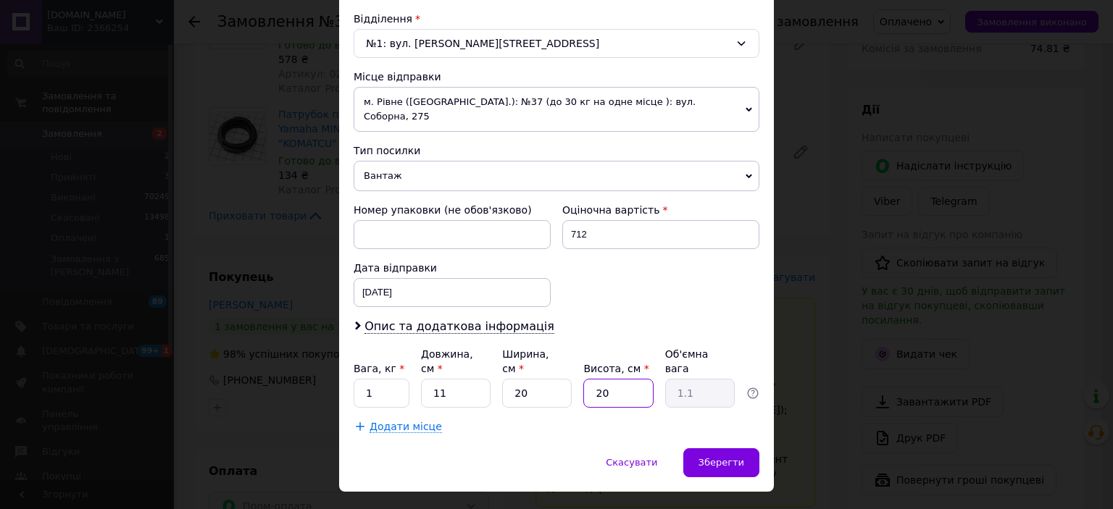
type input "20"
click at [438, 379] on input "11" at bounding box center [456, 393] width 70 height 29
type input "10"
type input "1"
type input "10"
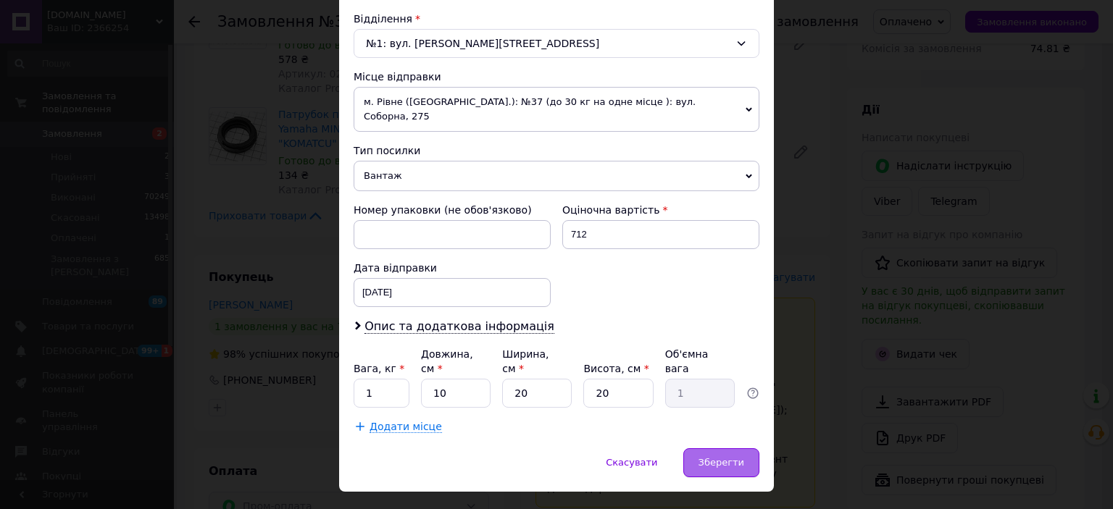
click at [730, 457] on span "Зберегти" at bounding box center [721, 462] width 46 height 11
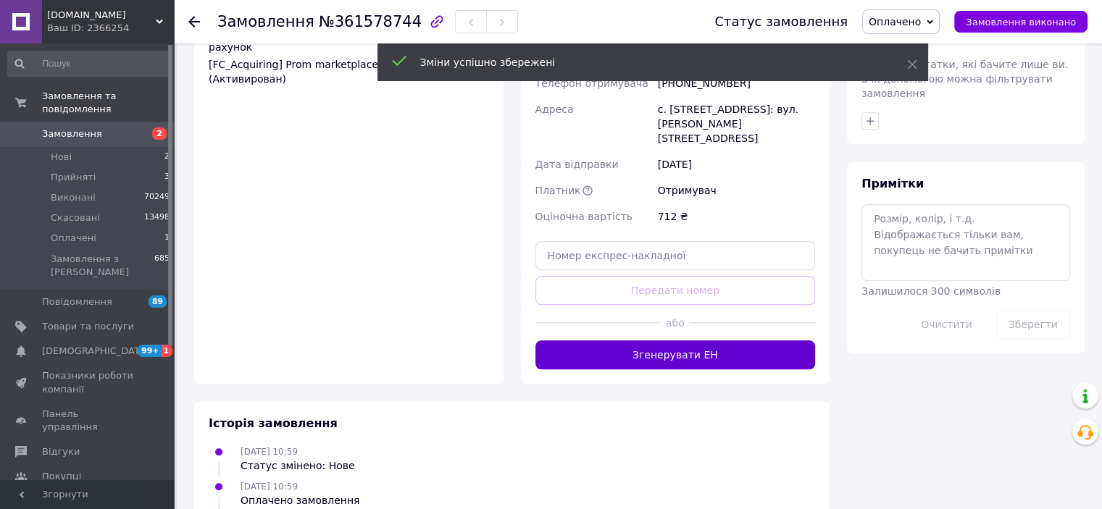
click at [745, 341] on button "Згенерувати ЕН" at bounding box center [675, 355] width 280 height 29
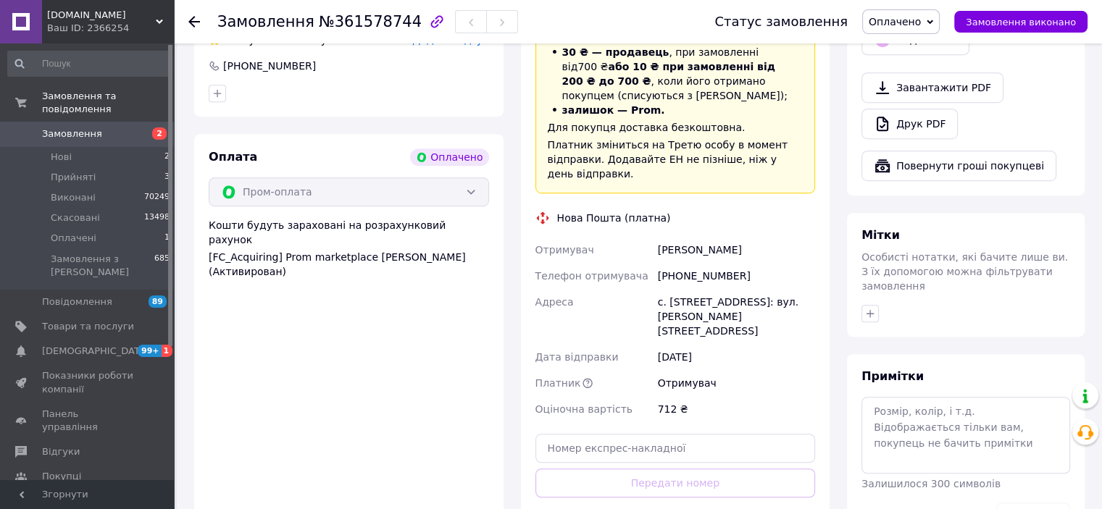
scroll to position [869, 0]
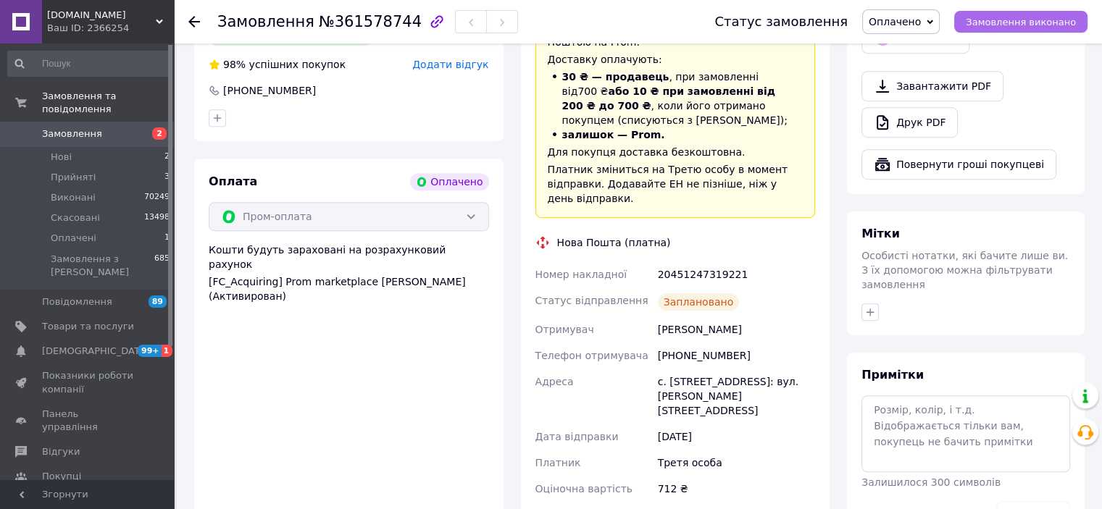
click at [1005, 26] on span "Замовлення виконано" at bounding box center [1021, 22] width 110 height 11
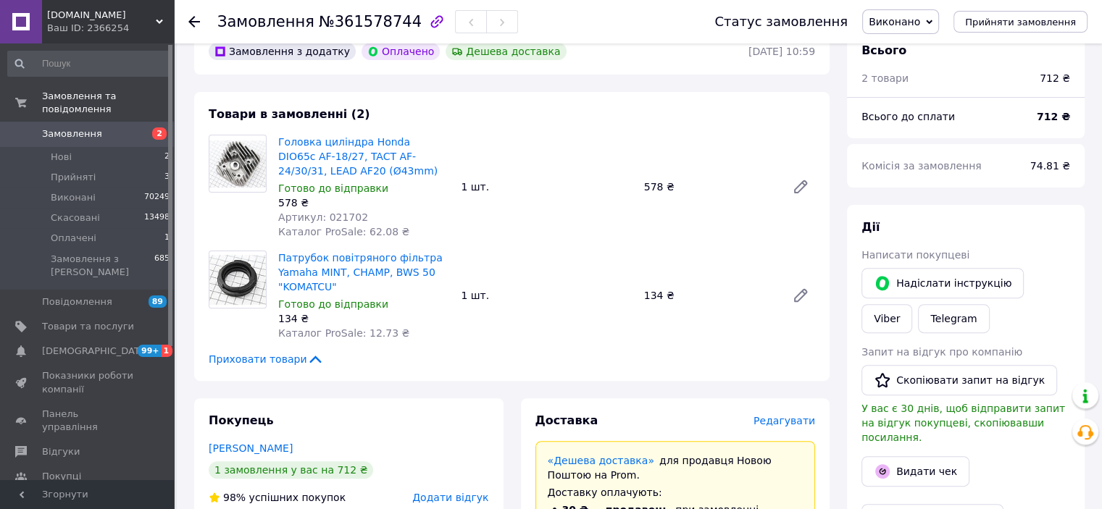
scroll to position [435, 0]
click at [803, 293] on icon at bounding box center [801, 297] width 12 height 12
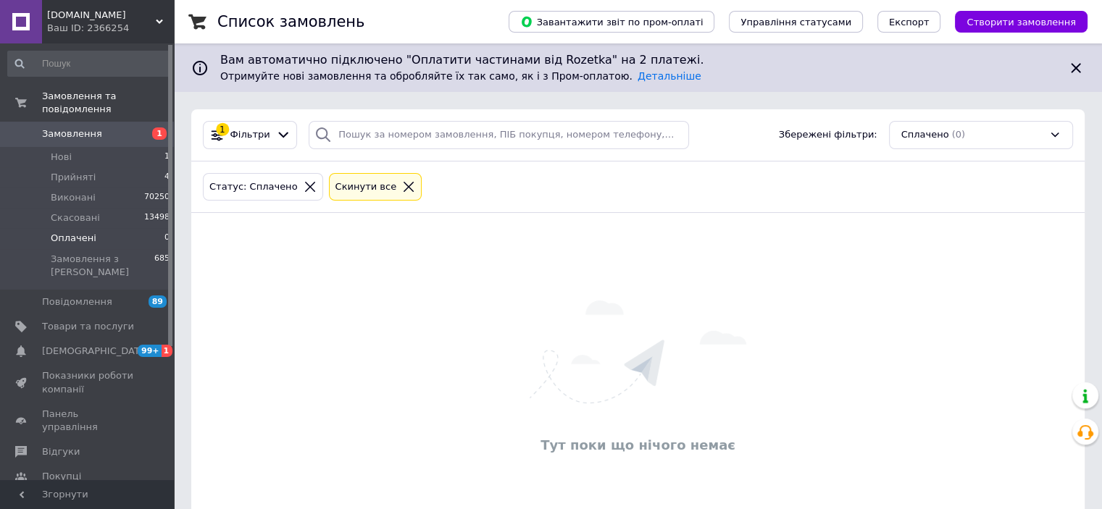
click at [320, 234] on div "Тут поки що нічого немає" at bounding box center [637, 379] width 893 height 303
click at [67, 171] on span "Прийняті" at bounding box center [73, 177] width 45 height 13
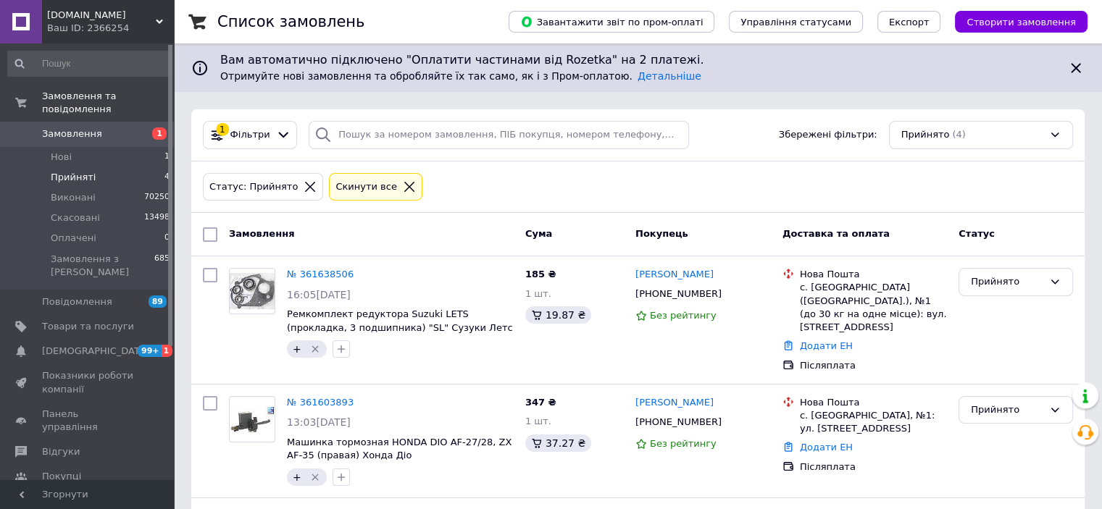
click at [510, 171] on div "Статус: Прийнято Cкинути все" at bounding box center [638, 187] width 876 height 34
click at [625, 178] on div "Статус: Прийнято Cкинути все" at bounding box center [638, 187] width 876 height 34
click at [483, 208] on div "Статус: Прийнято Cкинути все" at bounding box center [637, 188] width 893 height 52
click at [485, 200] on div "Статус: Прийнято Cкинути все" at bounding box center [638, 187] width 876 height 34
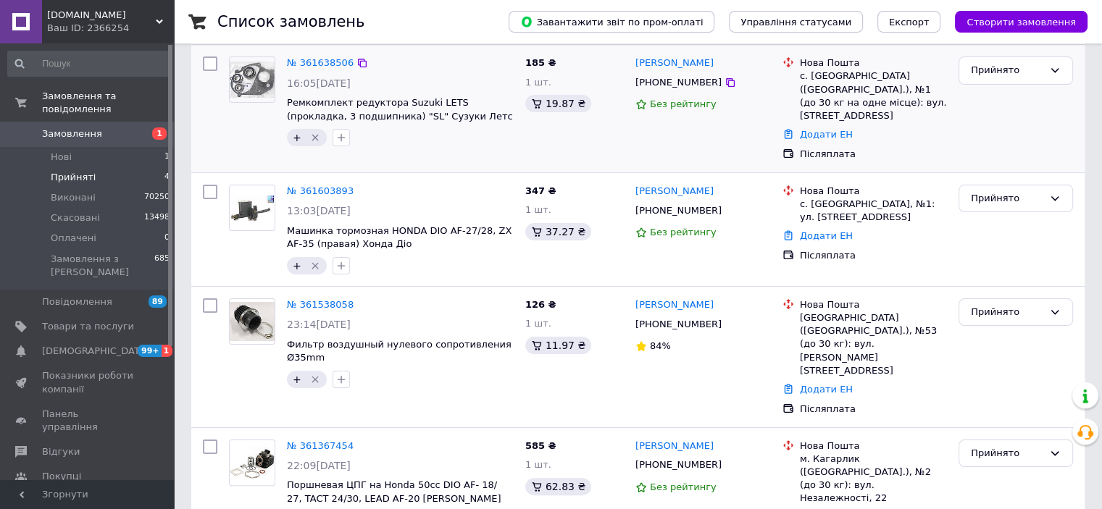
scroll to position [219, 0]
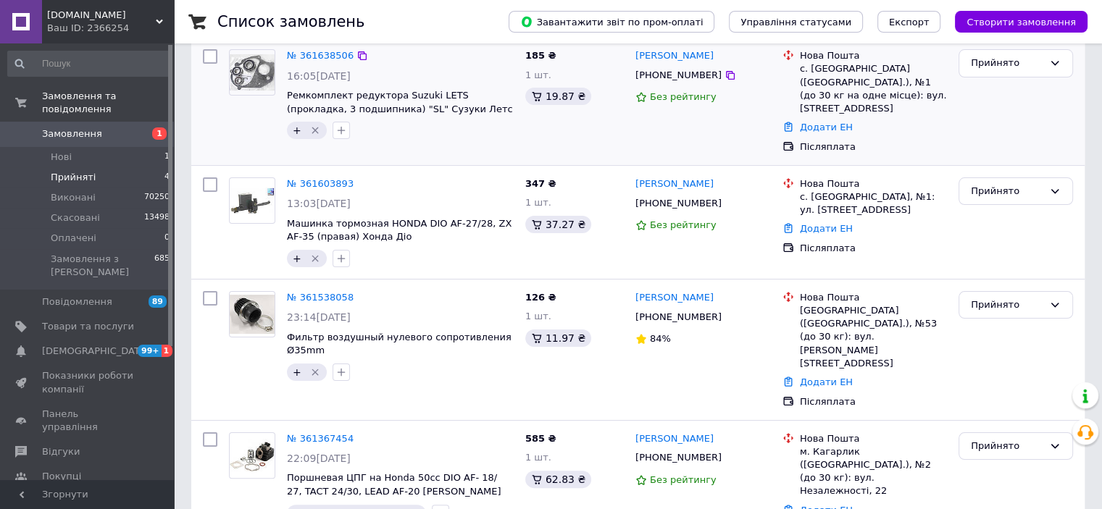
click at [417, 137] on div "+" at bounding box center [400, 130] width 233 height 23
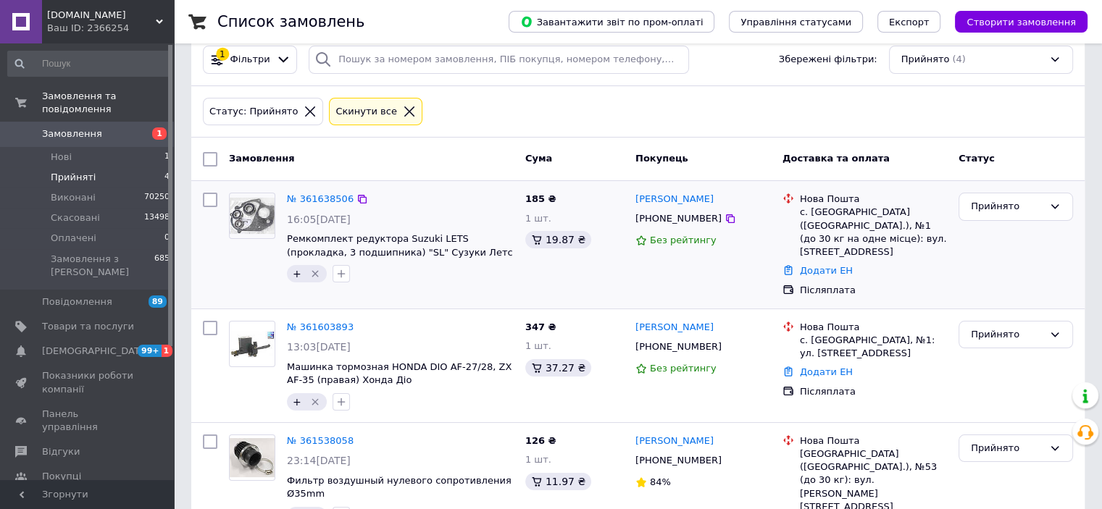
scroll to position [0, 0]
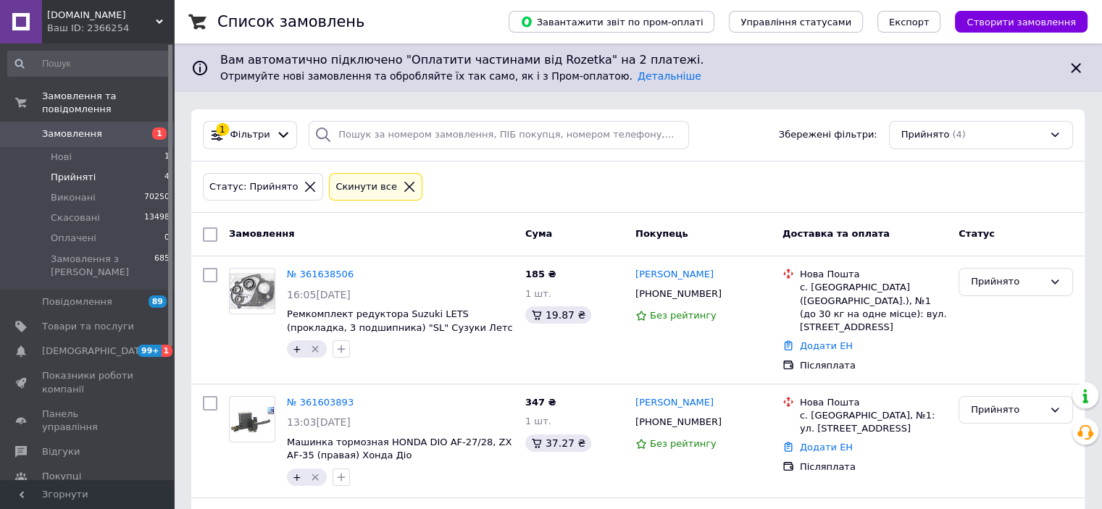
click at [92, 128] on span "Замовлення" at bounding box center [72, 134] width 60 height 13
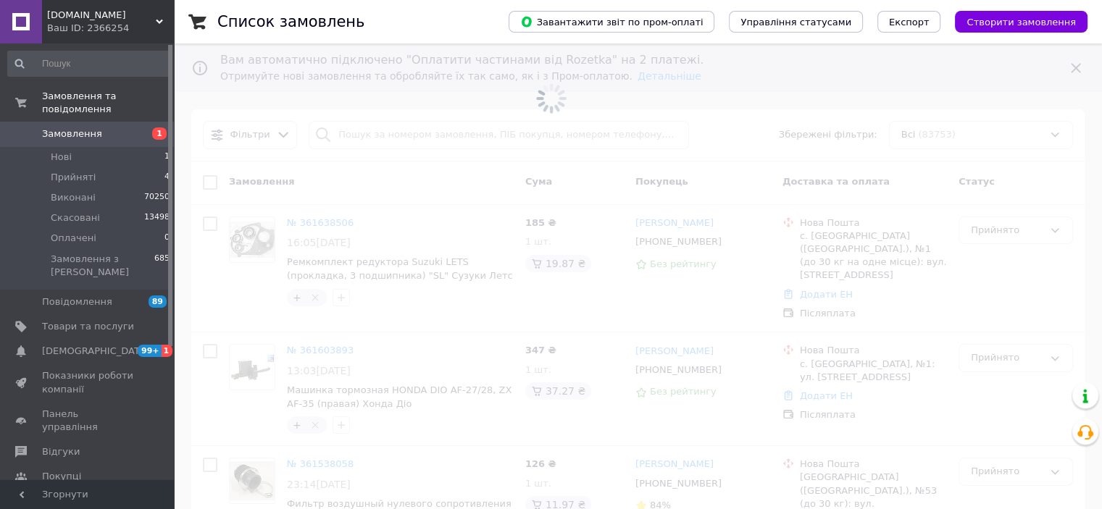
click at [399, 133] on span at bounding box center [551, 98] width 1102 height 197
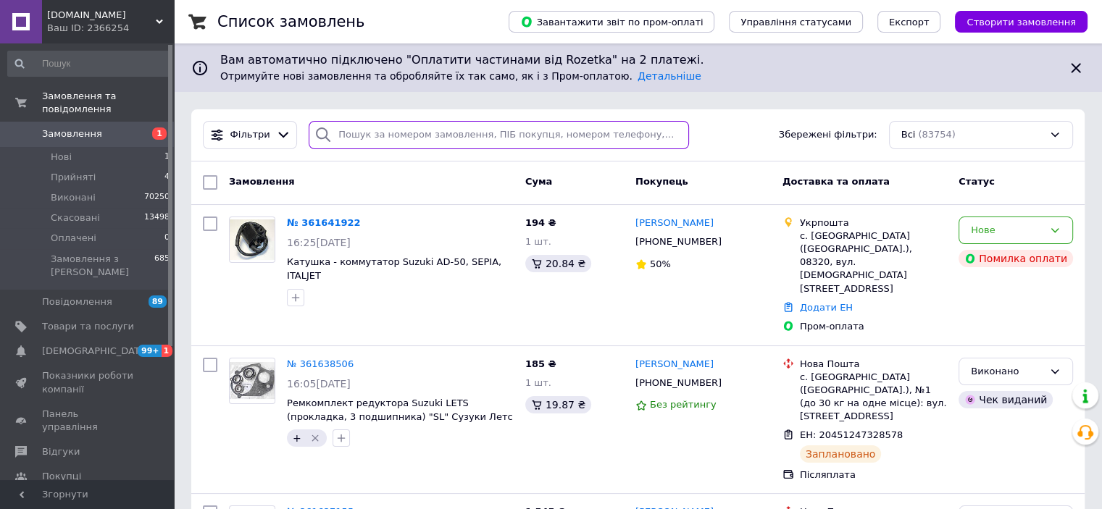
click at [375, 138] on input "search" at bounding box center [499, 135] width 380 height 28
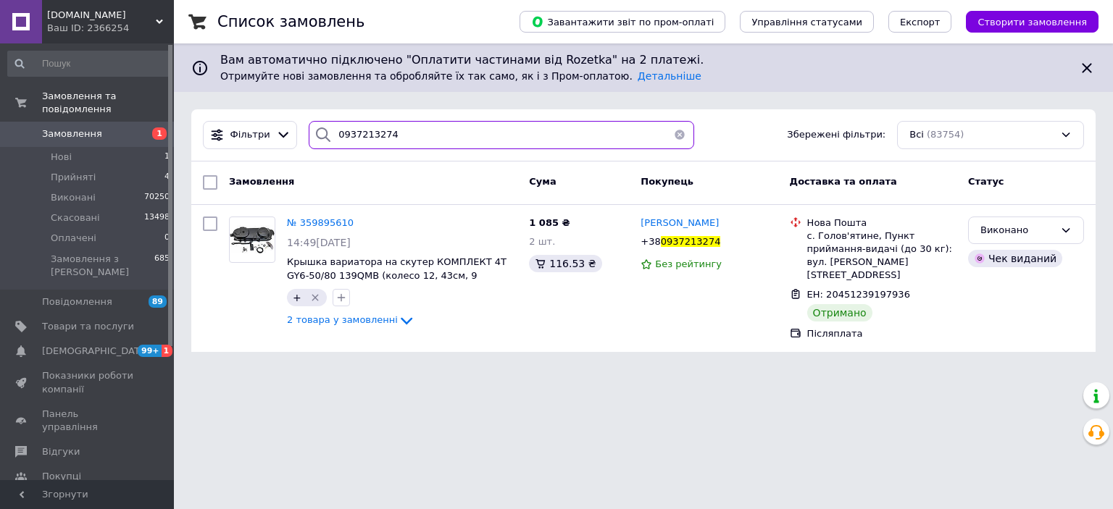
type input "0937213274"
click at [93, 167] on li "Прийняті 4" at bounding box center [89, 177] width 178 height 20
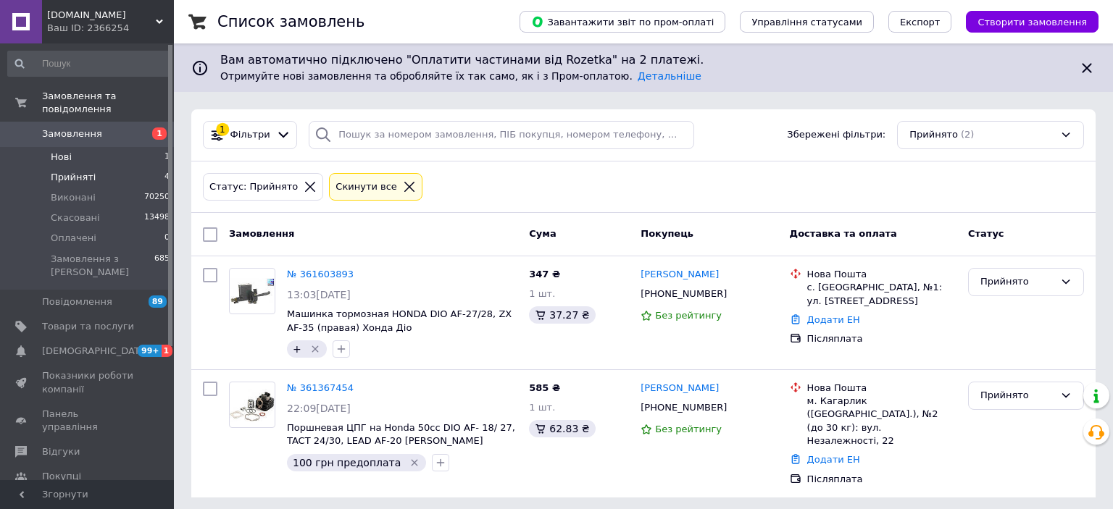
click at [70, 151] on span "Нові" at bounding box center [61, 157] width 21 height 13
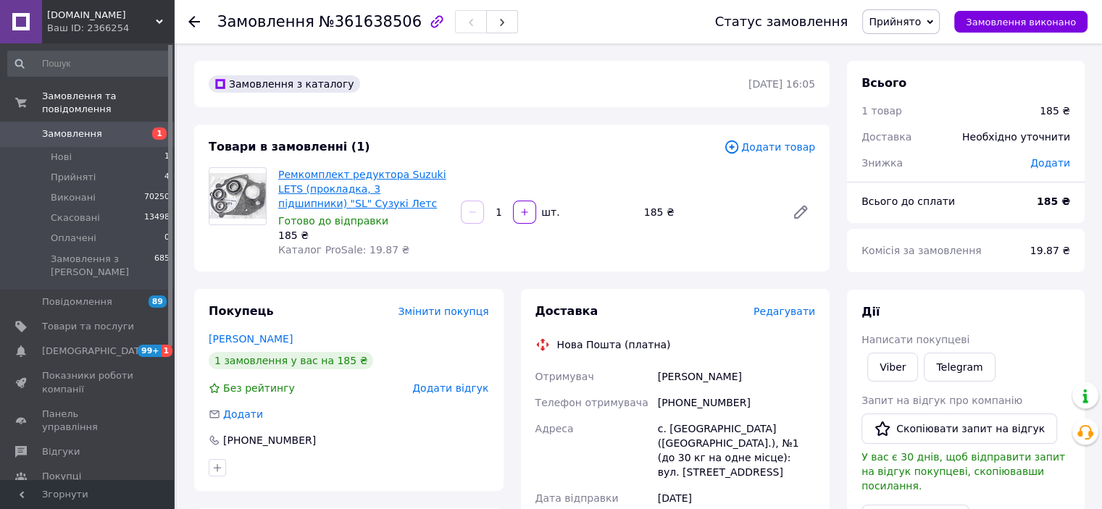
click at [385, 189] on link "Ремкомплект редуктора Suzuki LETS (прокладка, 3 підшипники) "SL" Сузукі Летс" at bounding box center [362, 189] width 168 height 41
click at [577, 135] on div "Товари в замовленні (1) Додати товар Ремкомплект редуктора Suzuki LETS (проклад…" at bounding box center [511, 198] width 635 height 147
click at [562, 99] on div "Замовлення з каталогу [DATE] 16:05" at bounding box center [511, 84] width 635 height 46
click at [594, 157] on div "Товари в замовленні (1) Додати товар Ремкомплект редуктора Suzuki LETS (проклад…" at bounding box center [511, 198] width 635 height 147
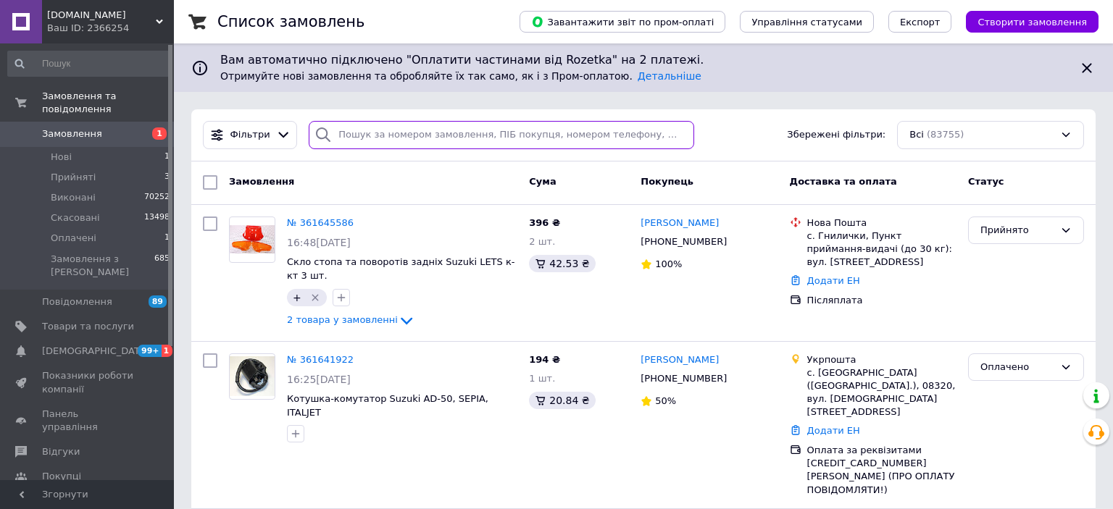
click at [383, 130] on input "search" at bounding box center [501, 135] width 385 height 28
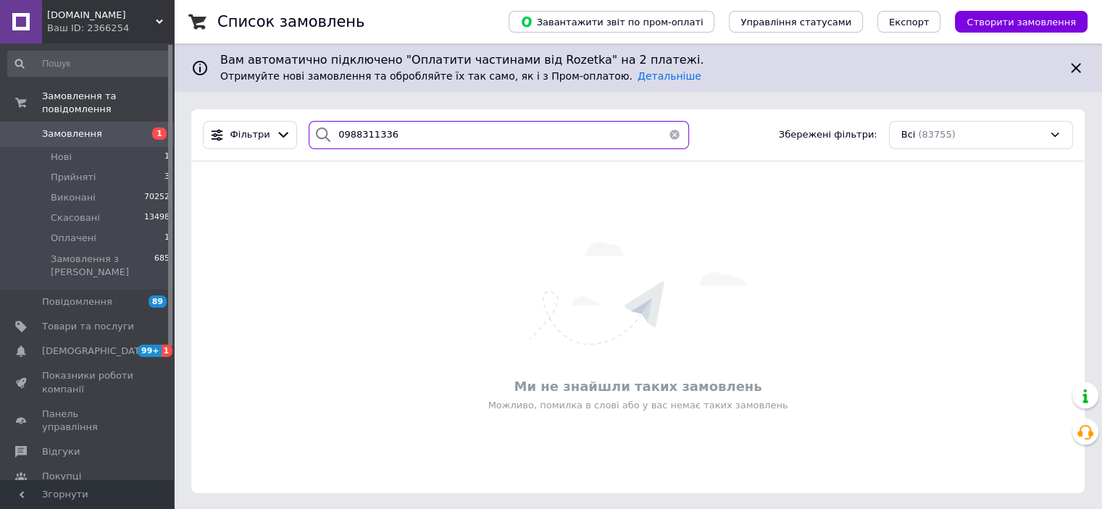
click at [383, 135] on input "0988311336" at bounding box center [499, 135] width 380 height 28
type input "0988311336"
